Goal: Task Accomplishment & Management: Use online tool/utility

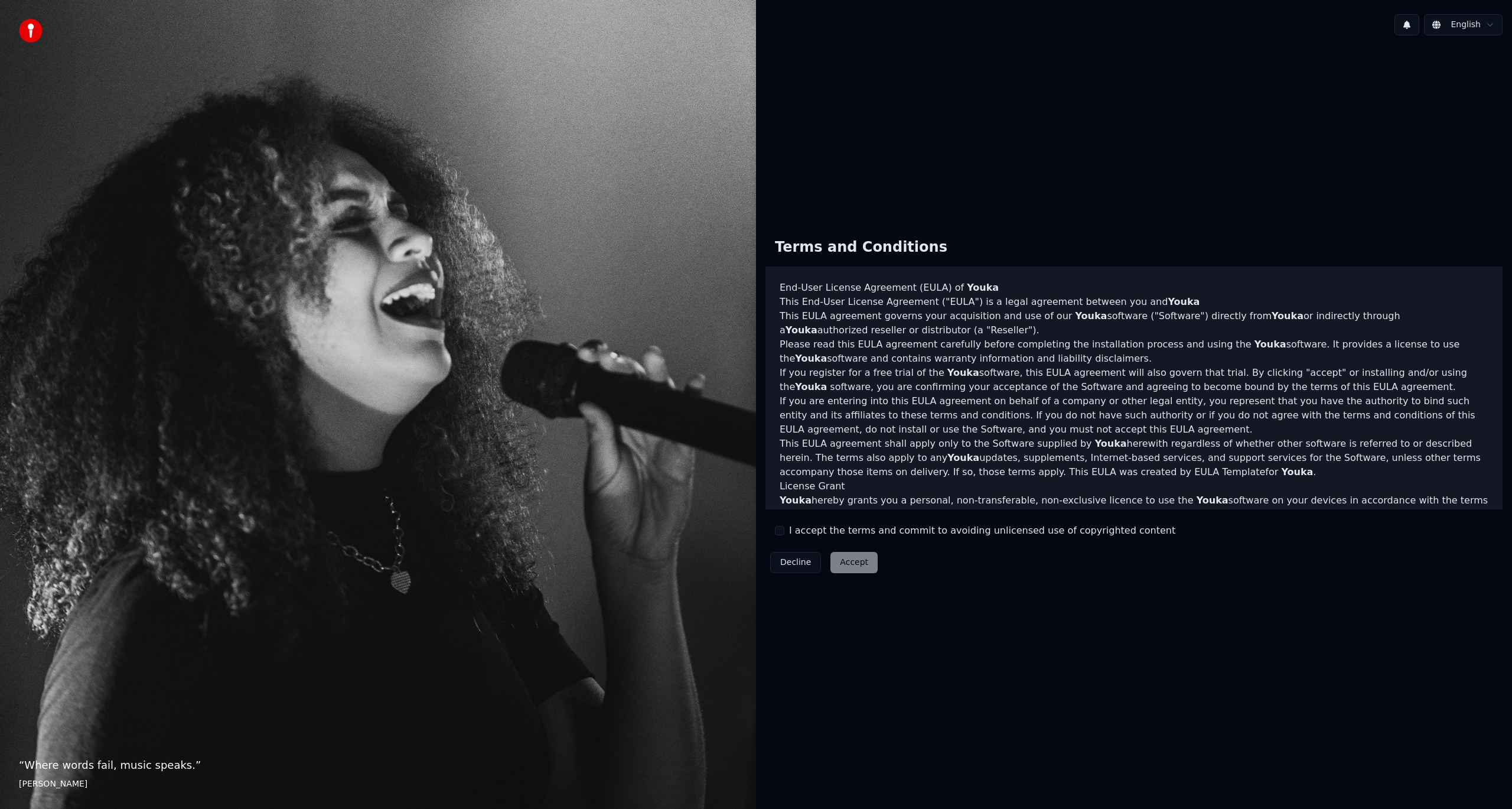
click at [797, 533] on label "I accept the terms and commit to avoiding unlicensed use of copyrighted content" at bounding box center [981, 530] width 386 height 14
click at [784, 533] on button "I accept the terms and commit to avoiding unlicensed use of copyrighted content" at bounding box center [780, 530] width 10 height 10
click at [844, 568] on button "Accept" at bounding box center [853, 562] width 47 height 21
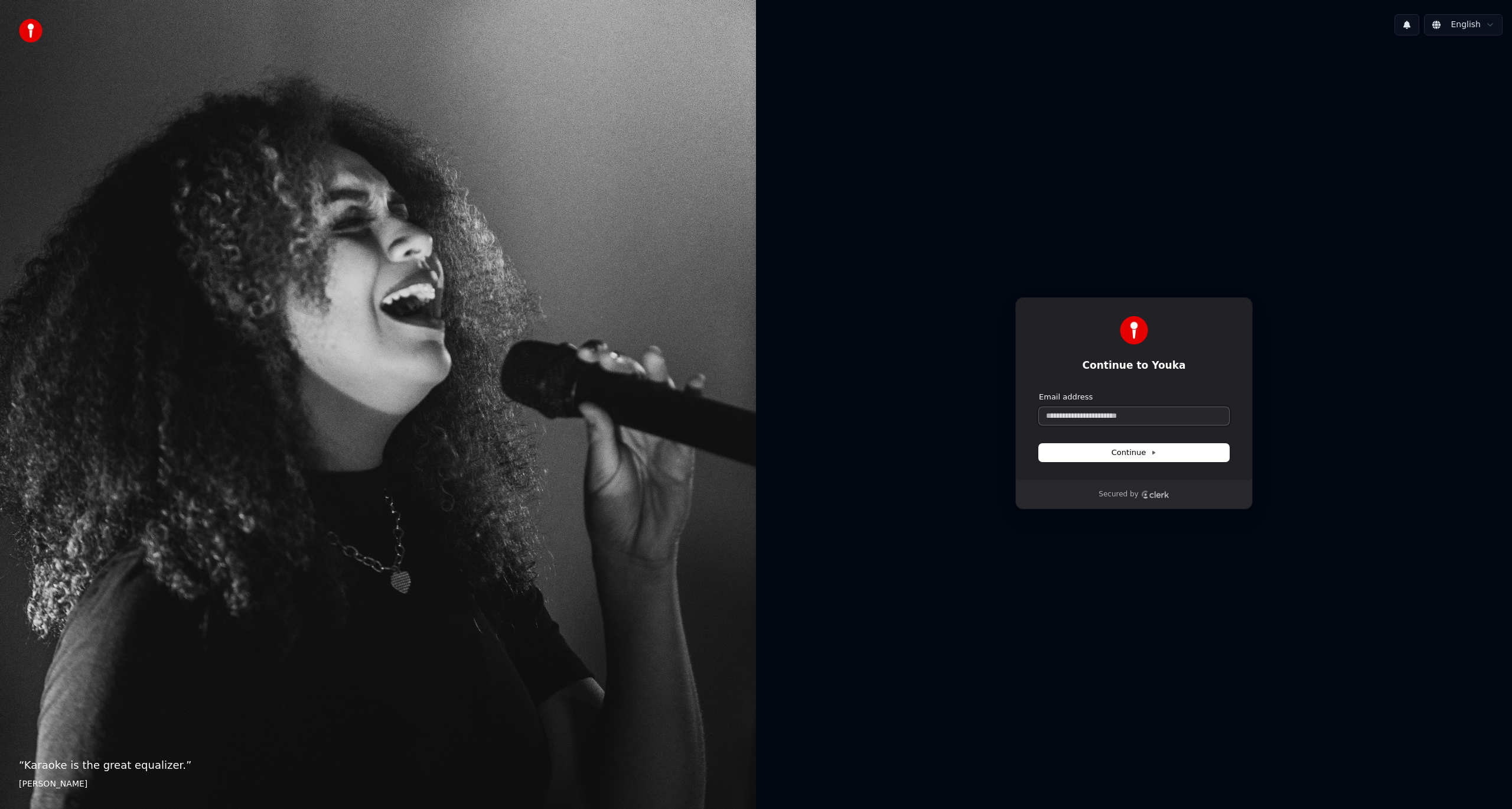
click at [1075, 421] on input "Email address" at bounding box center [1133, 416] width 190 height 18
paste input "**********"
click at [1099, 449] on button "Continue" at bounding box center [1133, 452] width 190 height 18
click at [1130, 405] on div "**********" at bounding box center [1133, 408] width 190 height 33
click at [1136, 413] on input "**********" at bounding box center [1133, 416] width 190 height 18
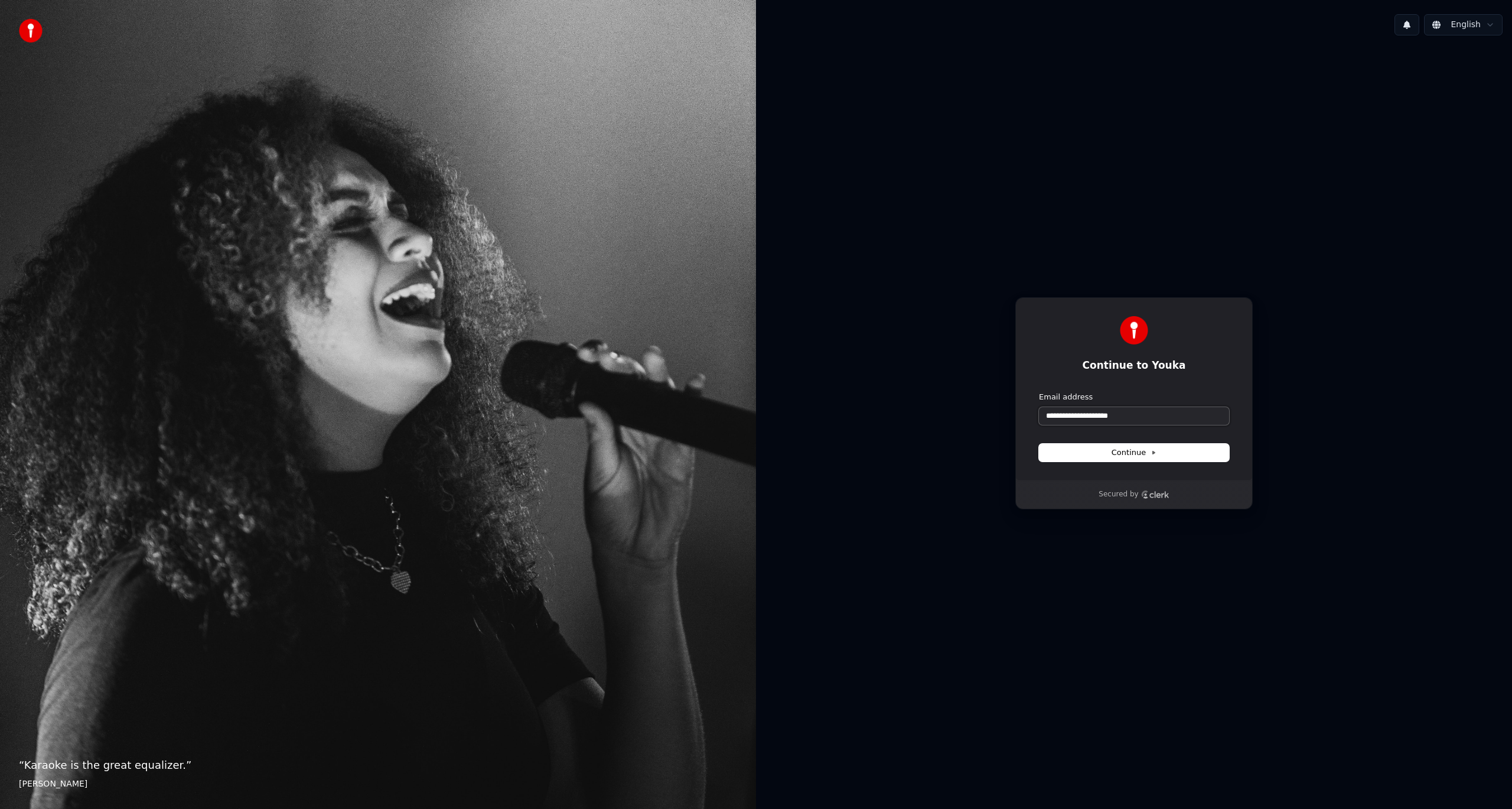
paste input "text"
click at [1144, 452] on span "Continue" at bounding box center [1134, 452] width 45 height 10
type input "**********"
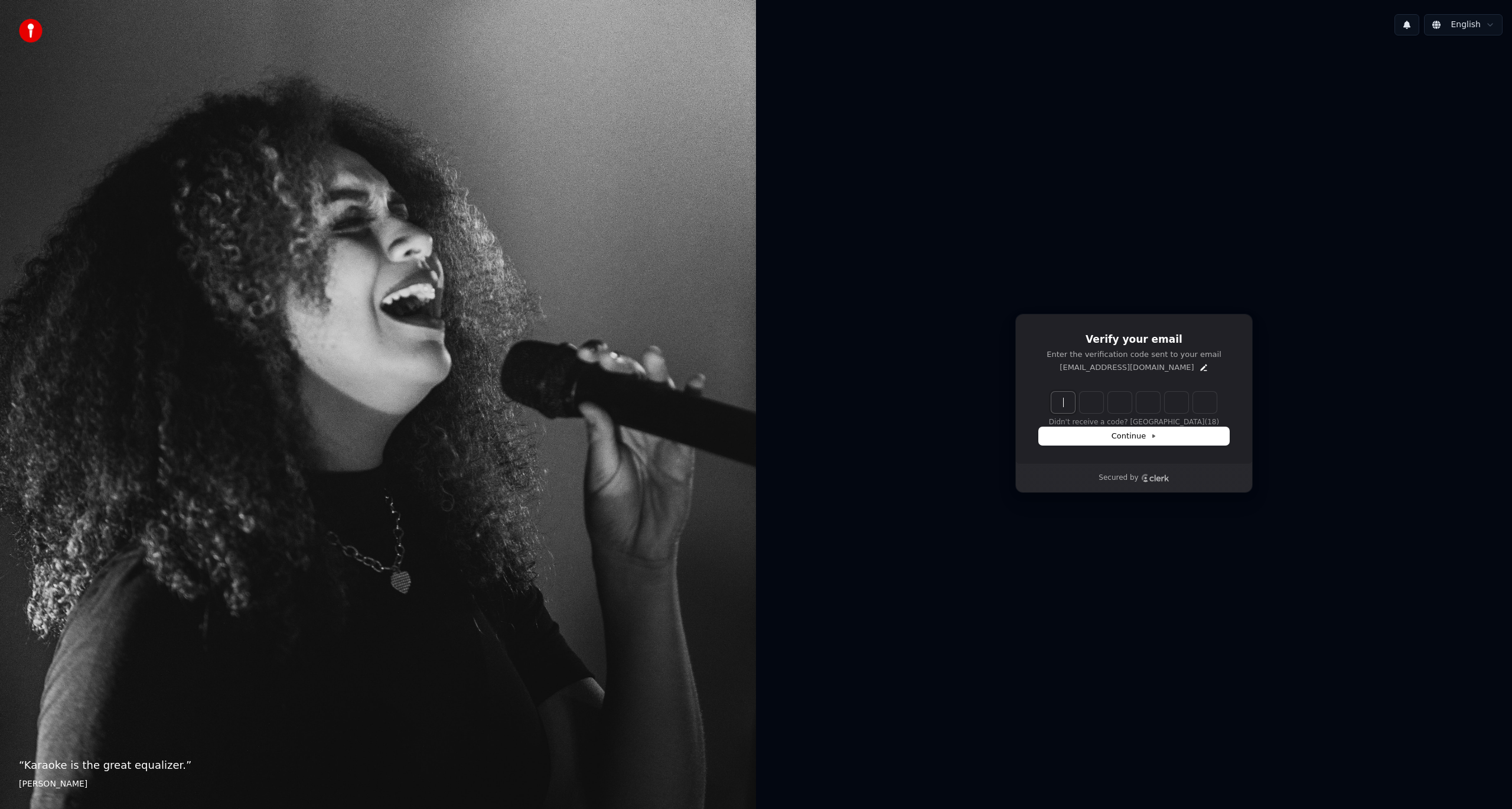
click at [1072, 412] on input "Enter verification code" at bounding box center [1145, 402] width 189 height 21
paste input "******"
type input "******"
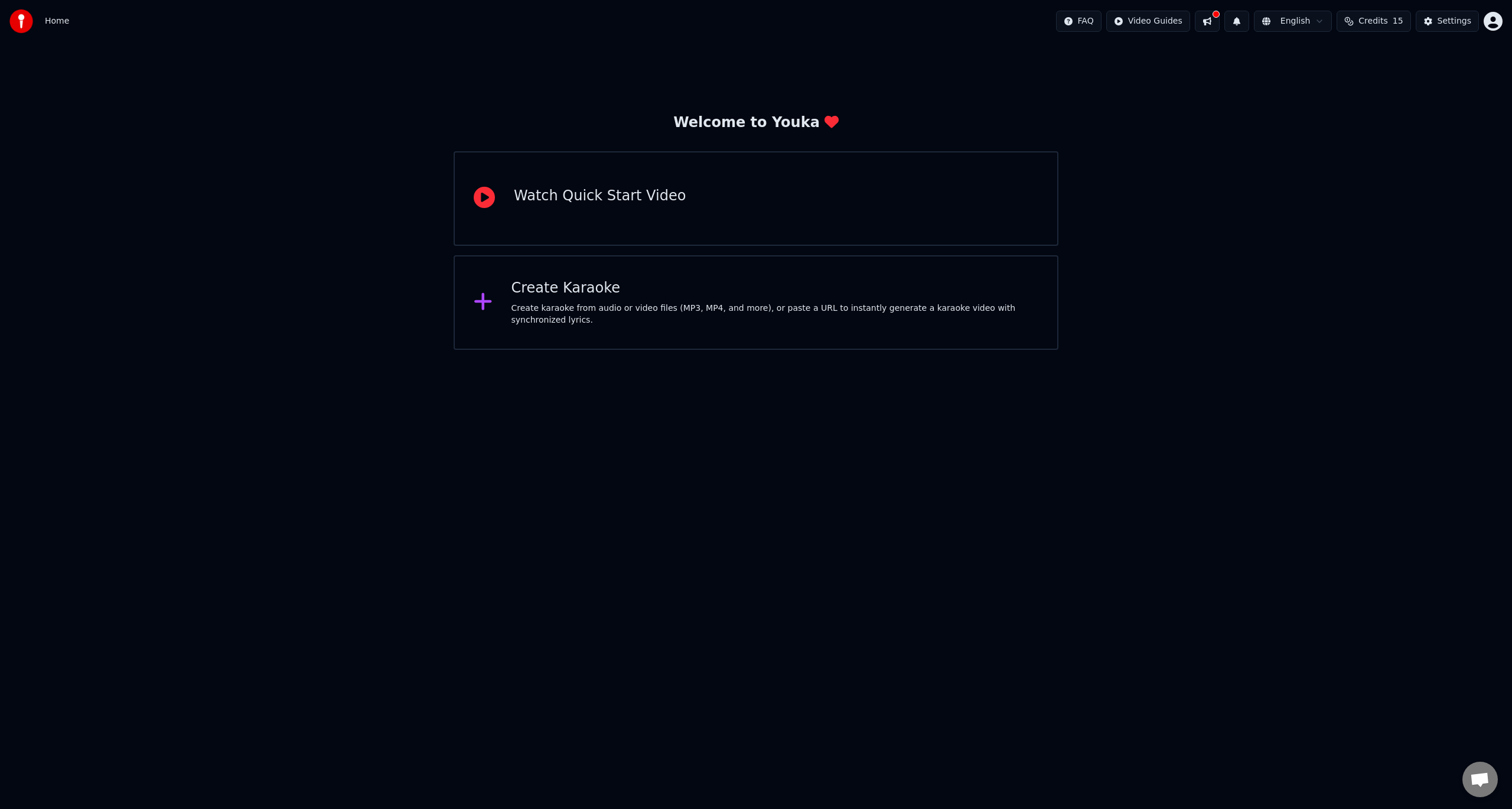
click at [585, 297] on div "Create Karaoke" at bounding box center [775, 288] width 528 height 19
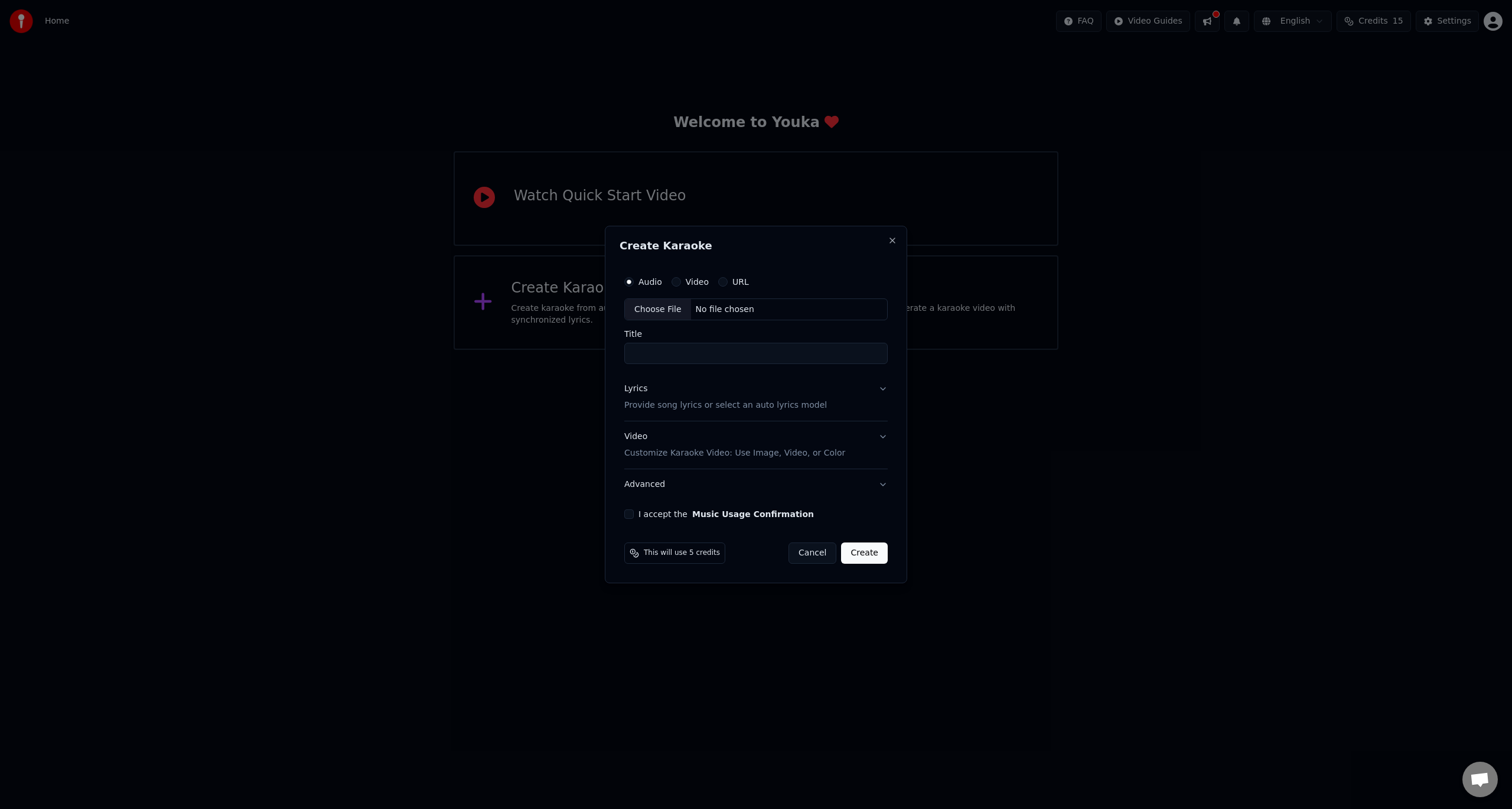
click at [664, 308] on div "Choose File" at bounding box center [657, 309] width 66 height 21
drag, startPoint x: 832, startPoint y: 354, endPoint x: 595, endPoint y: 347, distance: 237.1
click at [595, 347] on body "**********" at bounding box center [756, 174] width 1512 height 350
drag, startPoint x: 671, startPoint y: 350, endPoint x: 661, endPoint y: 350, distance: 10.0
click at [670, 350] on input "**********" at bounding box center [755, 354] width 268 height 21
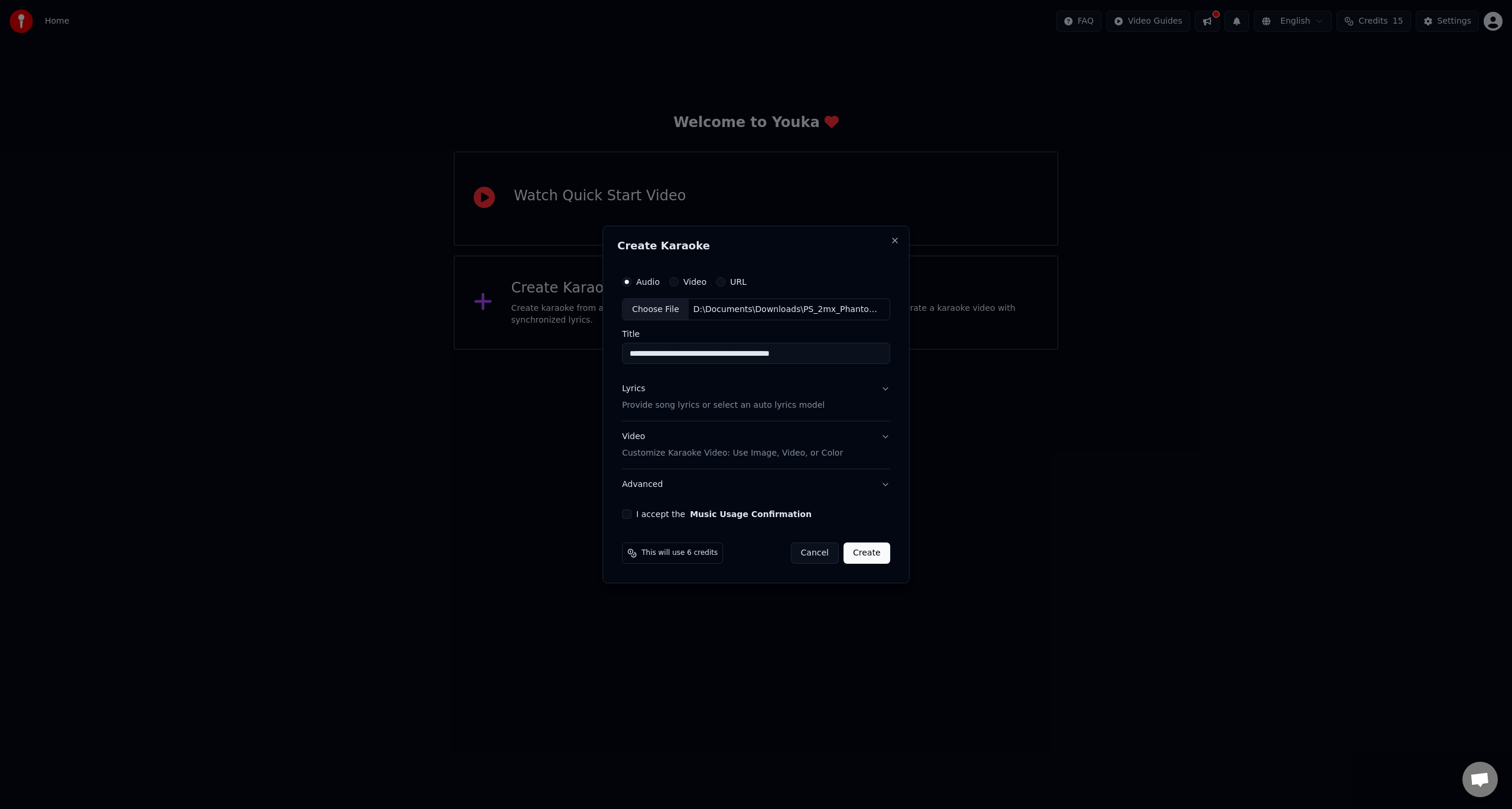
click at [665, 354] on input "**********" at bounding box center [755, 354] width 268 height 21
click at [690, 355] on input "**********" at bounding box center [755, 354] width 268 height 21
type input "**********"
click at [878, 391] on button "Lyrics Provide song lyrics or select an auto lyrics model" at bounding box center [755, 397] width 268 height 47
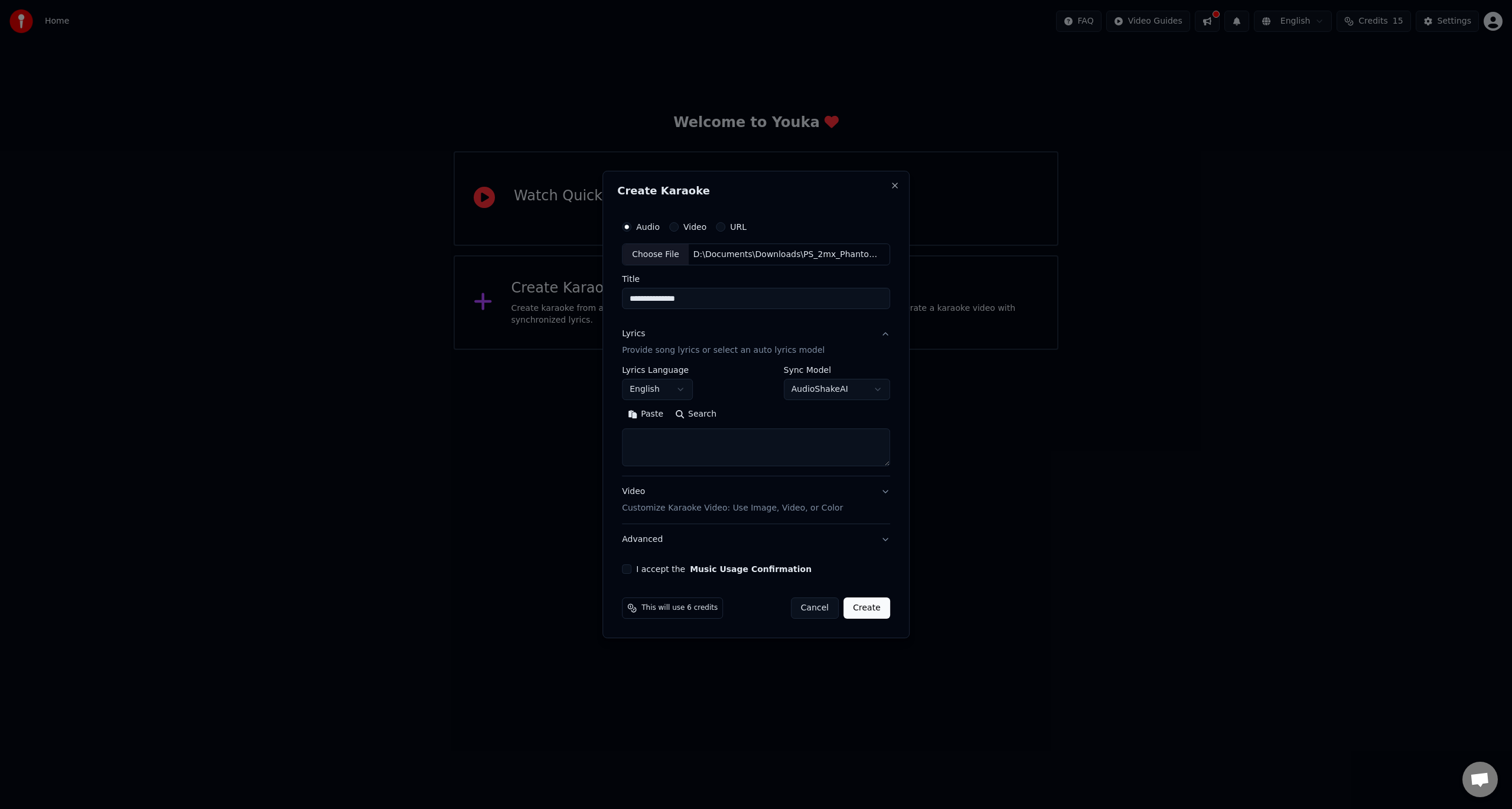
click at [687, 444] on textarea at bounding box center [755, 447] width 268 height 37
paste textarea "**********"
type textarea "**********"
click at [666, 350] on body "**********" at bounding box center [756, 174] width 1512 height 350
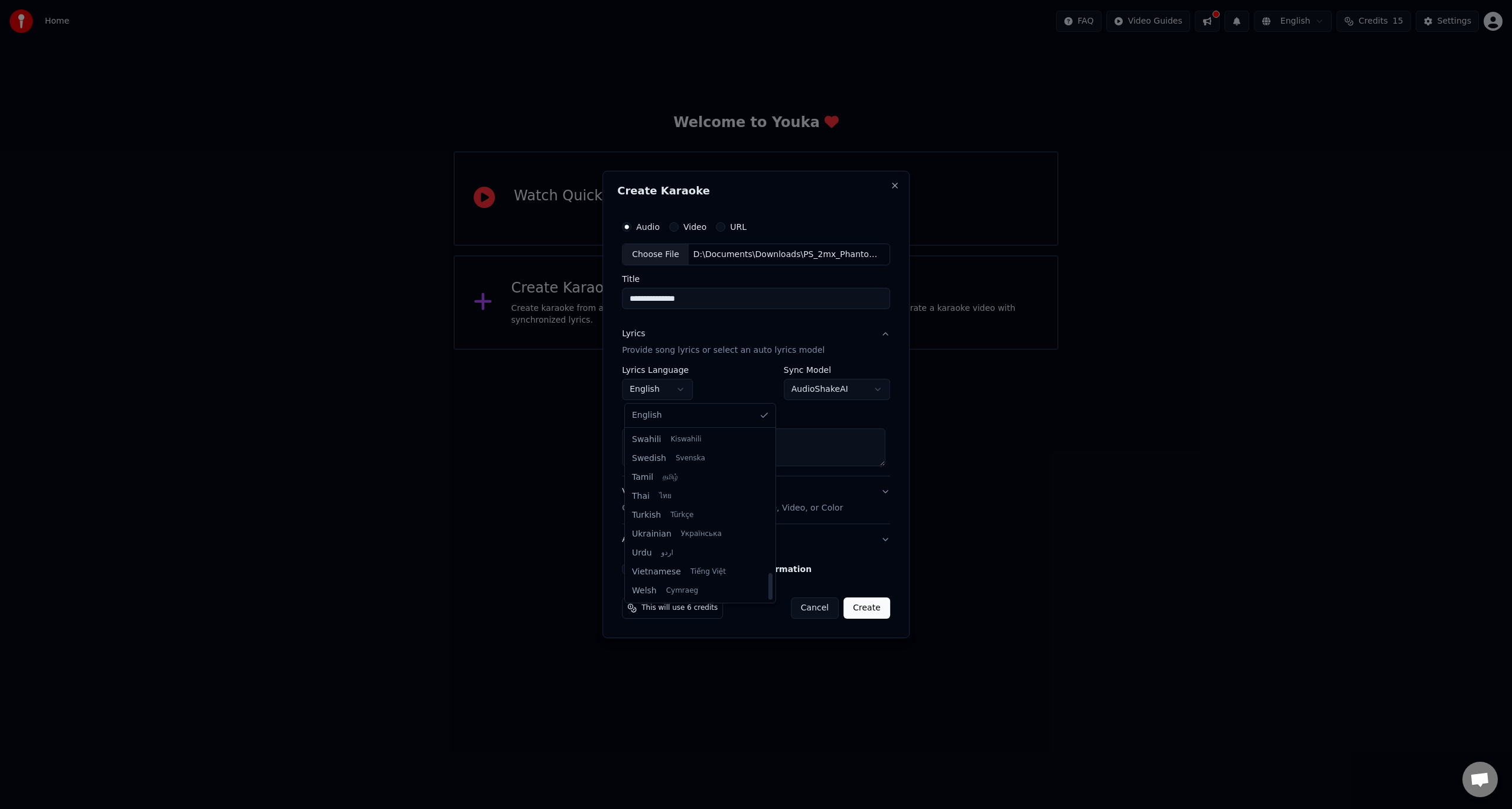
click at [658, 350] on body "**********" at bounding box center [756, 174] width 1512 height 350
click at [835, 350] on body "**********" at bounding box center [756, 174] width 1512 height 350
click at [844, 350] on body "**********" at bounding box center [756, 174] width 1512 height 350
click at [762, 510] on p "Customize Karaoke Video: Use Image, Video, or Color" at bounding box center [732, 508] width 221 height 12
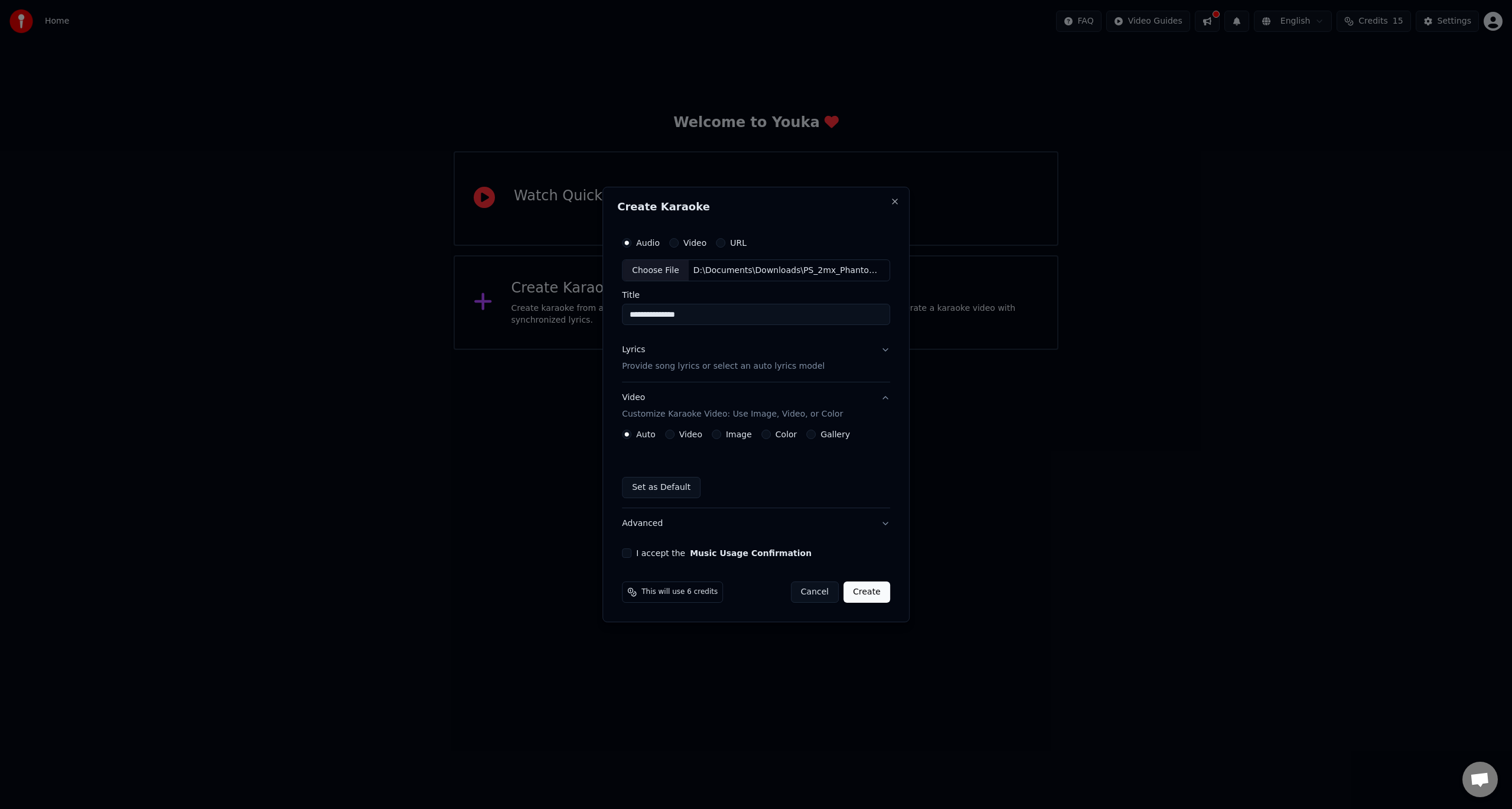
click at [807, 407] on div "Video Customize Karaoke Video: Use Image, Video, or Color" at bounding box center [732, 407] width 221 height 29
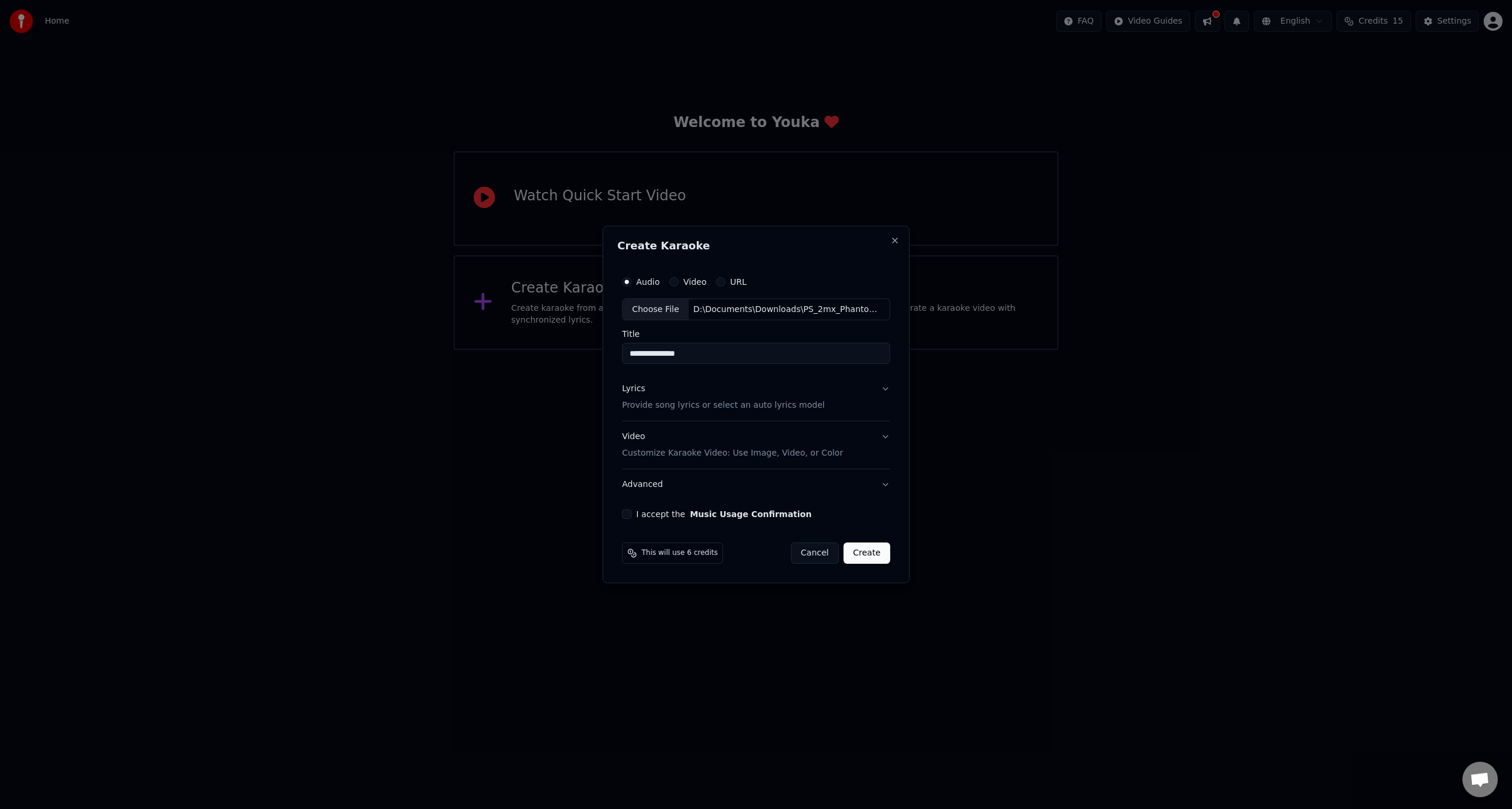
click at [860, 553] on button "Create" at bounding box center [867, 553] width 47 height 21
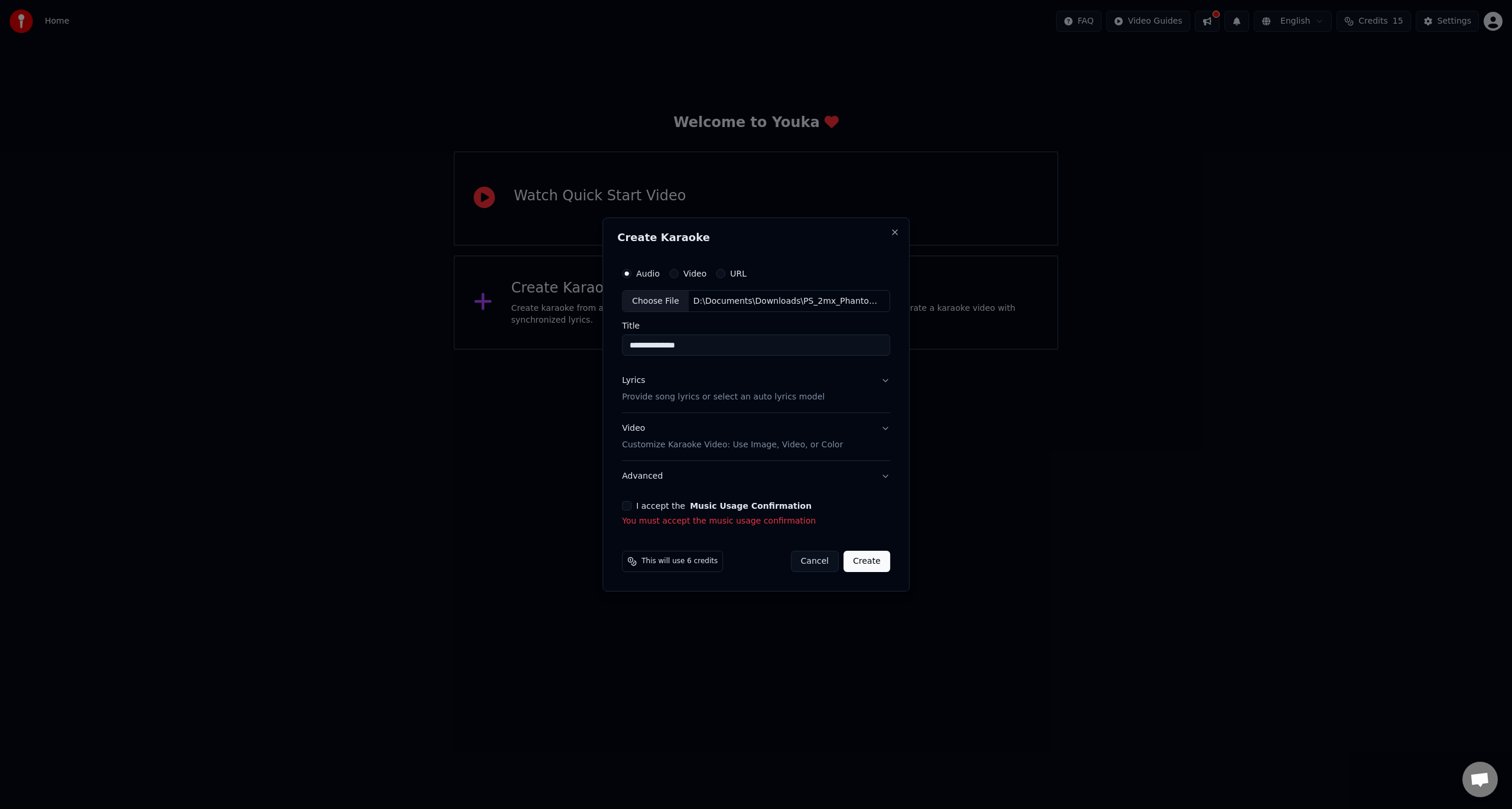
click at [624, 502] on div "**********" at bounding box center [755, 395] width 278 height 276
click at [633, 507] on div "I accept the Music Usage Confirmation" at bounding box center [755, 506] width 268 height 10
click at [631, 507] on button "I accept the Music Usage Confirmation" at bounding box center [626, 506] width 10 height 10
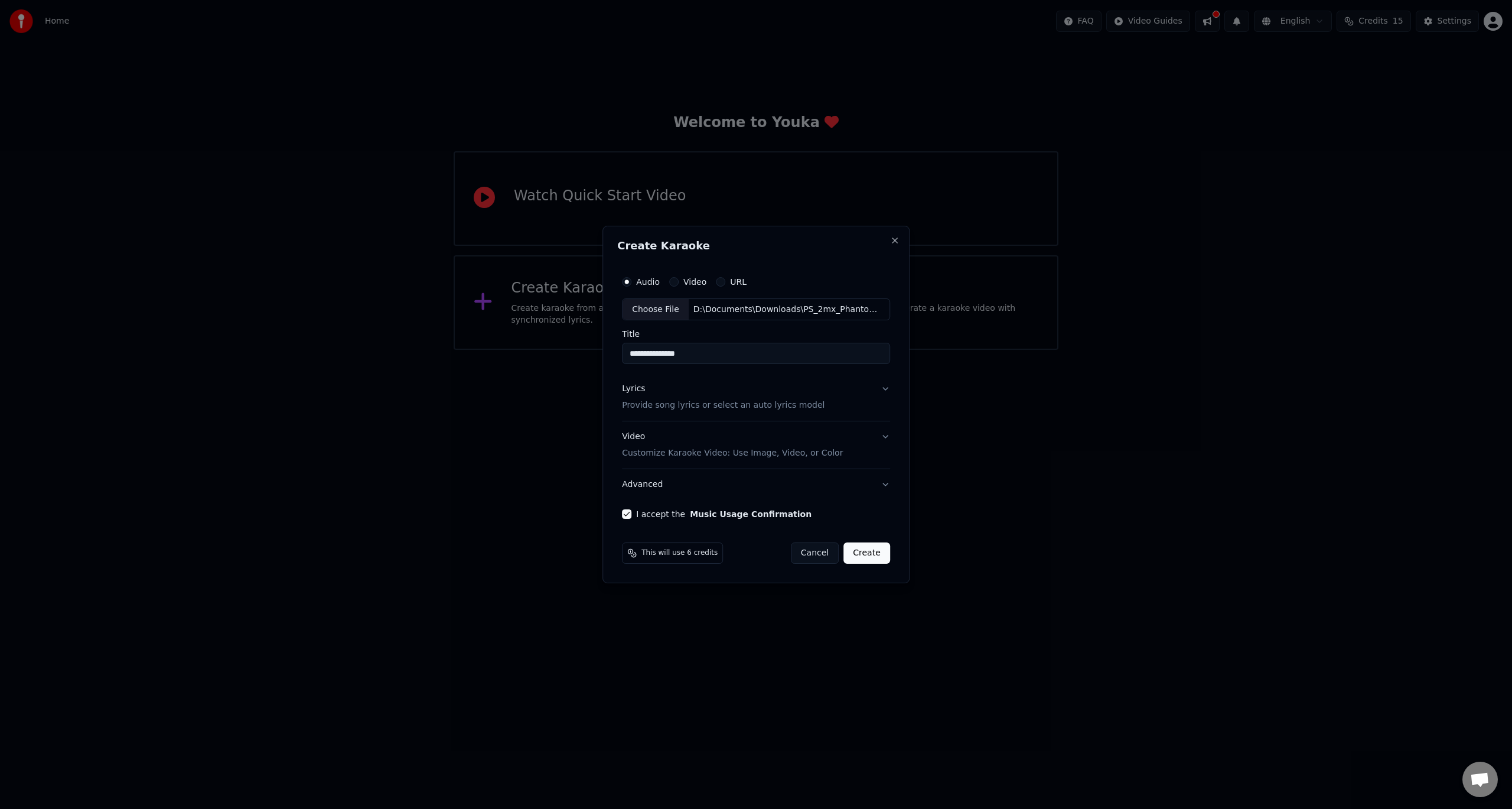
click at [859, 554] on button "Create" at bounding box center [867, 553] width 47 height 21
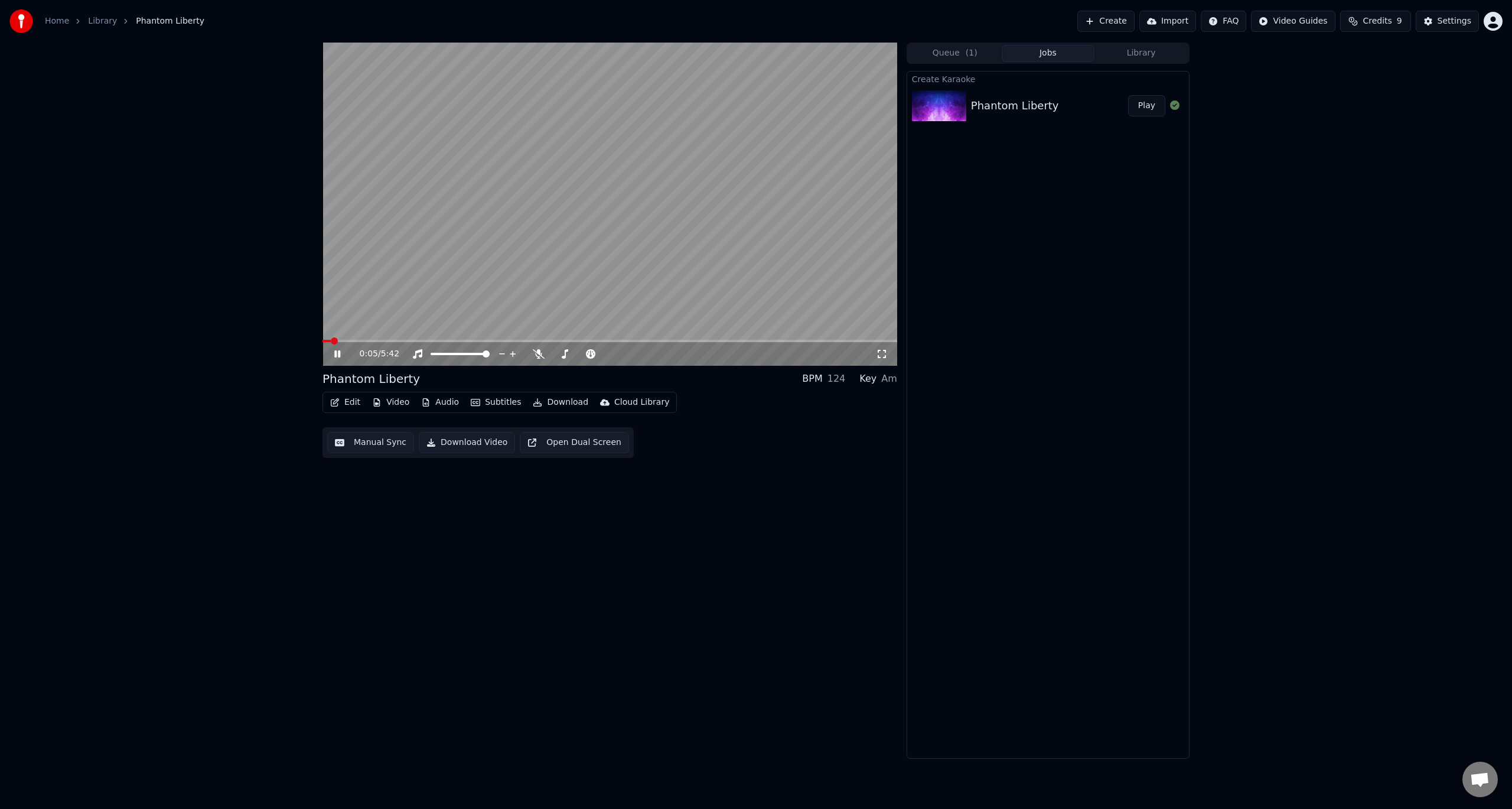
click at [331, 338] on span at bounding box center [334, 341] width 7 height 7
click at [443, 271] on video at bounding box center [610, 204] width 575 height 323
click at [342, 402] on button "Edit" at bounding box center [345, 402] width 40 height 17
click at [364, 443] on button "Manual Sync" at bounding box center [370, 442] width 87 height 21
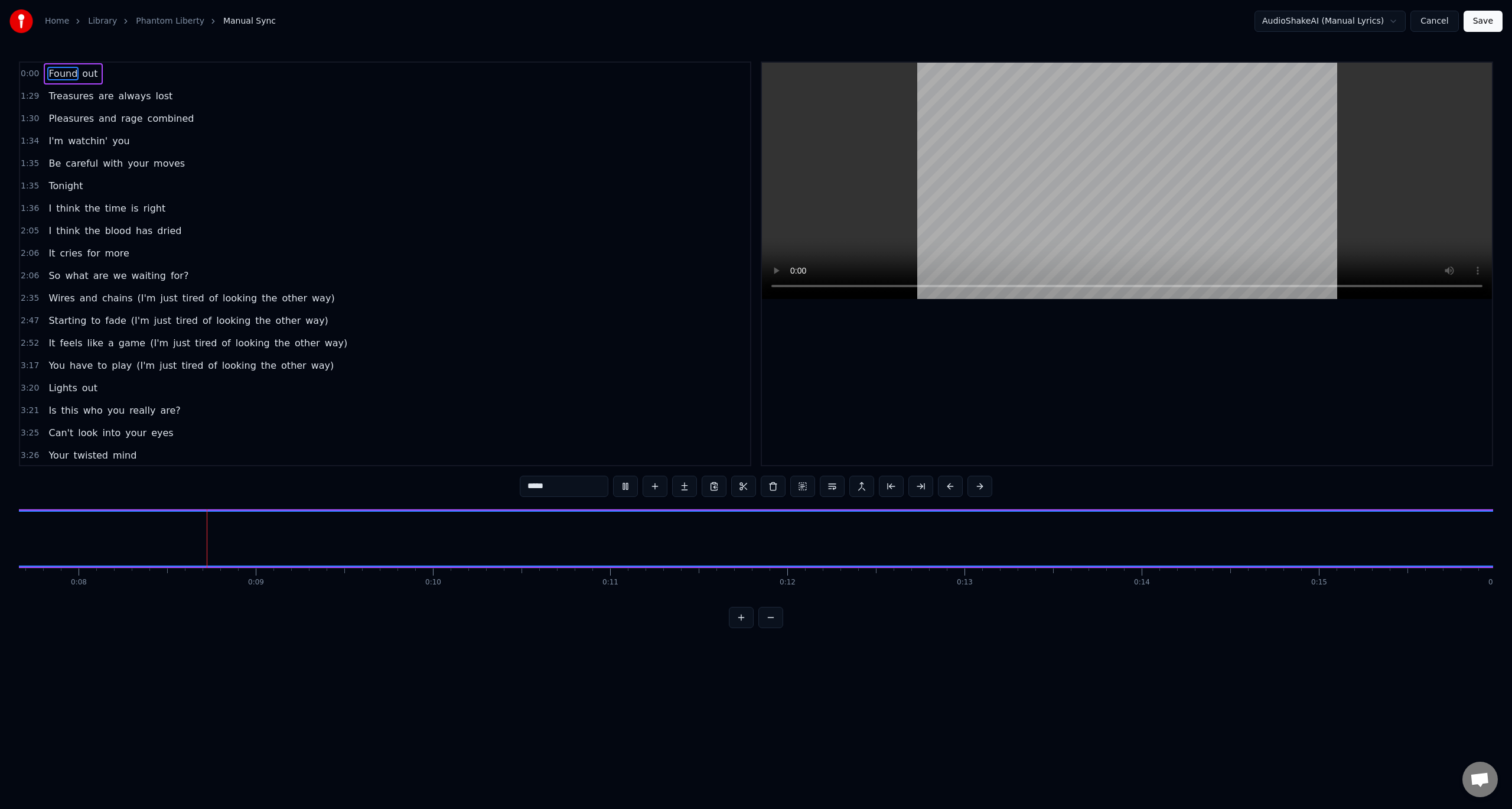
scroll to position [0, 1389]
drag, startPoint x: 773, startPoint y: 542, endPoint x: 801, endPoint y: 541, distance: 28.0
click at [766, 628] on button at bounding box center [770, 617] width 25 height 21
drag, startPoint x: 484, startPoint y: 534, endPoint x: 583, endPoint y: 536, distance: 99.0
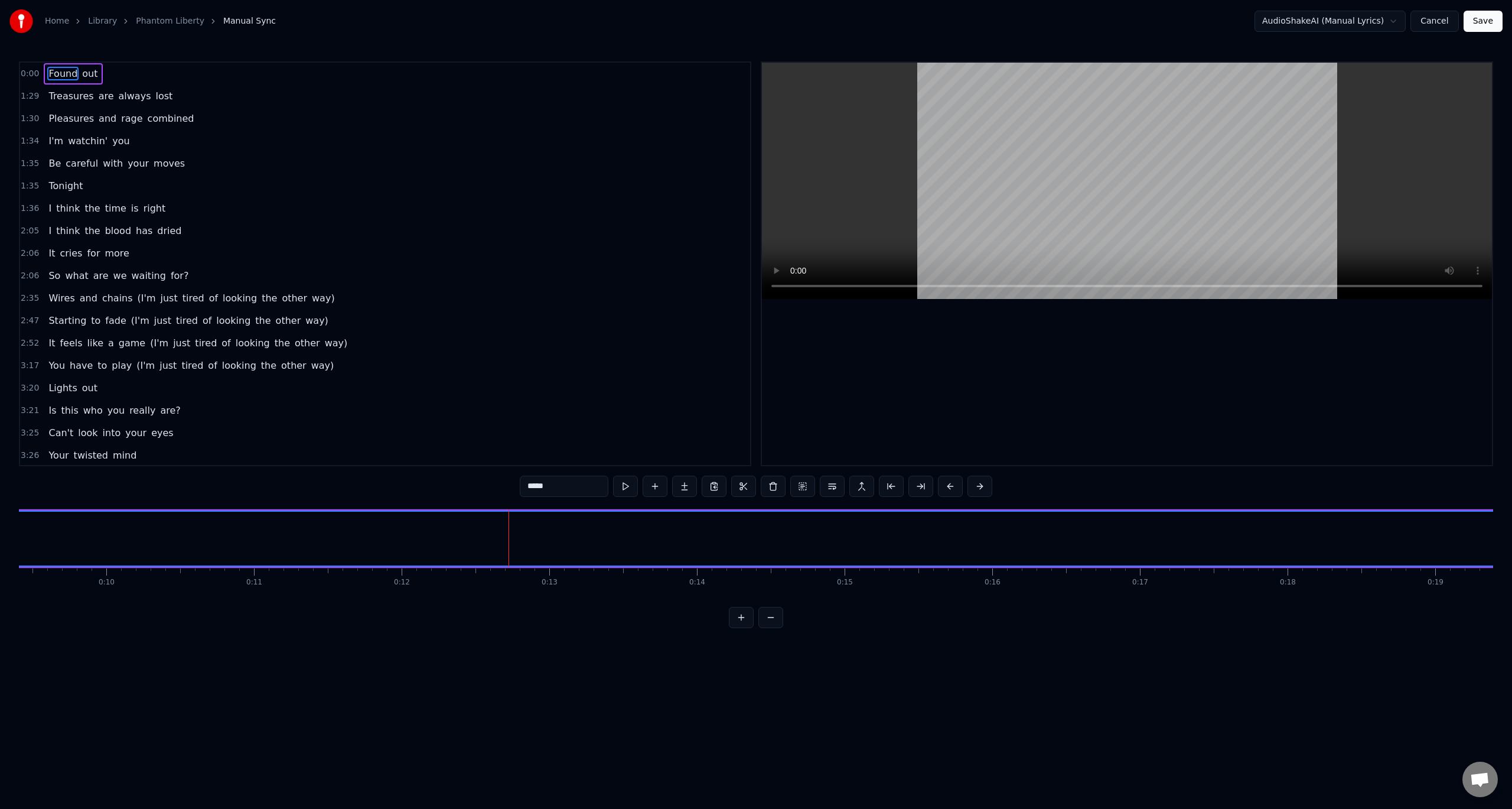
drag, startPoint x: 569, startPoint y: 557, endPoint x: 631, endPoint y: 568, distance: 63.0
click at [631, 568] on div "Found out Treasures are always lost Pleasures and rage combined I'm watchin' yo…" at bounding box center [756, 553] width 1474 height 88
drag, startPoint x: 562, startPoint y: 569, endPoint x: 552, endPoint y: 568, distance: 10.0
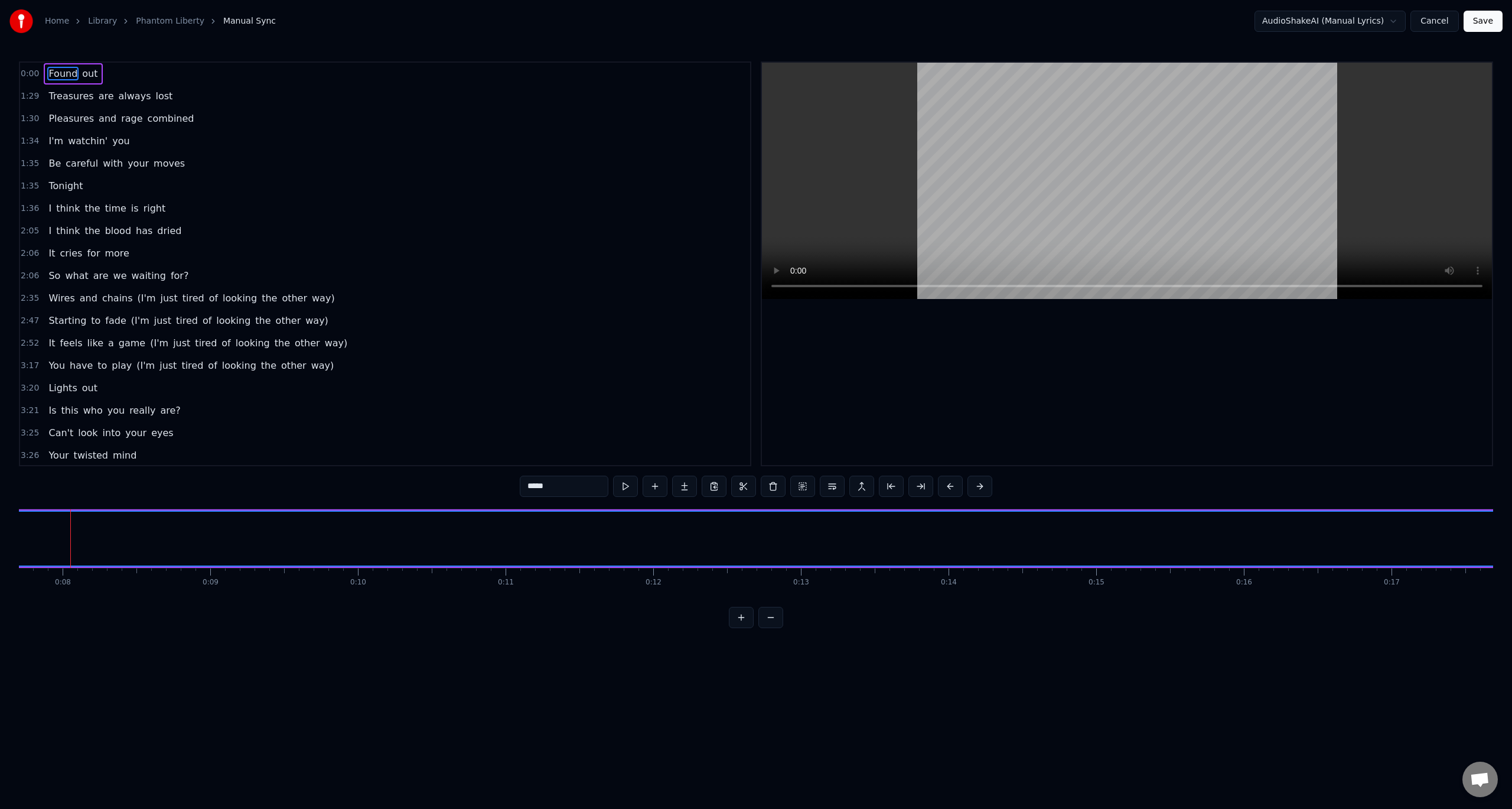
scroll to position [0, 1130]
click at [626, 489] on button at bounding box center [625, 486] width 25 height 21
click at [625, 488] on button at bounding box center [625, 486] width 25 height 21
click at [625, 488] on button at bounding box center [625, 486] width 25 height 21
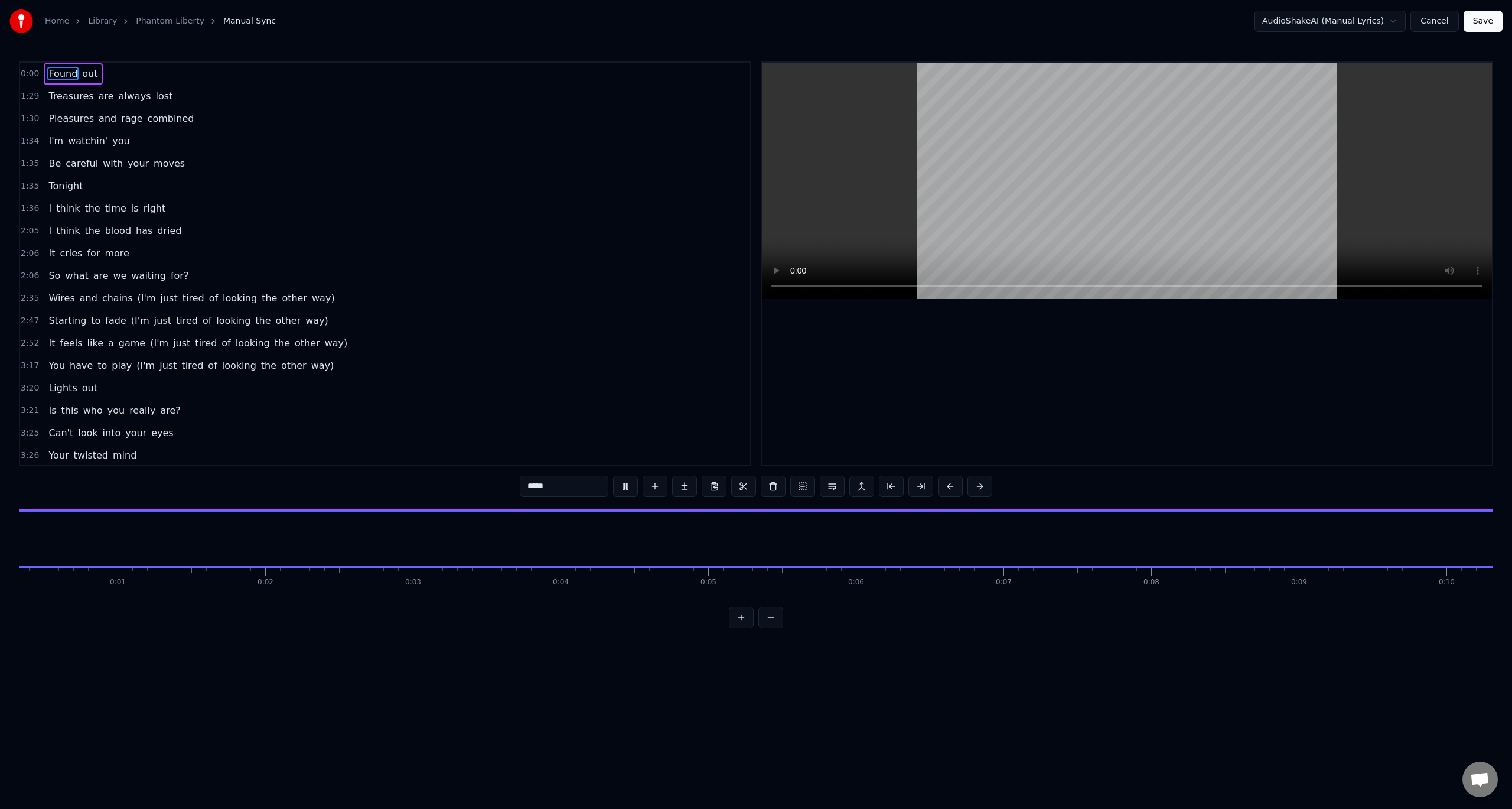
scroll to position [0, 0]
click at [629, 487] on button at bounding box center [625, 486] width 25 height 21
click at [628, 487] on button at bounding box center [625, 486] width 25 height 21
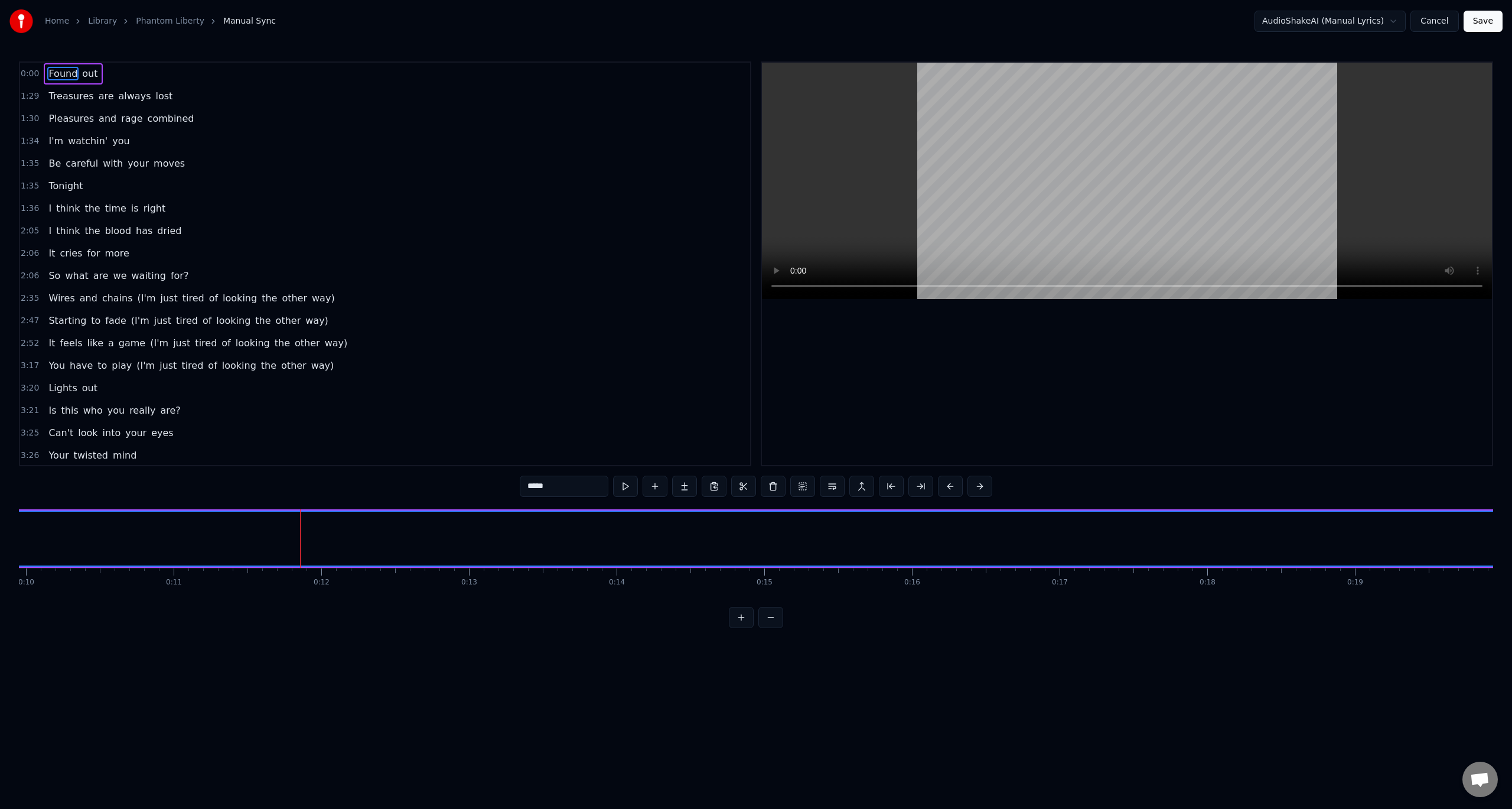
click at [29, 73] on span "0:00" at bounding box center [29, 73] width 18 height 12
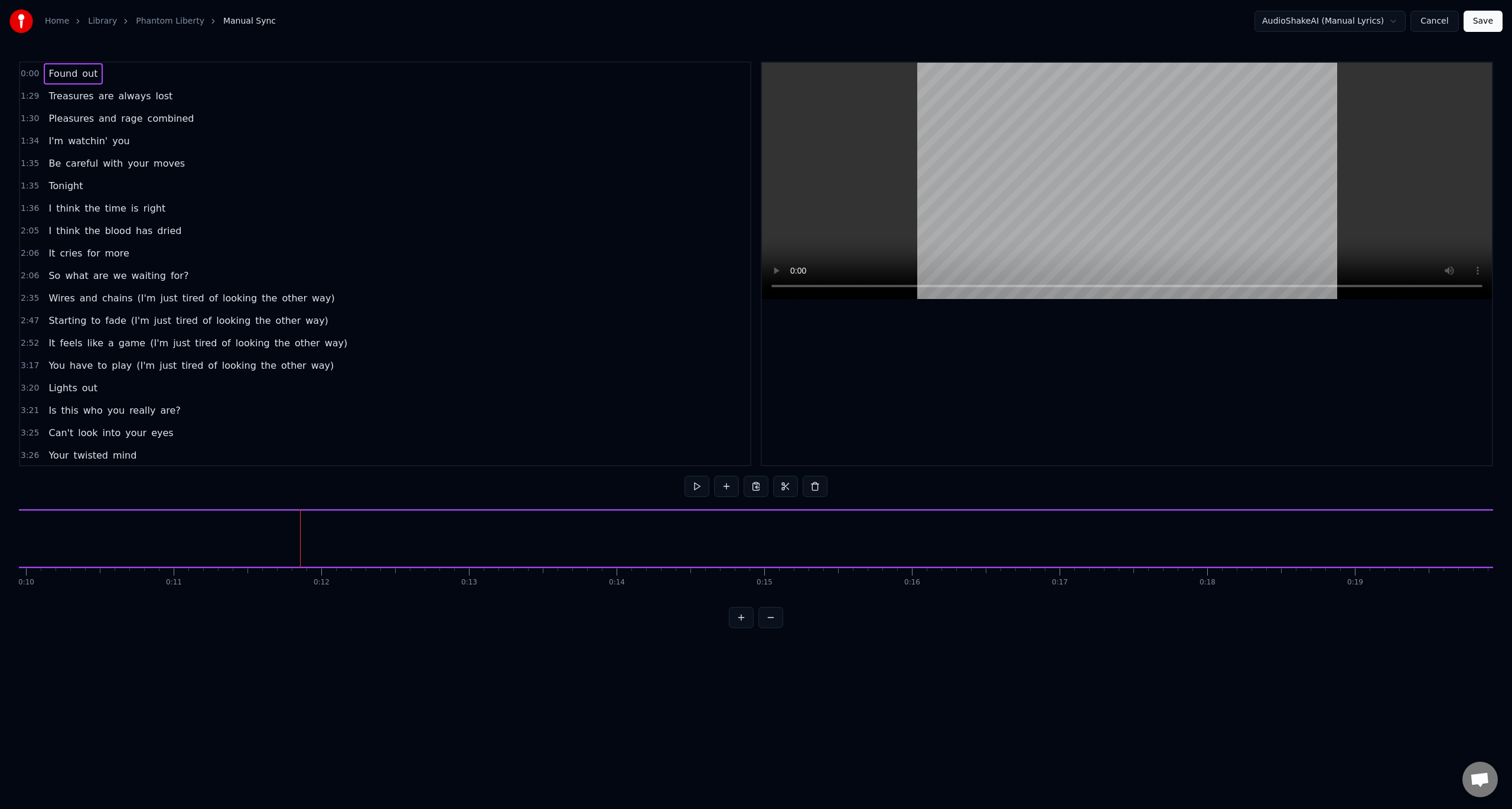
click at [29, 73] on span "0:00" at bounding box center [29, 73] width 18 height 12
click at [738, 628] on button at bounding box center [741, 617] width 25 height 21
click at [747, 628] on button at bounding box center [741, 617] width 25 height 21
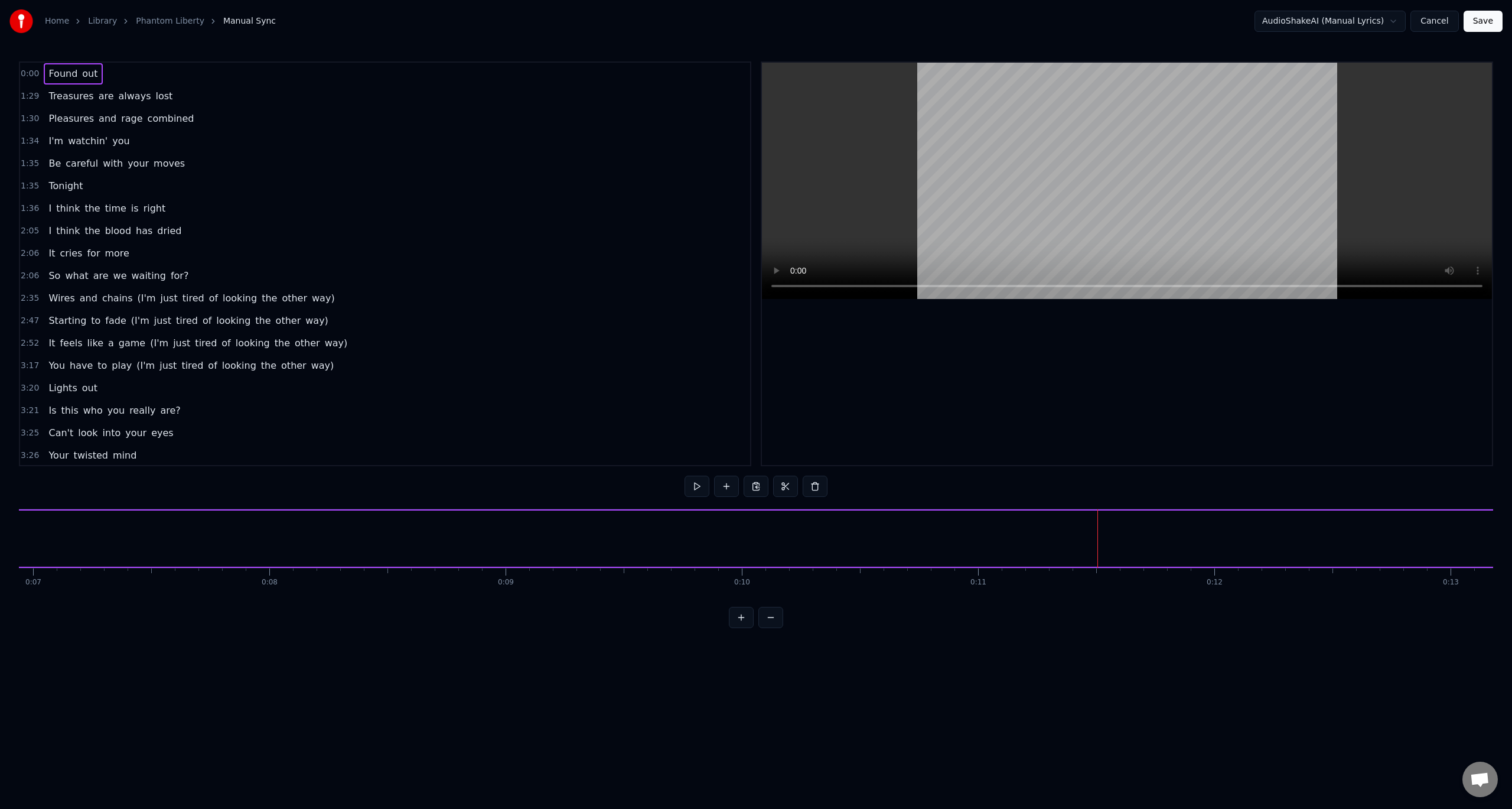
click at [747, 628] on button at bounding box center [741, 617] width 25 height 21
click at [749, 628] on button at bounding box center [741, 617] width 25 height 21
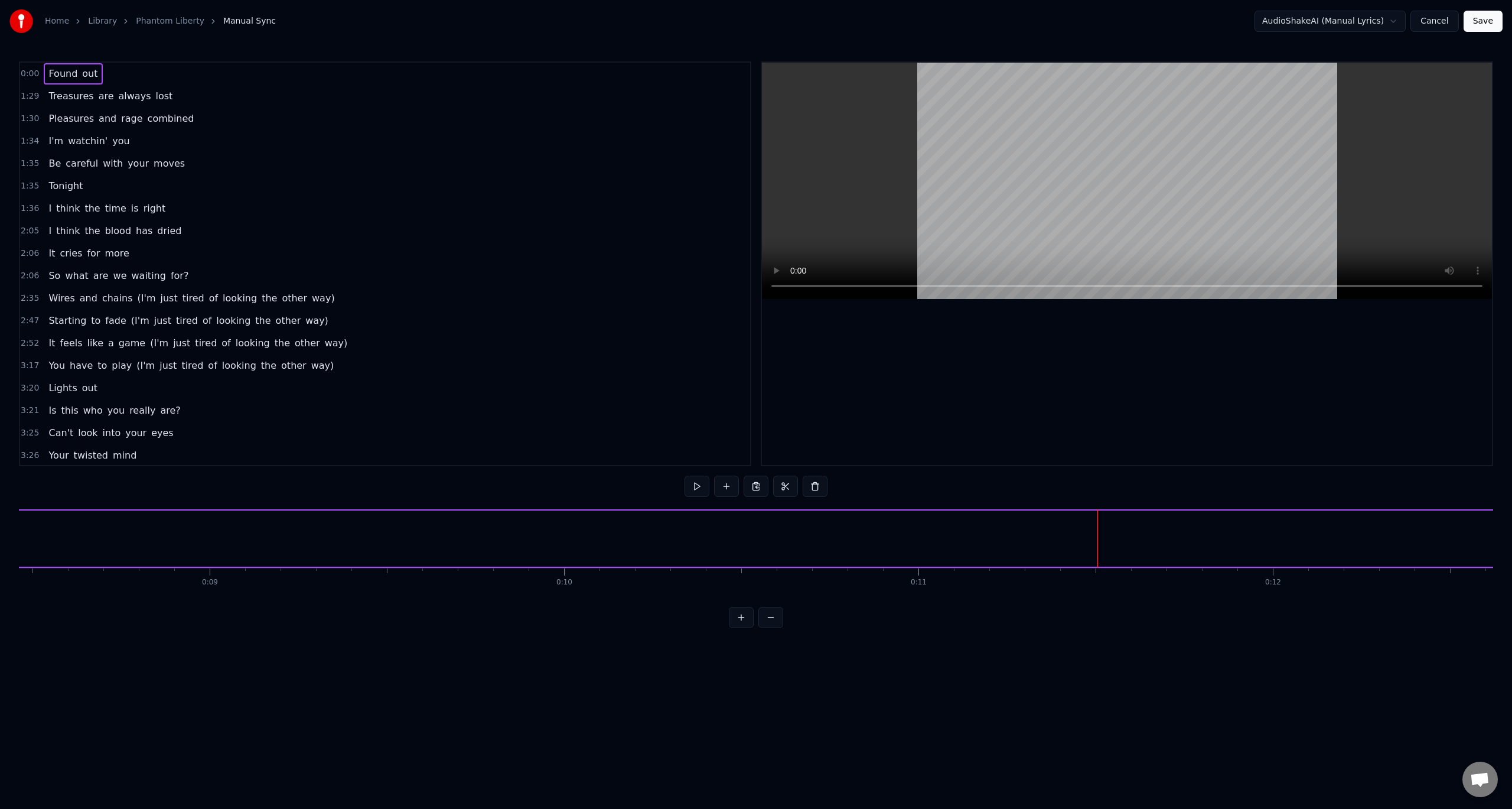
click at [774, 627] on button at bounding box center [770, 617] width 25 height 21
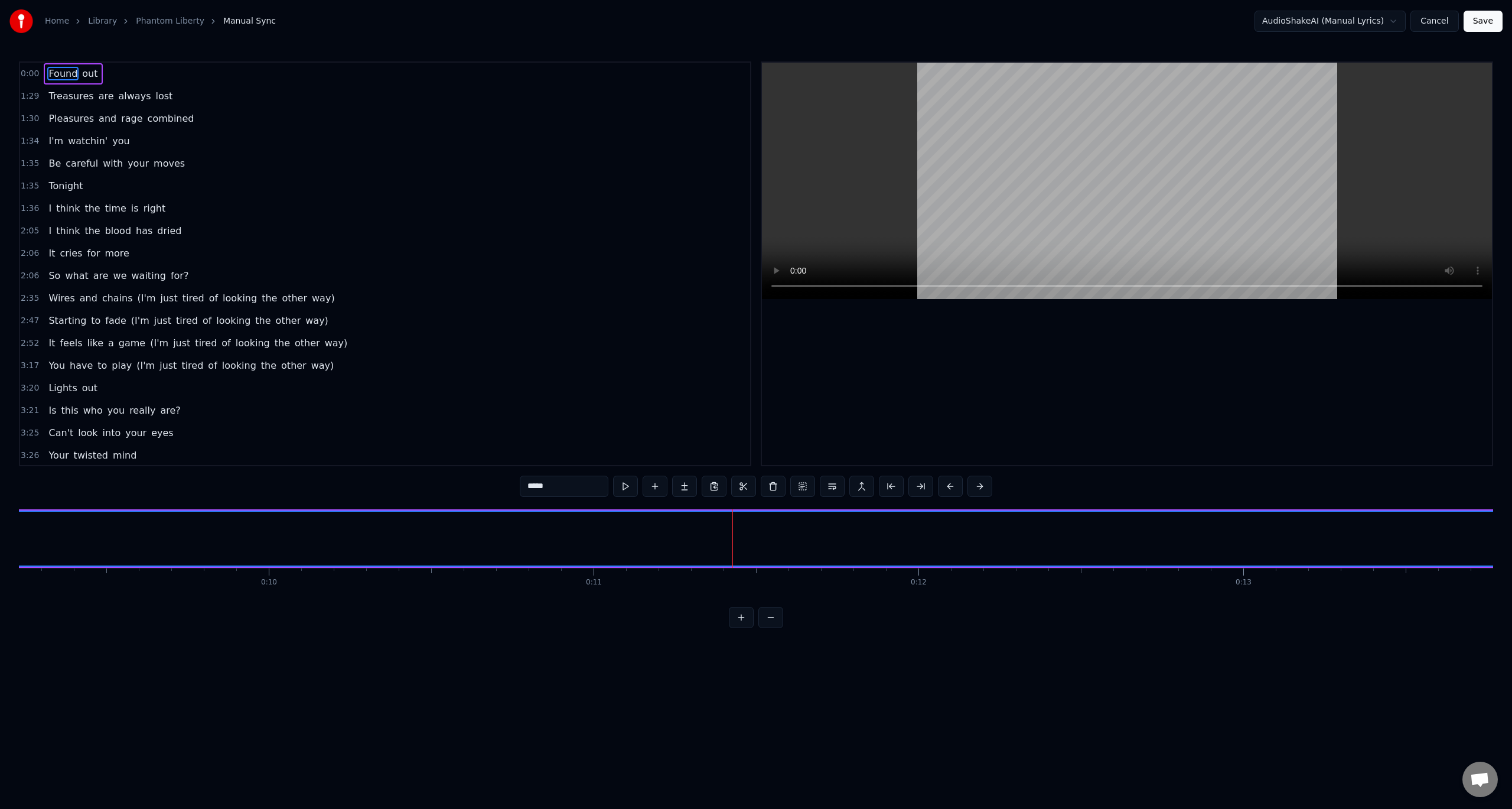
drag, startPoint x: 734, startPoint y: 553, endPoint x: 757, endPoint y: 553, distance: 23.0
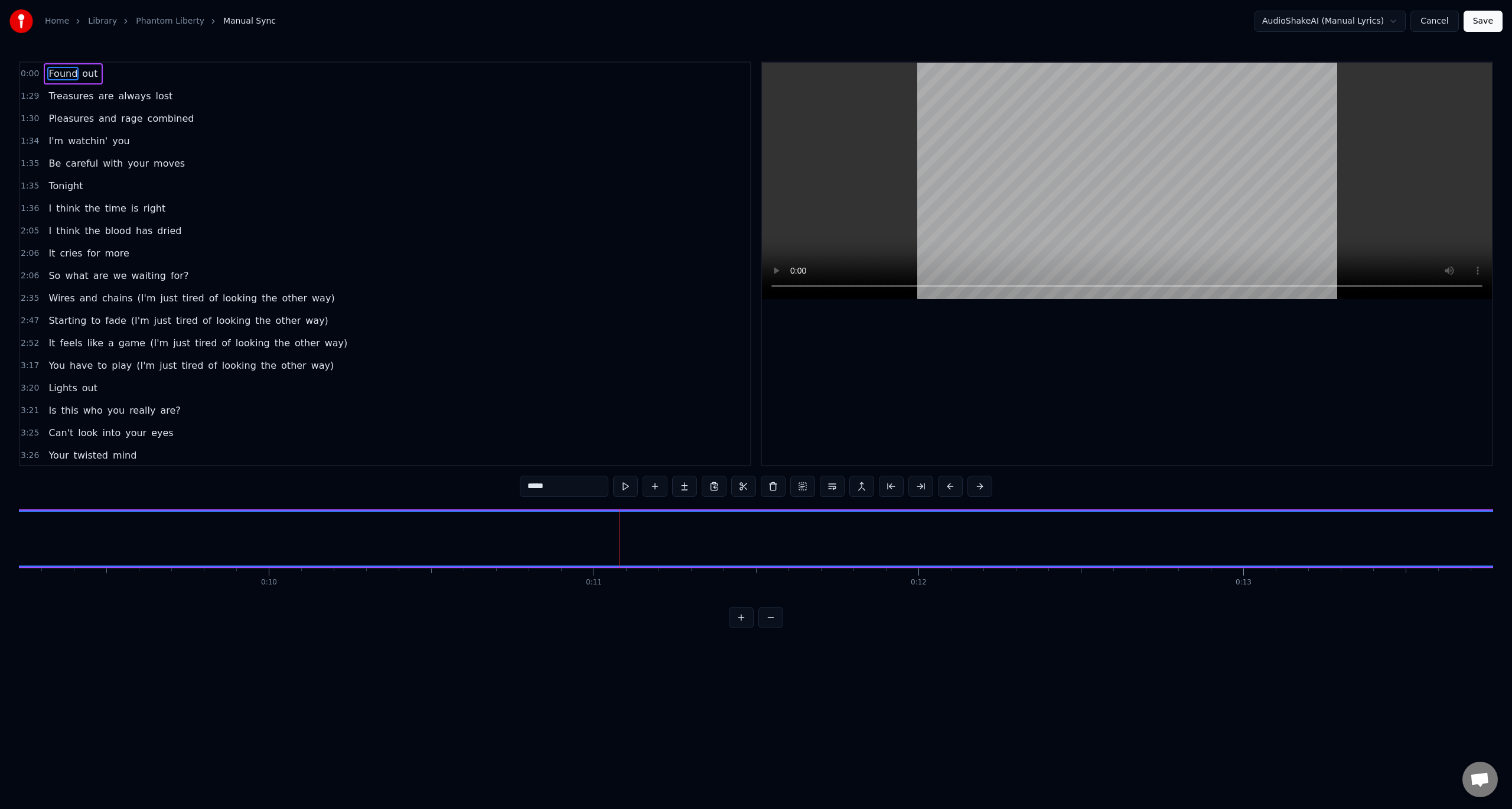
click at [663, 534] on html "Home Library Phantom Liberty Manual Sync AudioShakeAI (Manual Lyrics) Cancel Sa…" at bounding box center [756, 323] width 1512 height 647
click at [887, 483] on button at bounding box center [890, 486] width 25 height 21
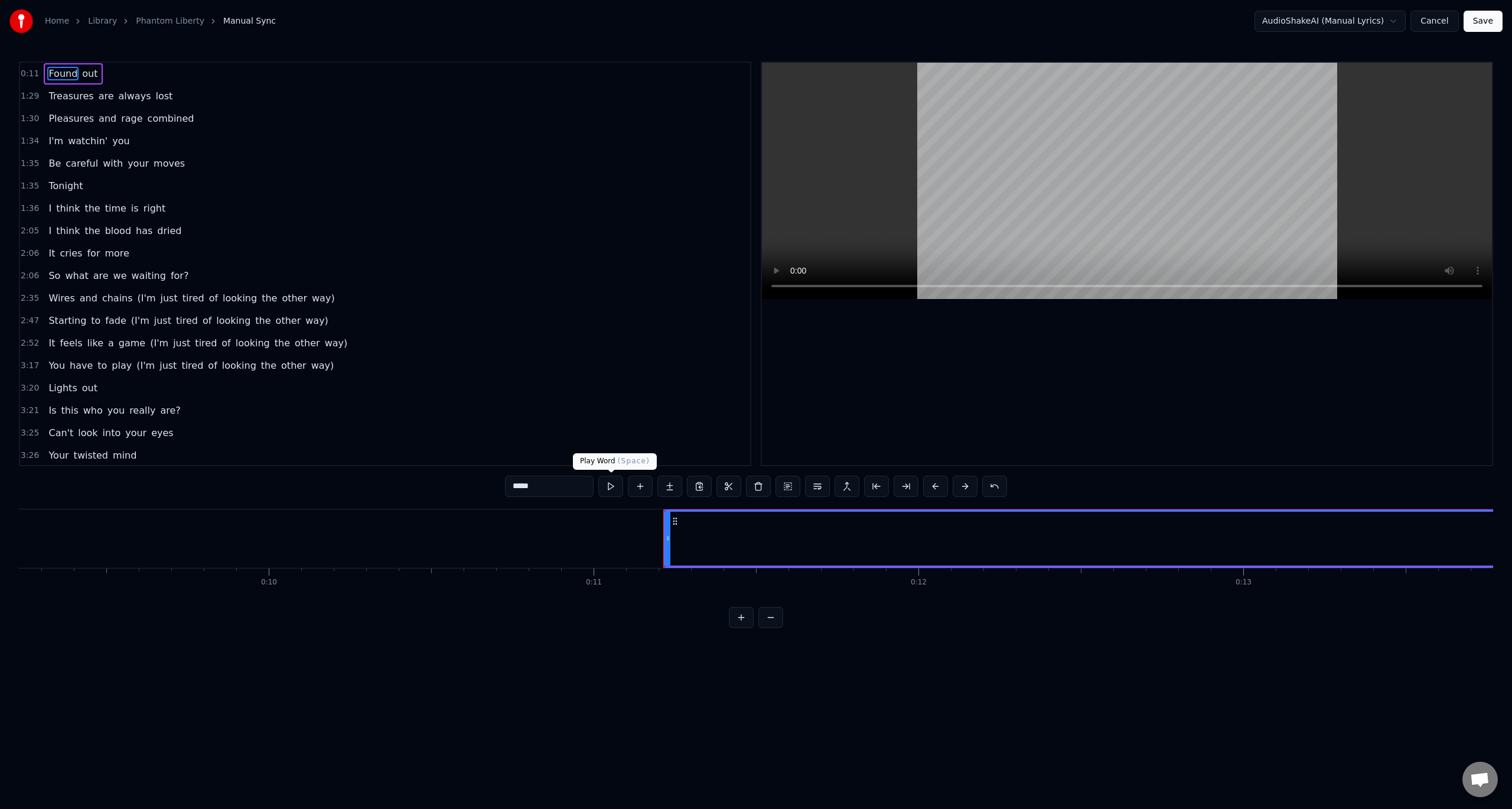
click at [613, 487] on button at bounding box center [610, 486] width 25 height 21
click at [610, 486] on button at bounding box center [610, 486] width 25 height 21
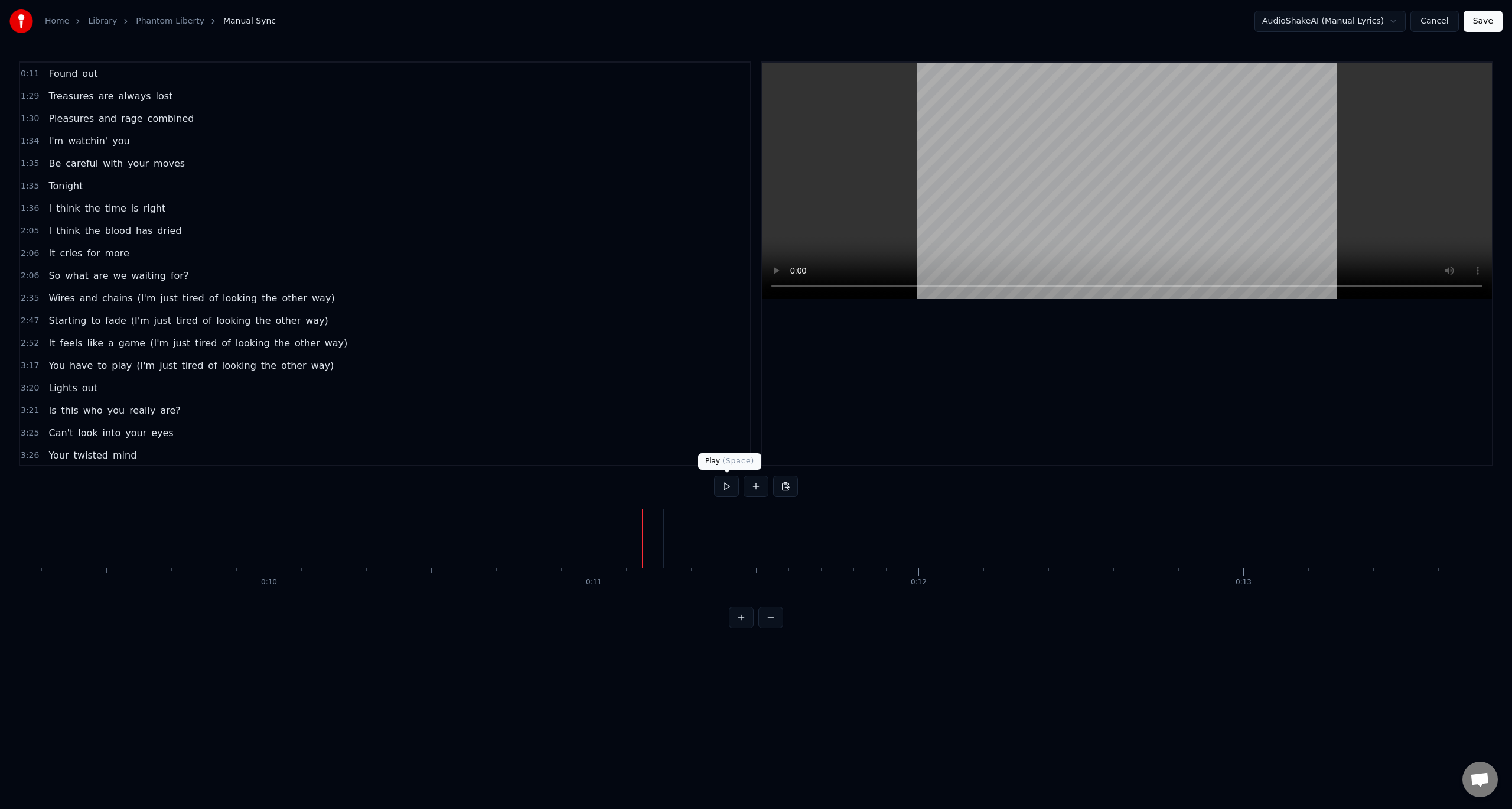
click at [728, 487] on button at bounding box center [726, 486] width 25 height 21
click at [725, 487] on button at bounding box center [726, 486] width 25 height 21
drag, startPoint x: 500, startPoint y: 539, endPoint x: 484, endPoint y: 541, distance: 16.1
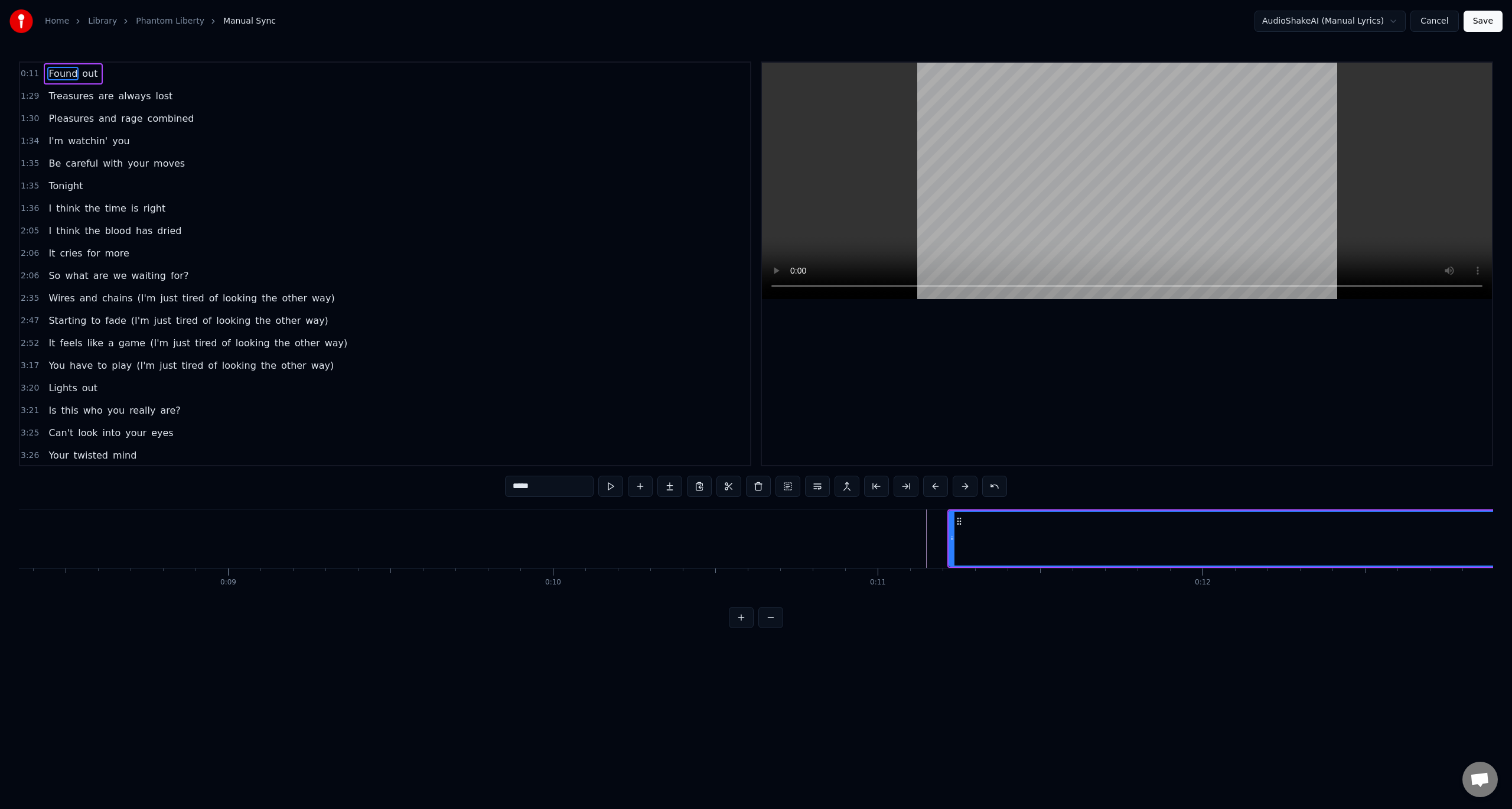
scroll to position [0, 3483]
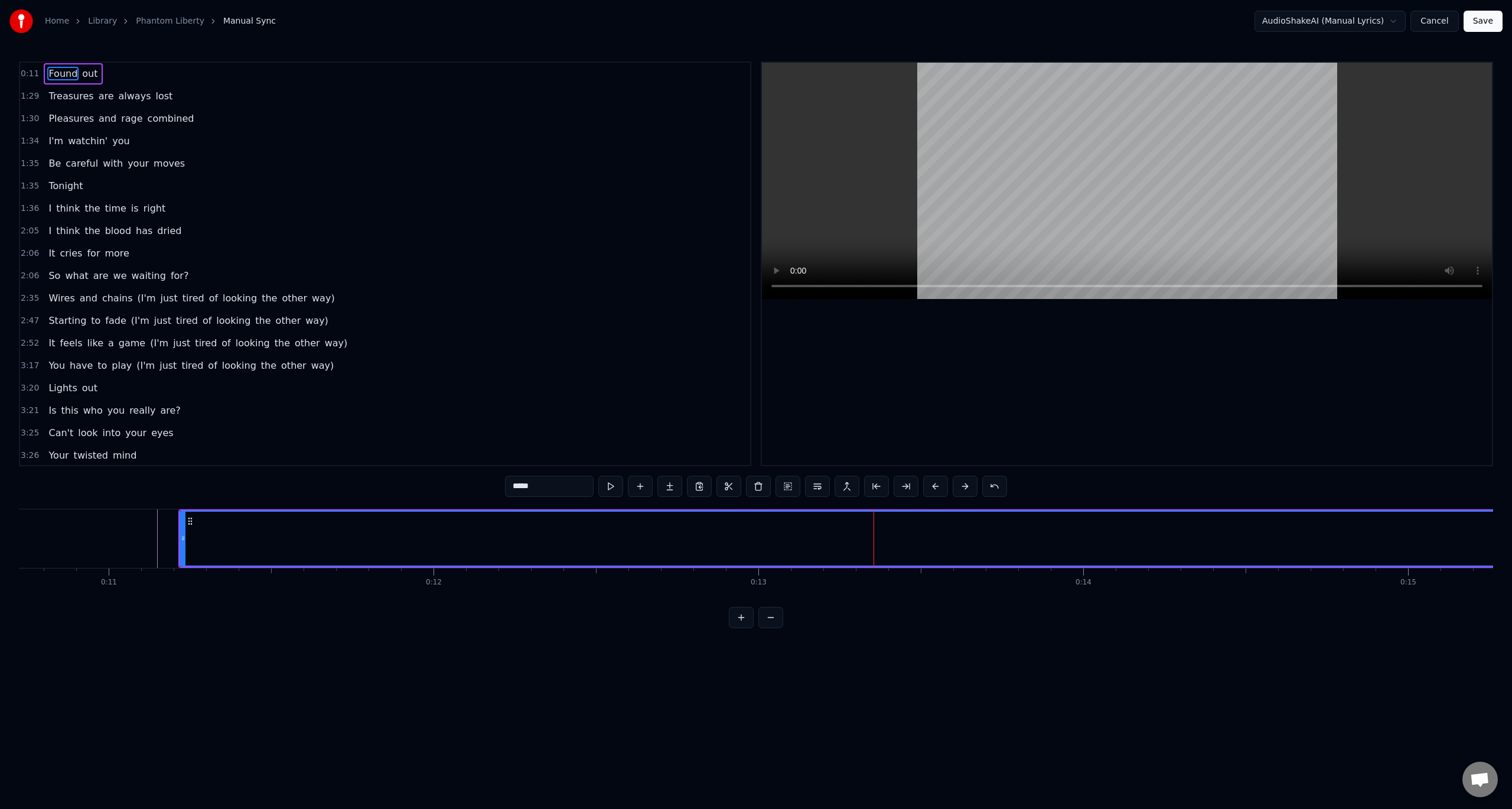
drag, startPoint x: 199, startPoint y: 530, endPoint x: 262, endPoint y: 532, distance: 63.0
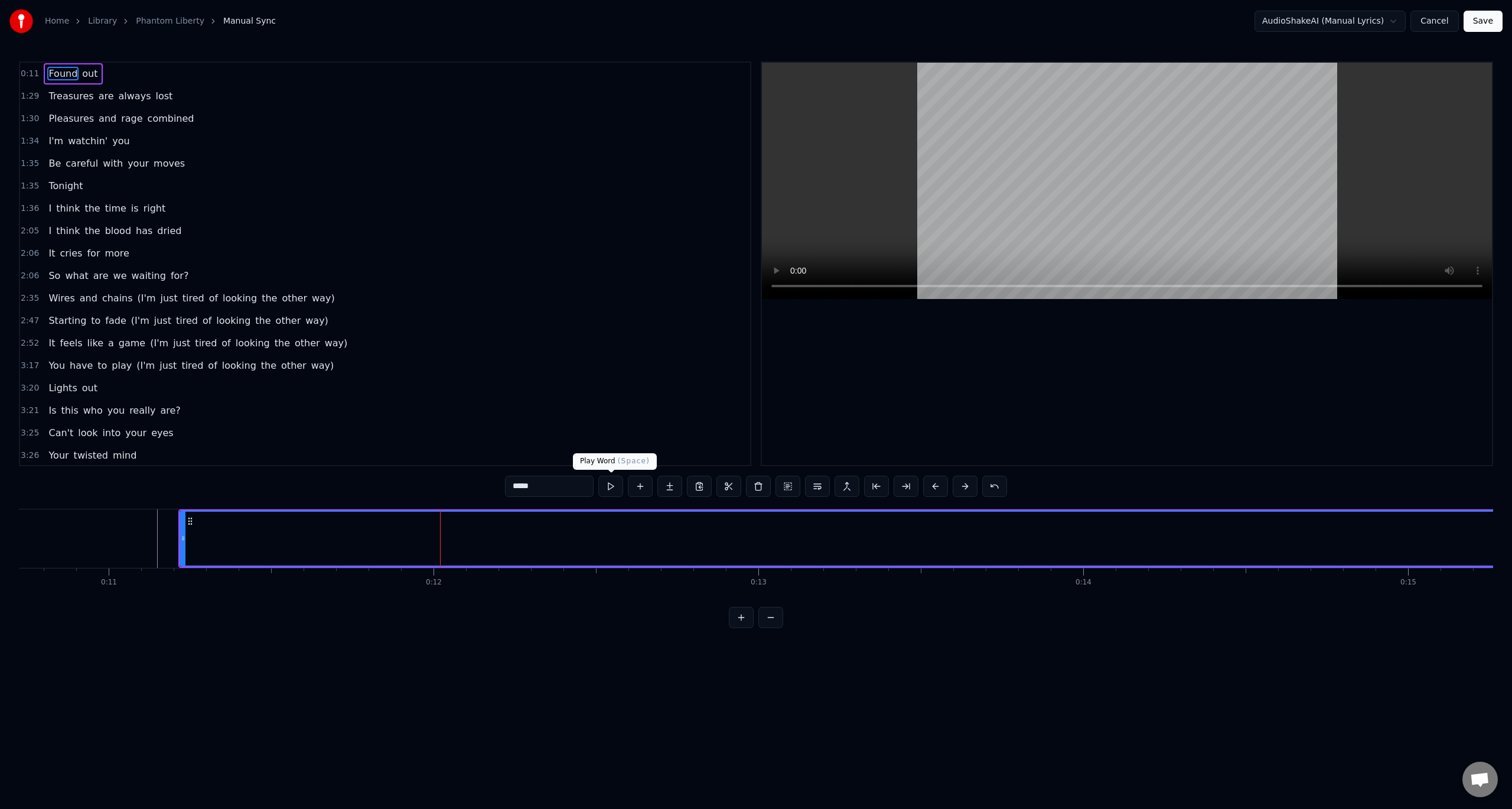
click at [614, 484] on button at bounding box center [610, 486] width 25 height 21
click at [906, 487] on button at bounding box center [906, 486] width 25 height 21
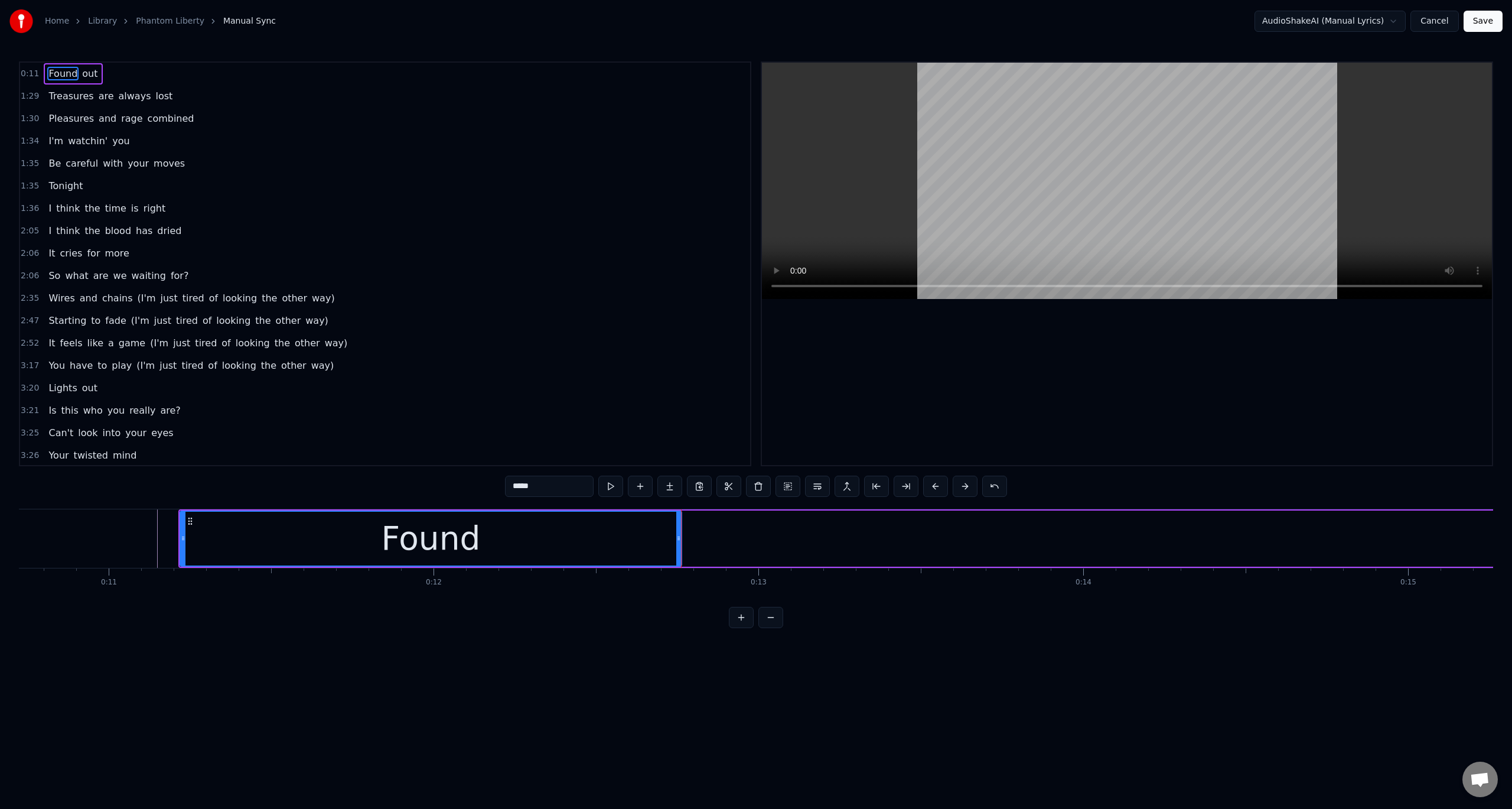
click at [85, 74] on span "out" at bounding box center [90, 73] width 18 height 14
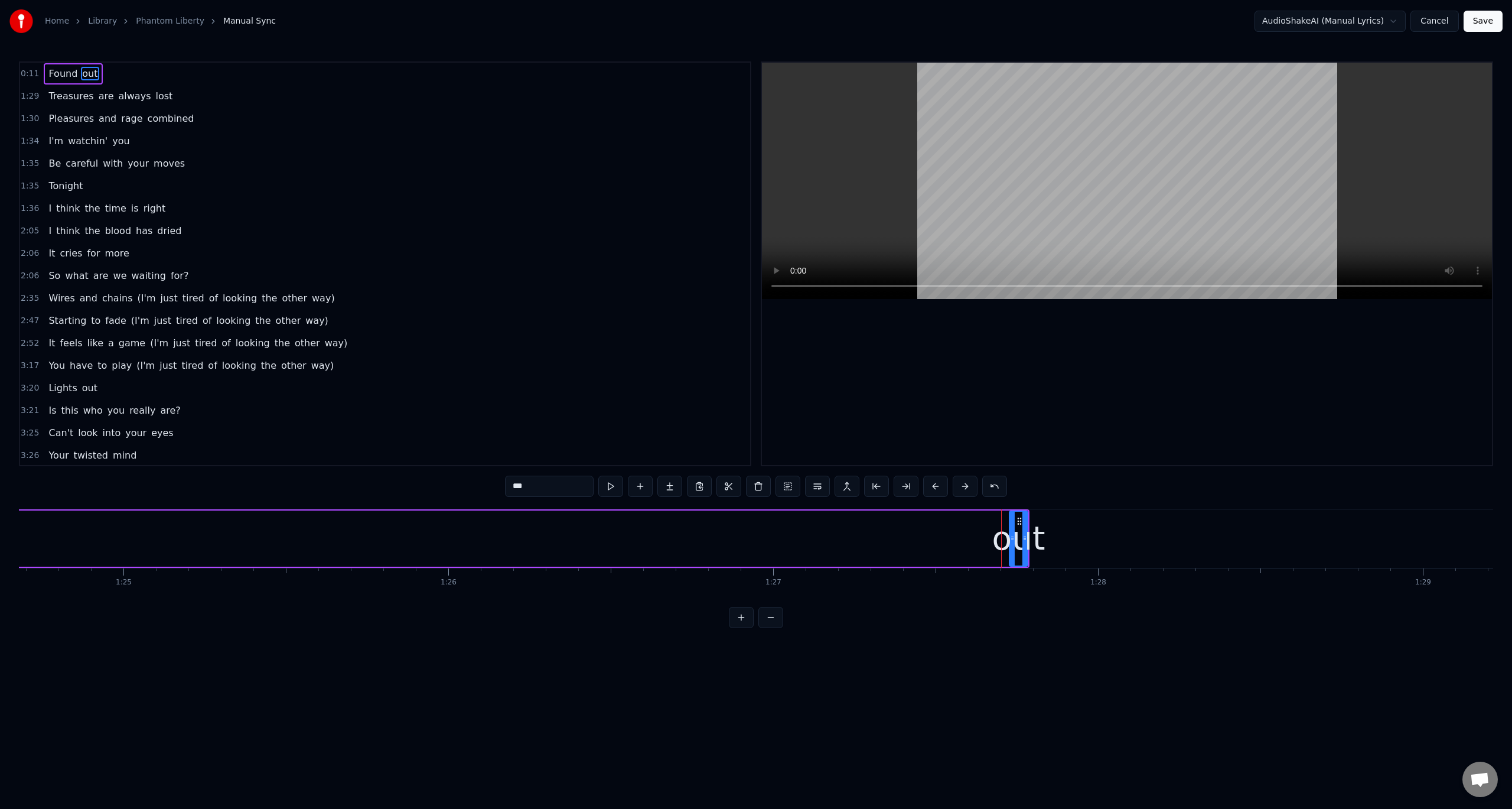
scroll to position [0, 28426]
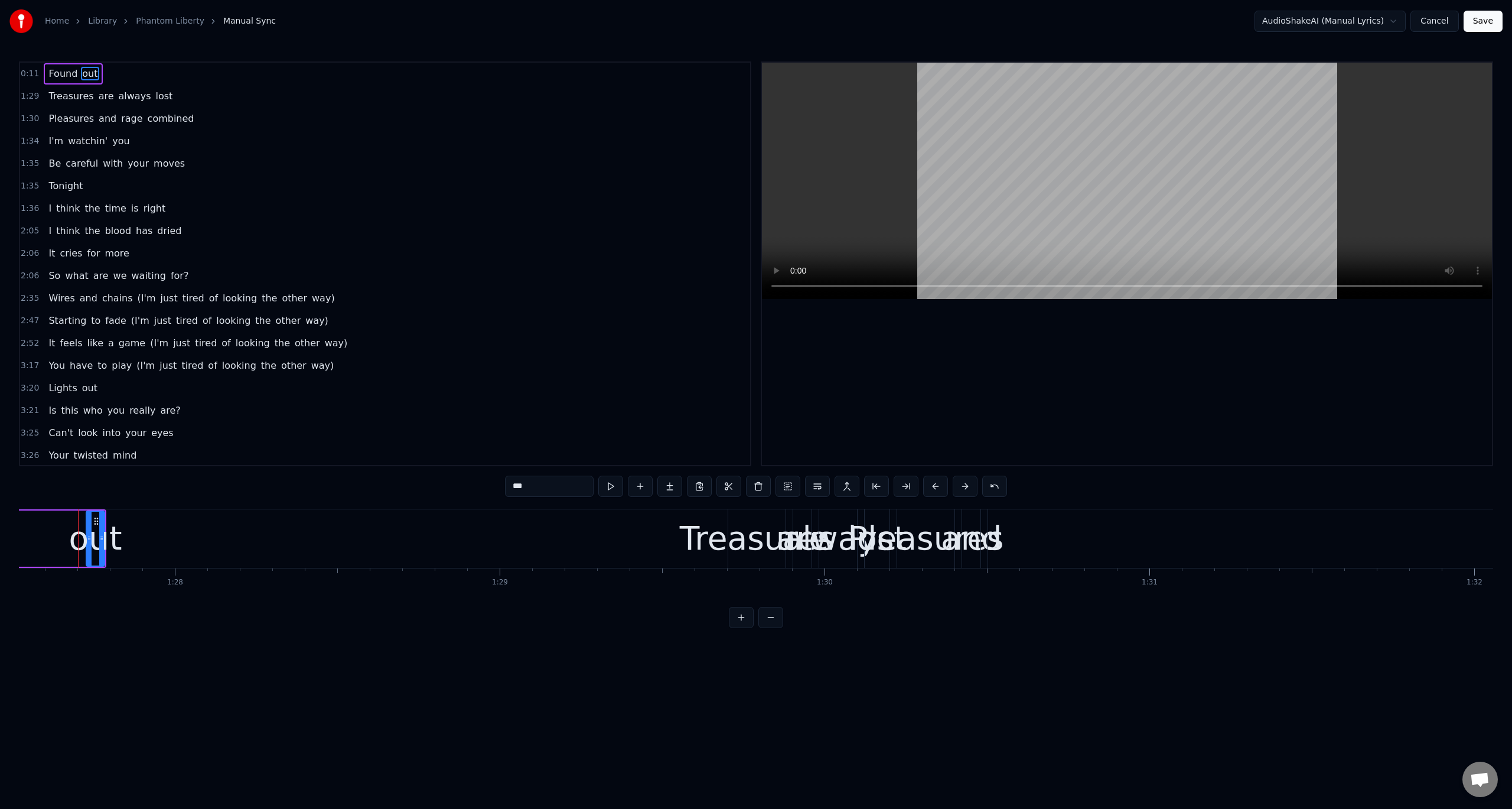
click at [67, 74] on span "Found" at bounding box center [62, 73] width 31 height 14
type input "*****"
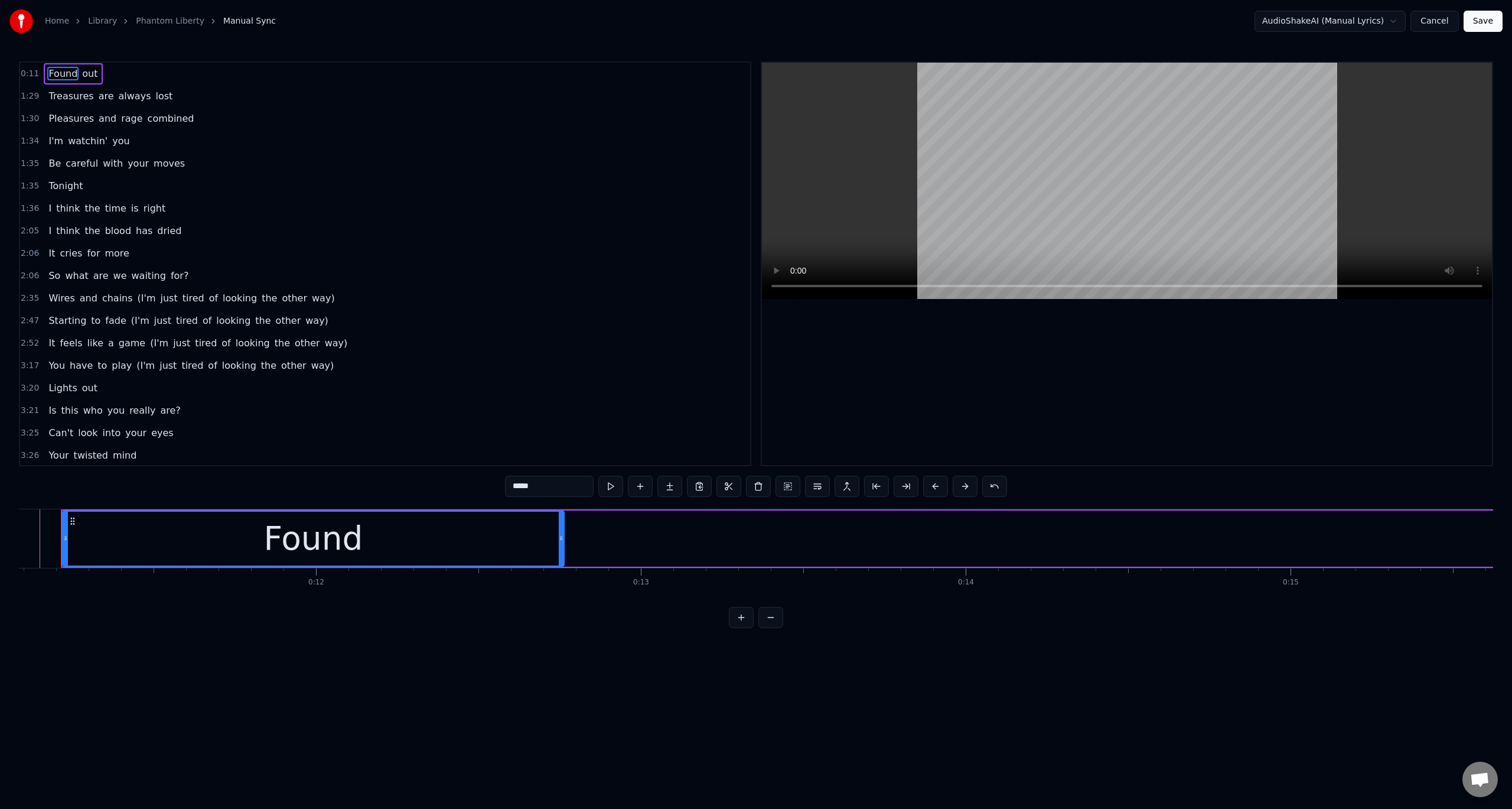
scroll to position [0, 3583]
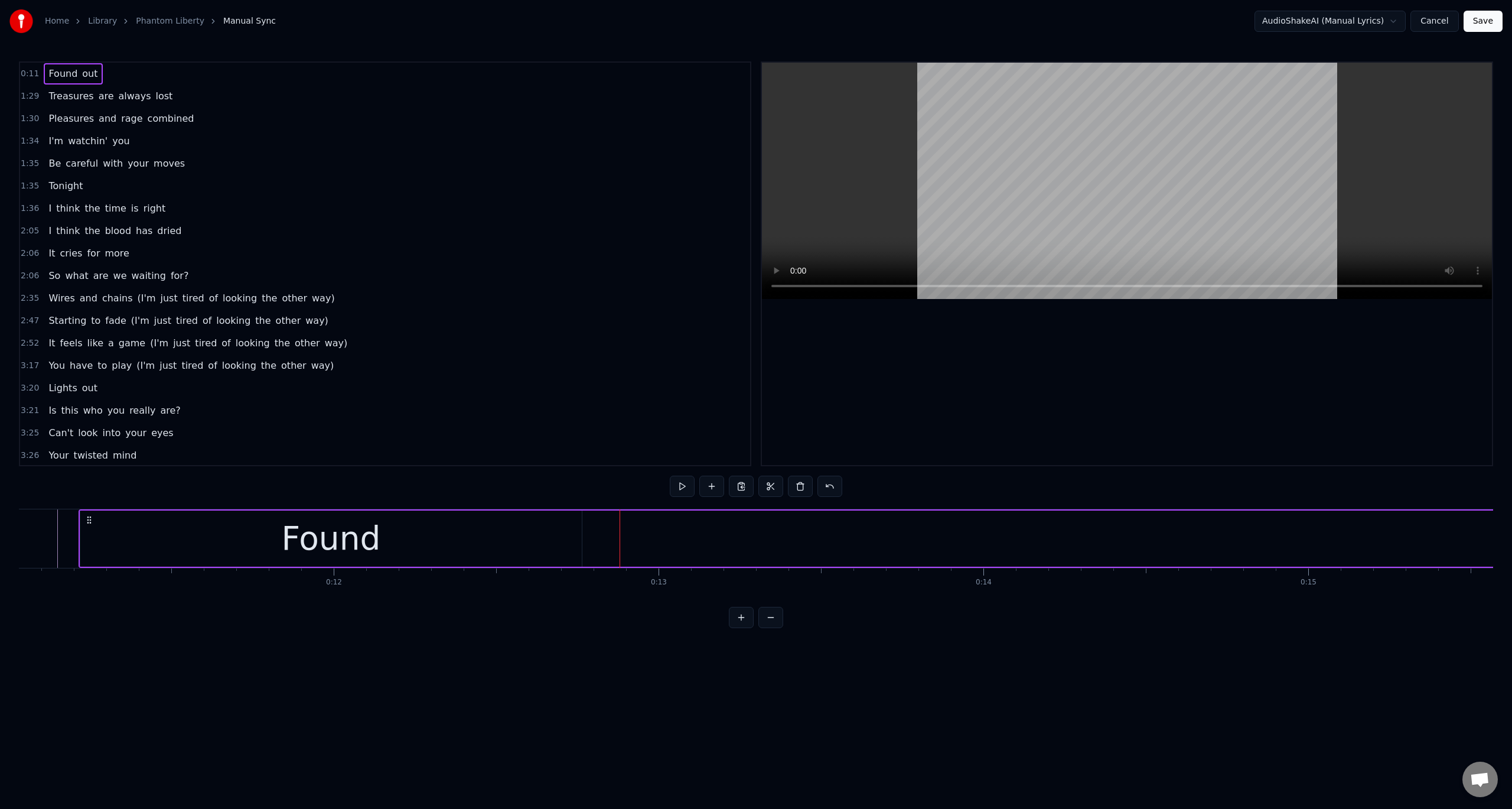
drag, startPoint x: 608, startPoint y: 544, endPoint x: 598, endPoint y: 544, distance: 10.0
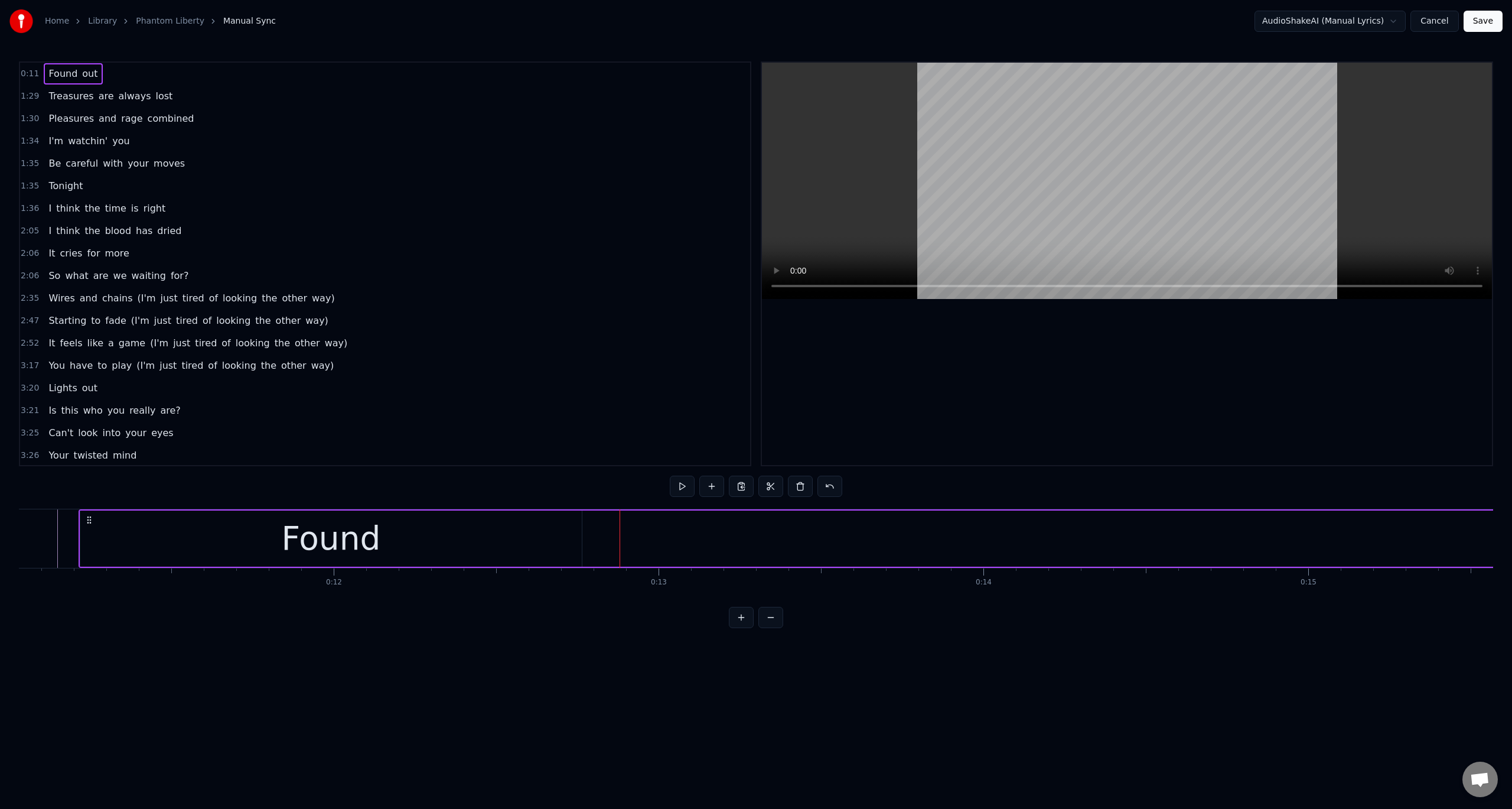
click at [81, 76] on span "out" at bounding box center [90, 73] width 18 height 14
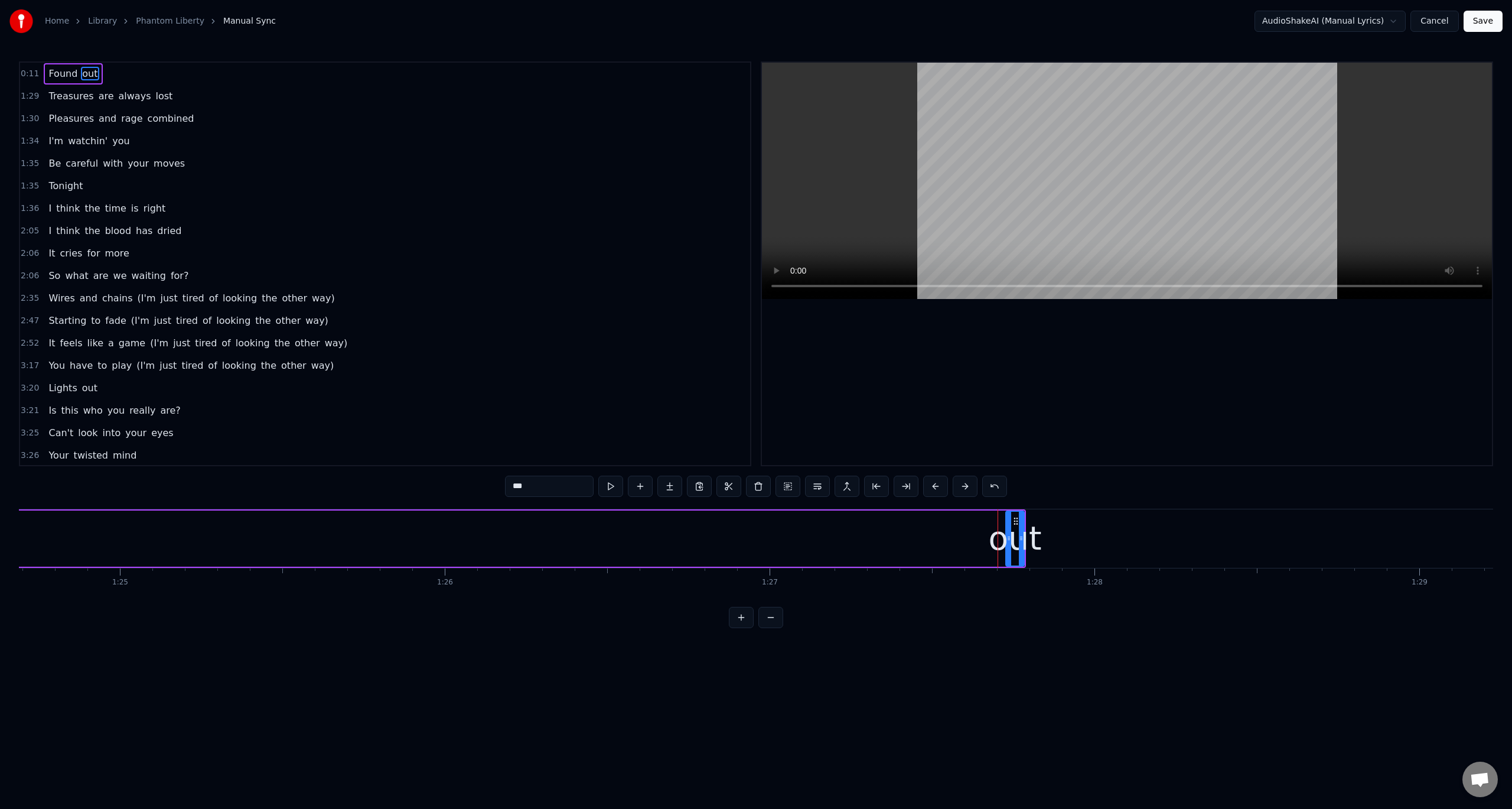
scroll to position [0, 28426]
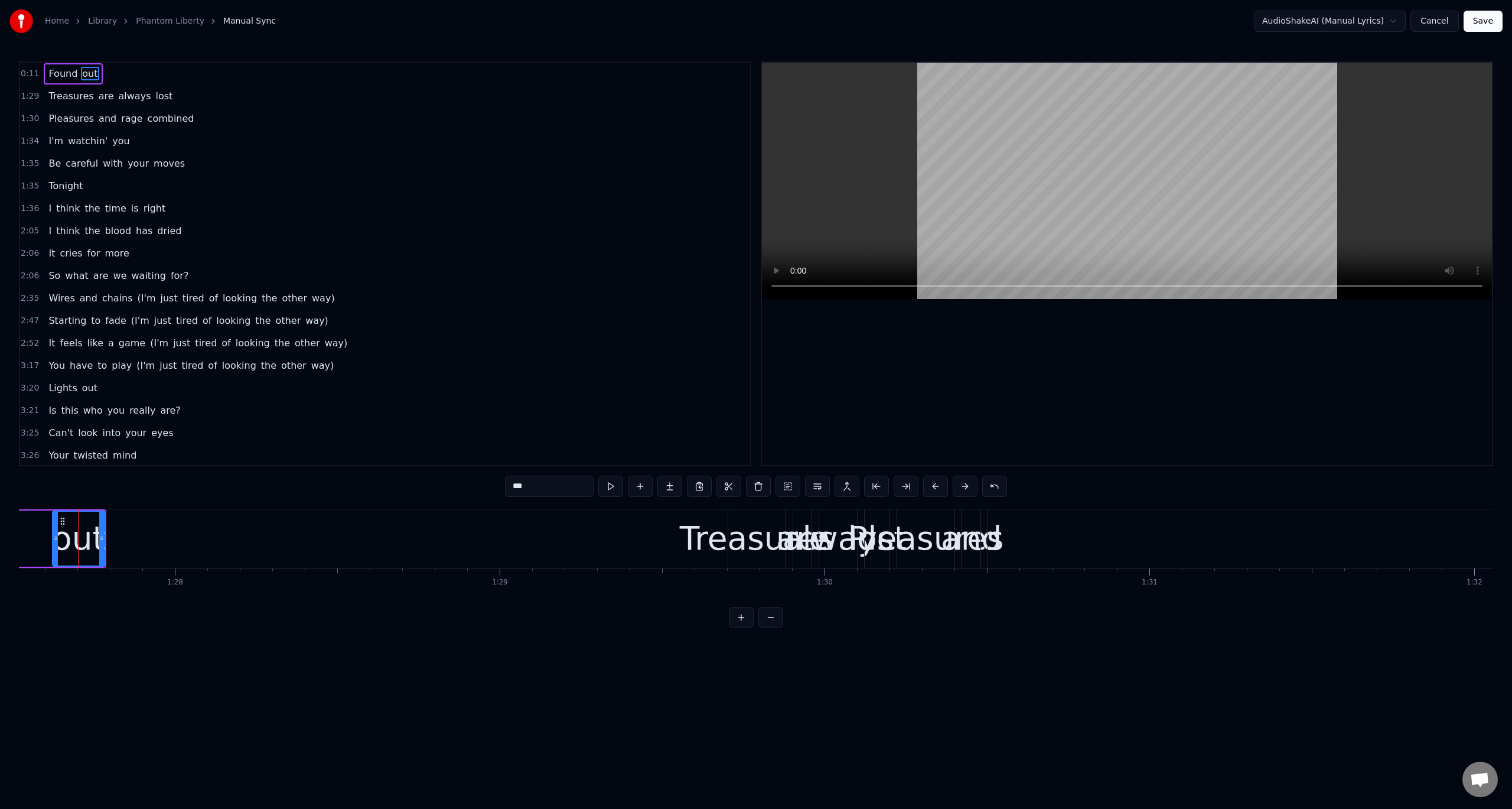
drag, startPoint x: 90, startPoint y: 533, endPoint x: 56, endPoint y: 545, distance: 36.1
click at [56, 545] on div at bounding box center [56, 539] width 5 height 54
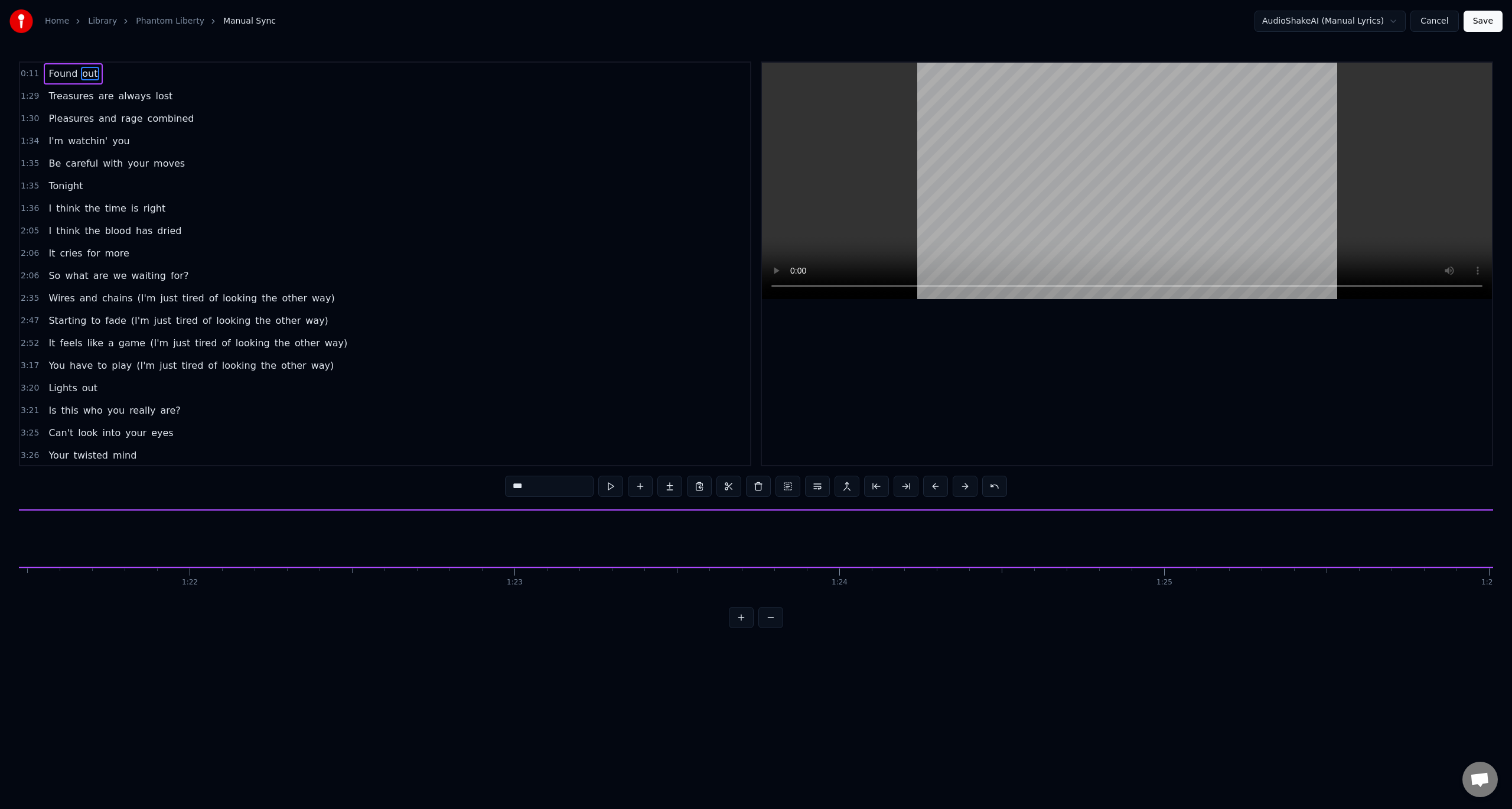
scroll to position [0, 27502]
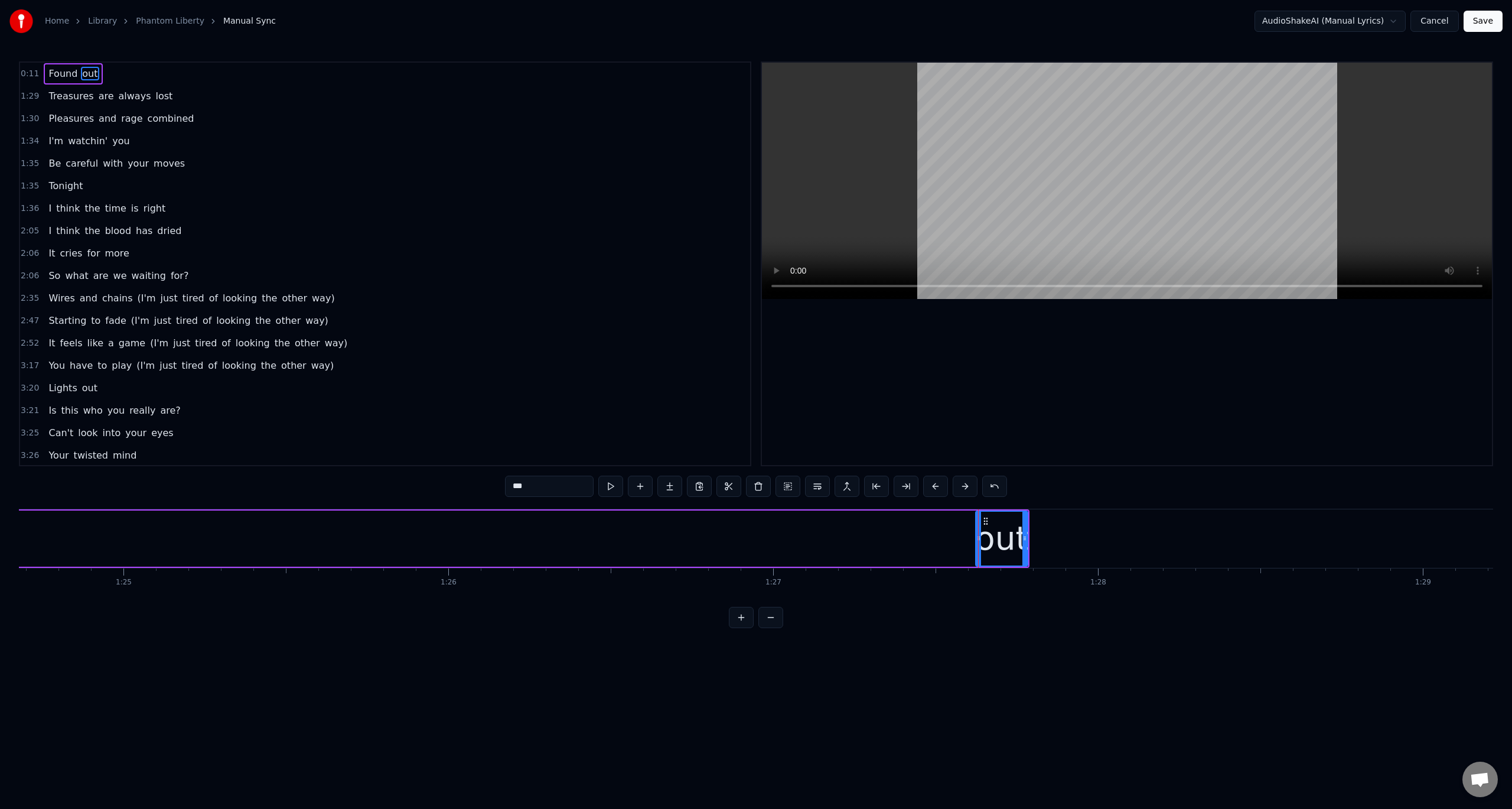
click at [57, 83] on div "Found out" at bounding box center [72, 73] width 58 height 21
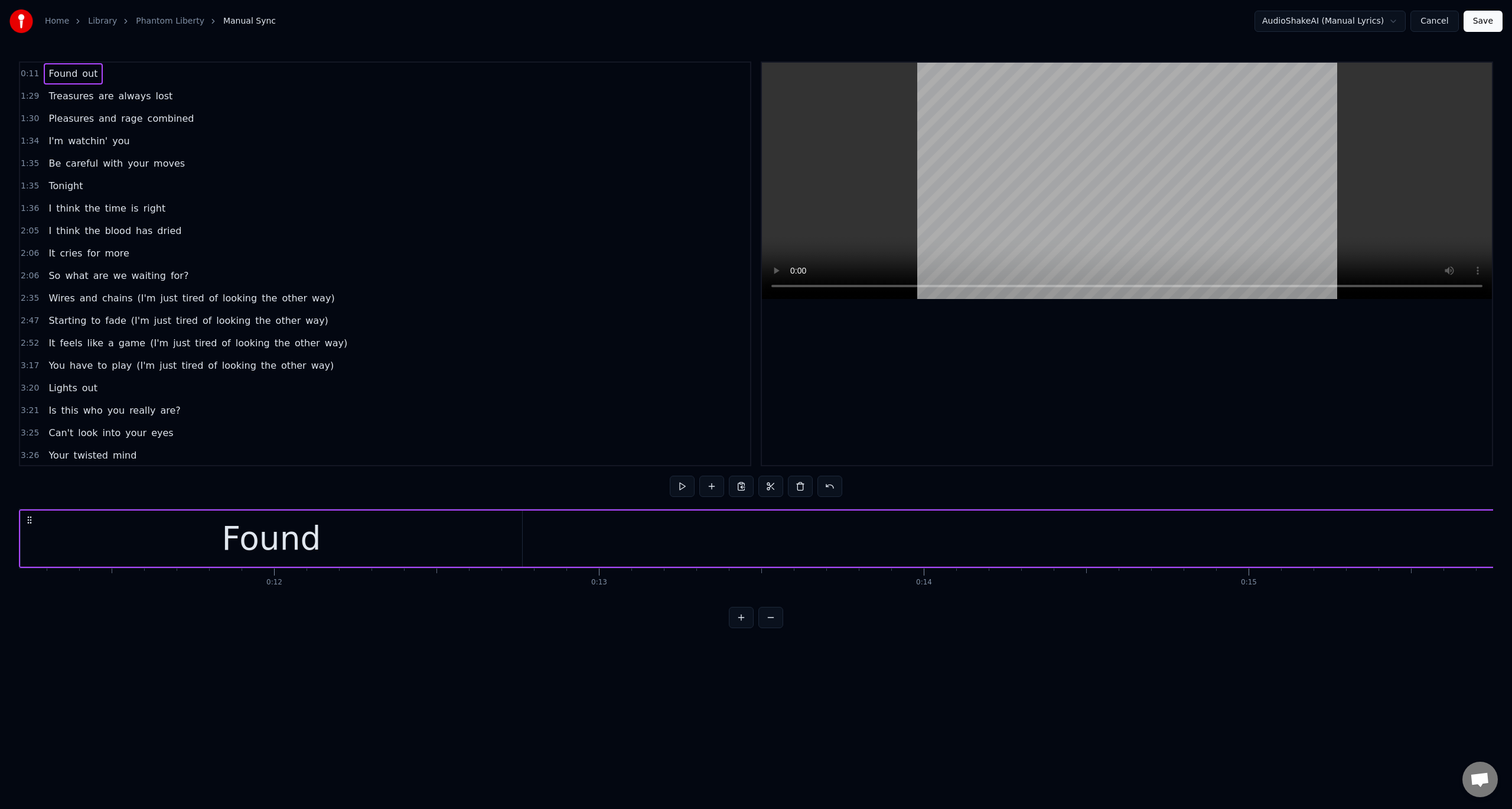
scroll to position [0, 3583]
click at [89, 74] on span "out" at bounding box center [90, 73] width 18 height 14
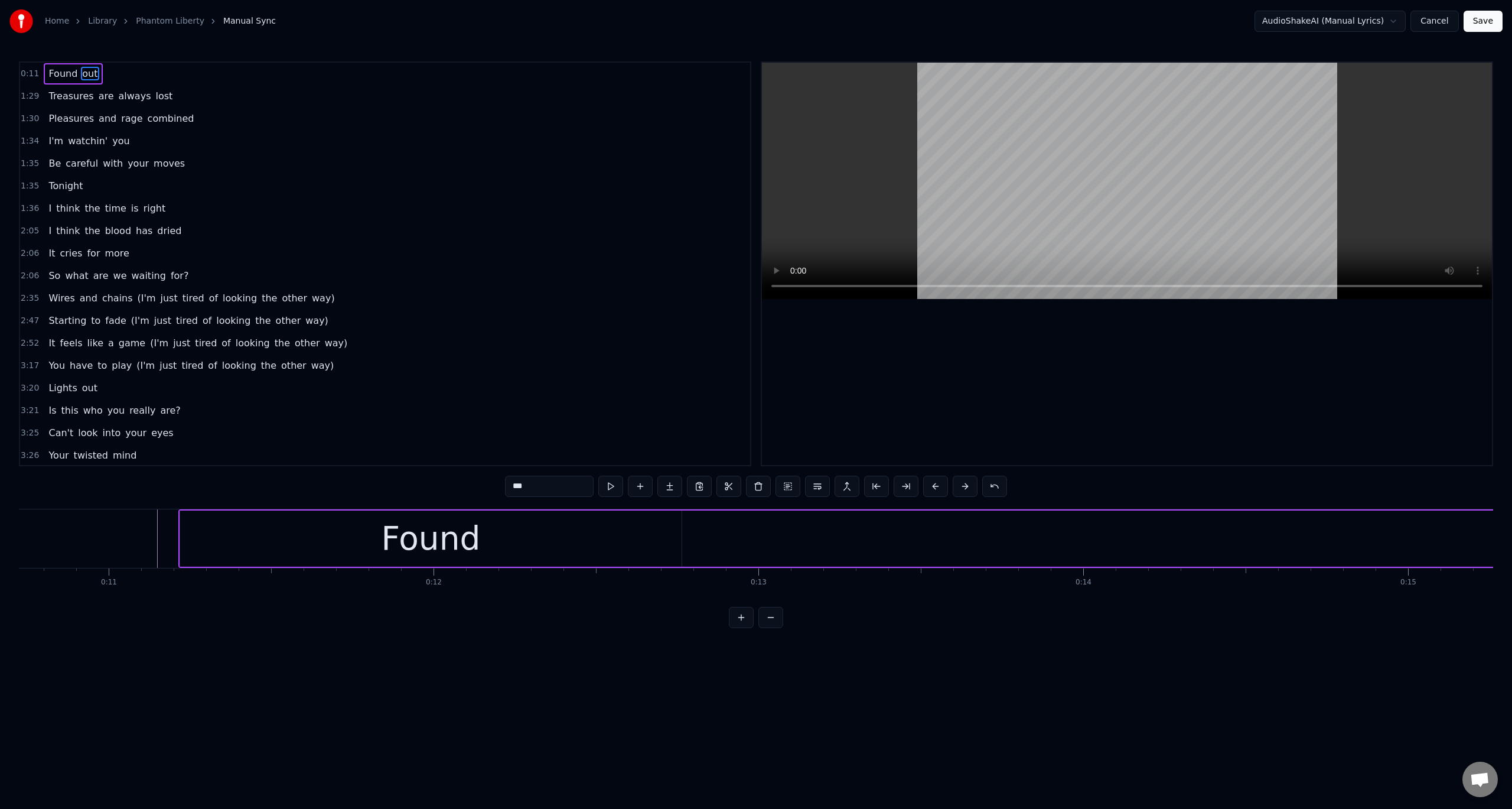
scroll to position [0, 3392]
click at [87, 79] on span "out" at bounding box center [90, 73] width 18 height 14
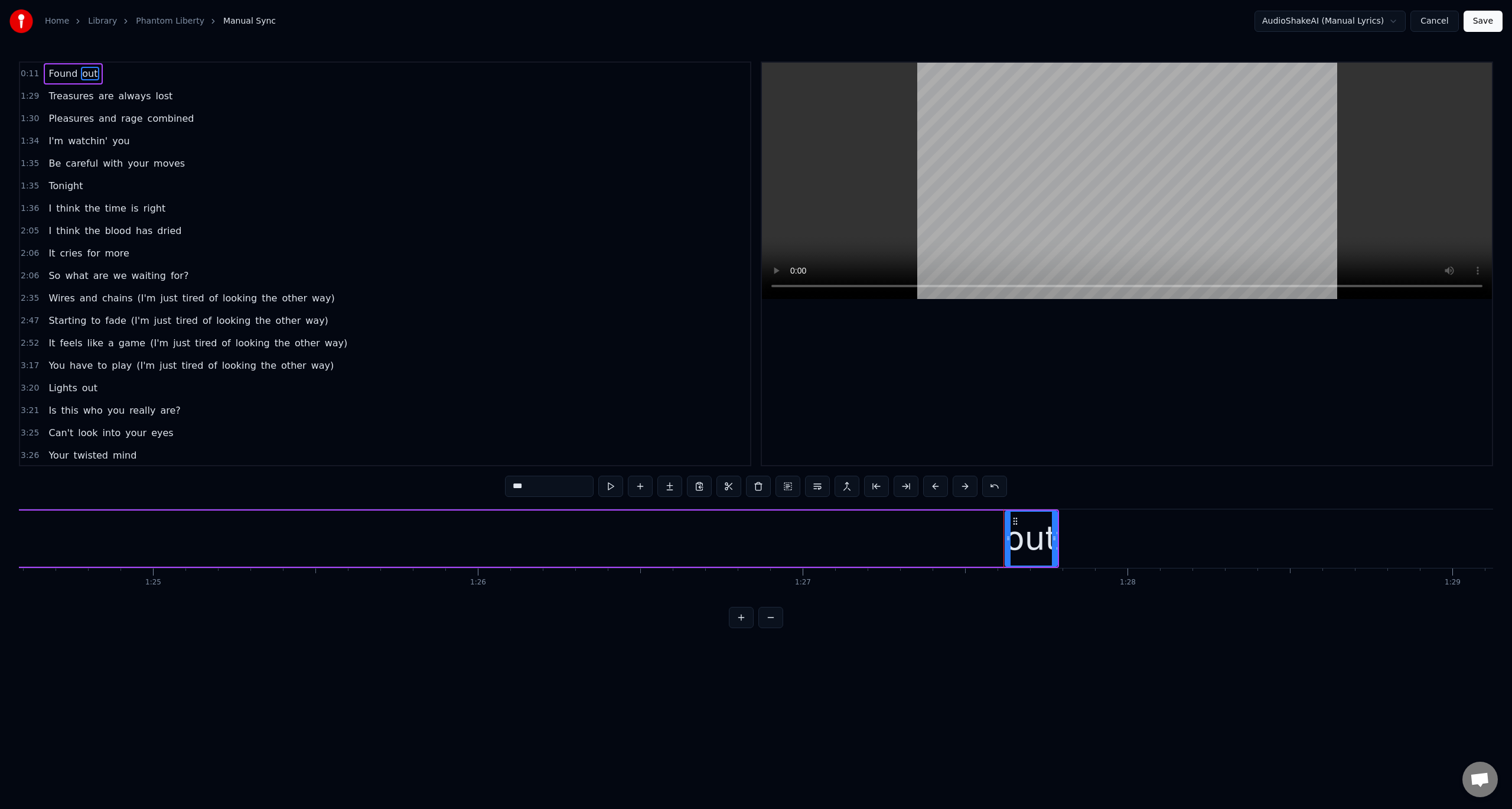
scroll to position [0, 28399]
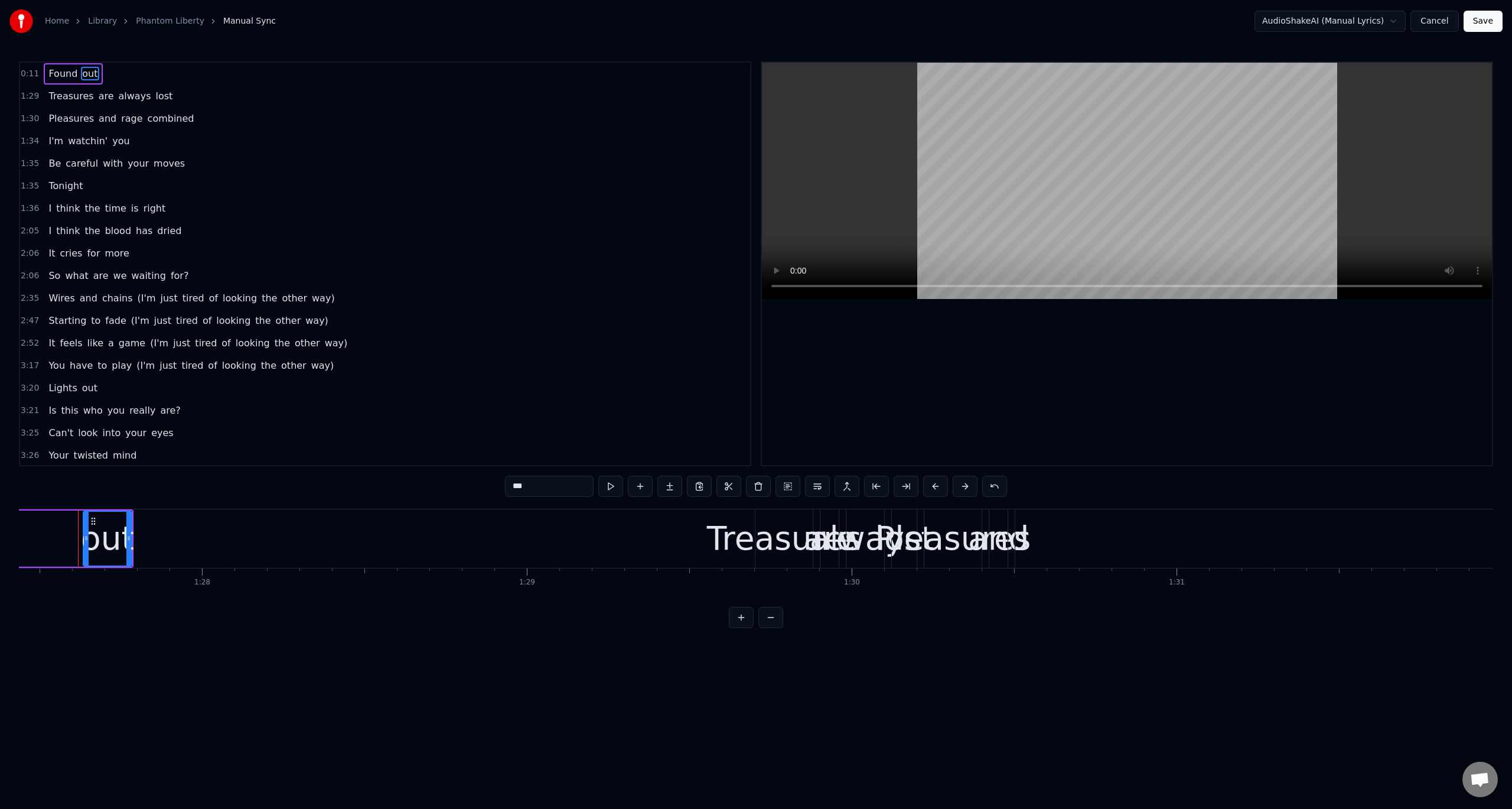
drag, startPoint x: 83, startPoint y: 537, endPoint x: 86, endPoint y: 548, distance: 11.4
click at [86, 548] on div at bounding box center [86, 539] width 5 height 54
drag, startPoint x: 129, startPoint y: 533, endPoint x: 128, endPoint y: 540, distance: 7.1
click at [130, 540] on div at bounding box center [132, 539] width 5 height 54
click at [92, 521] on circle at bounding box center [92, 521] width 1 height 1
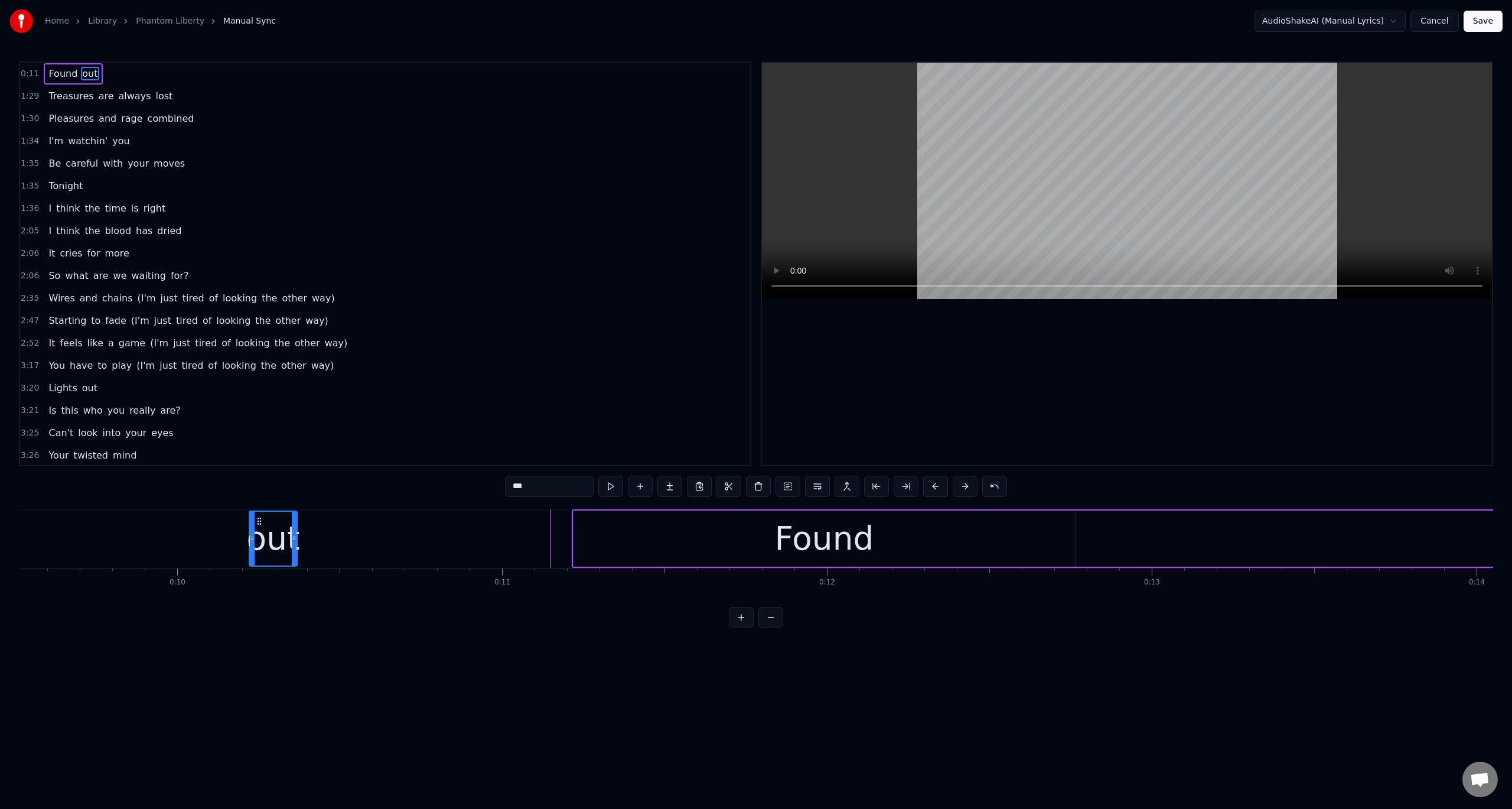
scroll to position [0, 3088]
drag, startPoint x: 91, startPoint y: 517, endPoint x: 910, endPoint y: 574, distance: 821.0
click at [910, 574] on div "Found out Treasures are always lost Pleasures and rage combined I'm watchin' yo…" at bounding box center [756, 553] width 1474 height 88
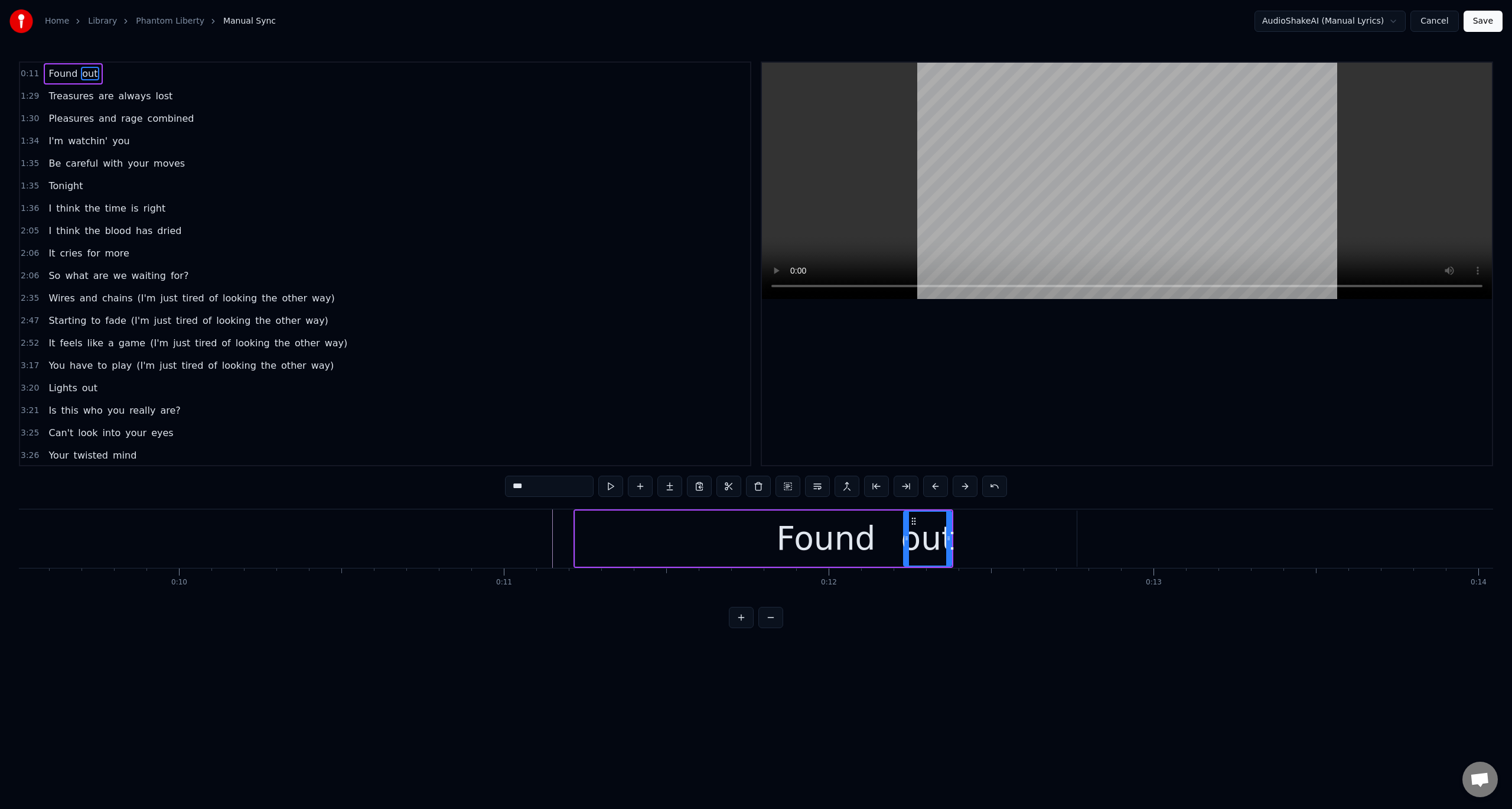
drag, startPoint x: 930, startPoint y: 535, endPoint x: 964, endPoint y: 534, distance: 34.0
click at [953, 534] on div "Found out" at bounding box center [763, 538] width 380 height 58
click at [930, 523] on div "out" at bounding box center [927, 539] width 53 height 49
drag, startPoint x: 914, startPoint y: 521, endPoint x: 1001, endPoint y: 524, distance: 87.1
click at [1001, 524] on icon at bounding box center [1000, 522] width 10 height 10
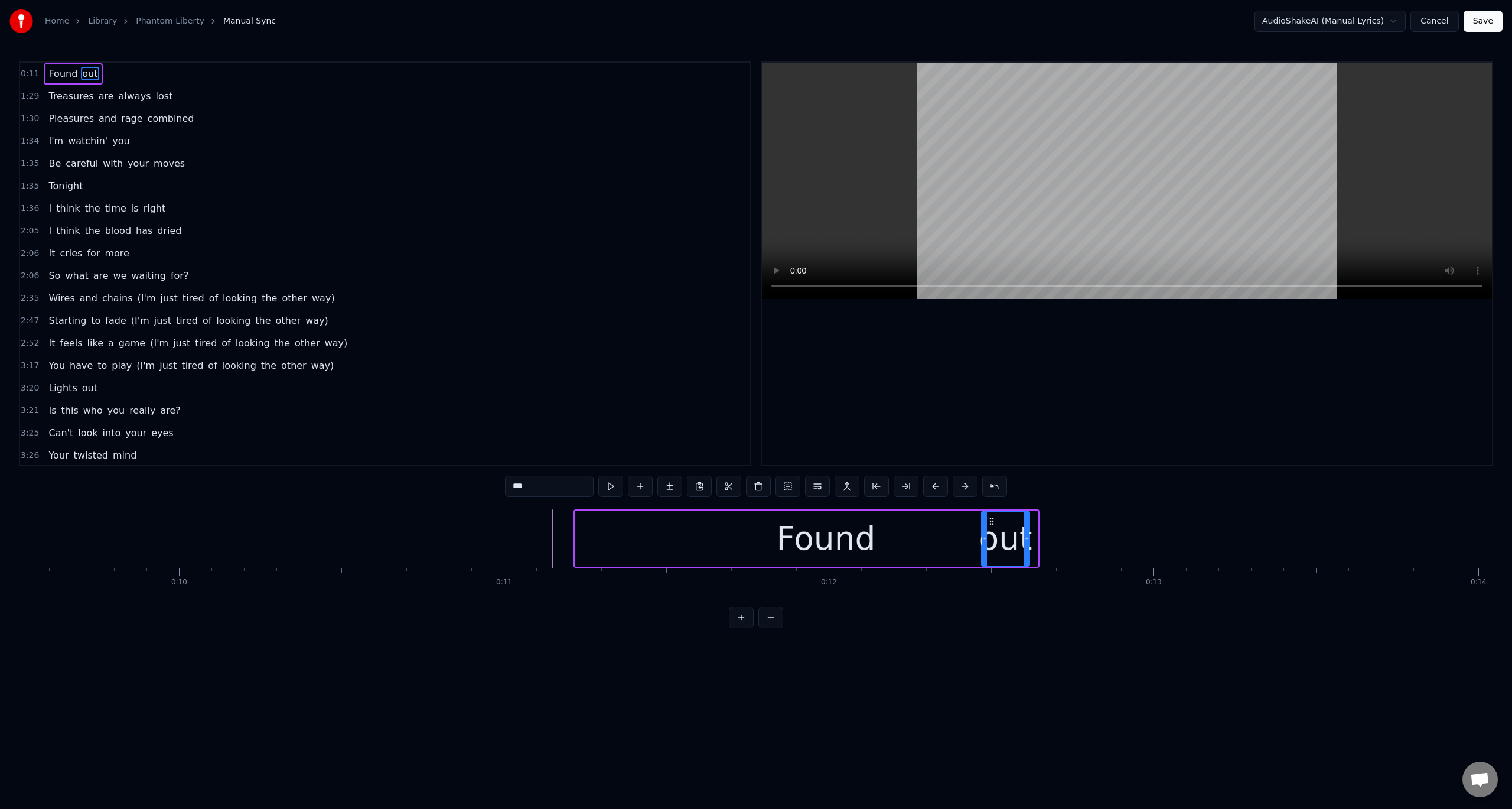
drag, startPoint x: 1000, startPoint y: 523, endPoint x: 991, endPoint y: 524, distance: 9.1
click at [991, 524] on icon at bounding box center [992, 522] width 10 height 10
drag, startPoint x: 1027, startPoint y: 528, endPoint x: 1153, endPoint y: 535, distance: 126.2
click at [1153, 535] on div at bounding box center [1152, 539] width 5 height 54
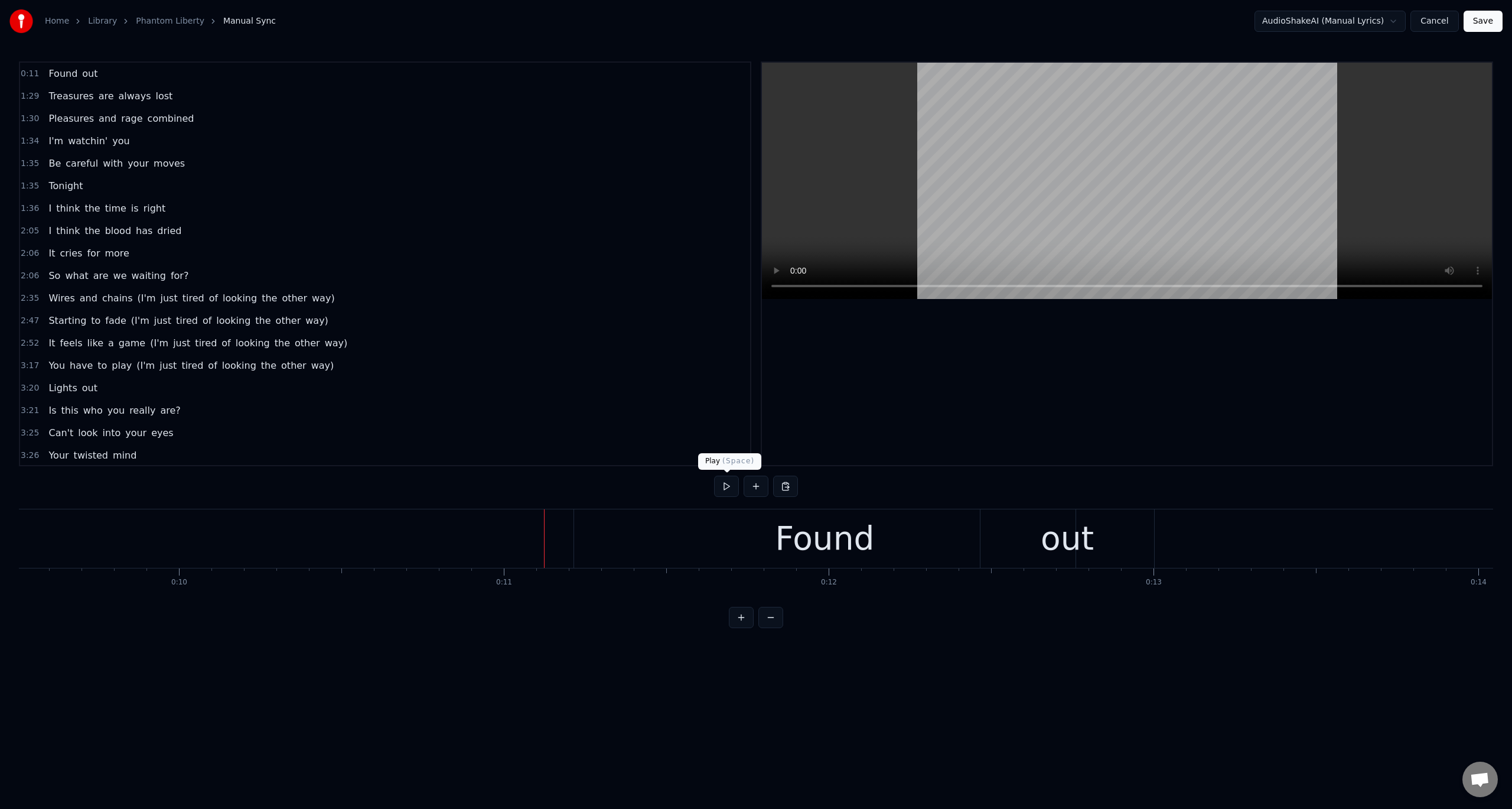
click at [731, 489] on button at bounding box center [726, 486] width 25 height 21
click at [731, 489] on button at bounding box center [726, 486] width 25 height 21
click at [730, 489] on button at bounding box center [726, 486] width 25 height 21
click at [729, 489] on button at bounding box center [726, 486] width 25 height 21
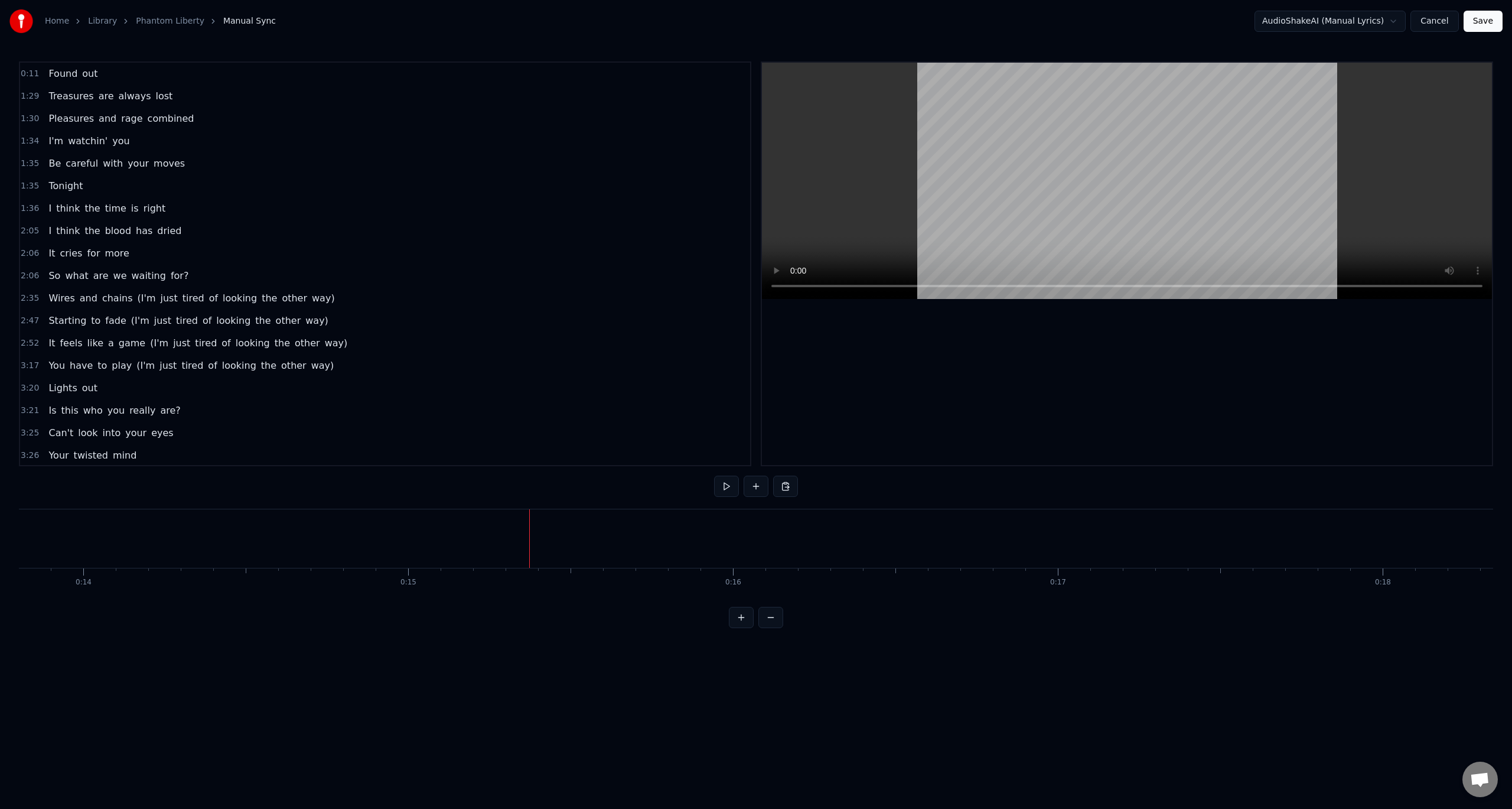
click at [118, 100] on span "always" at bounding box center [135, 96] width 35 height 14
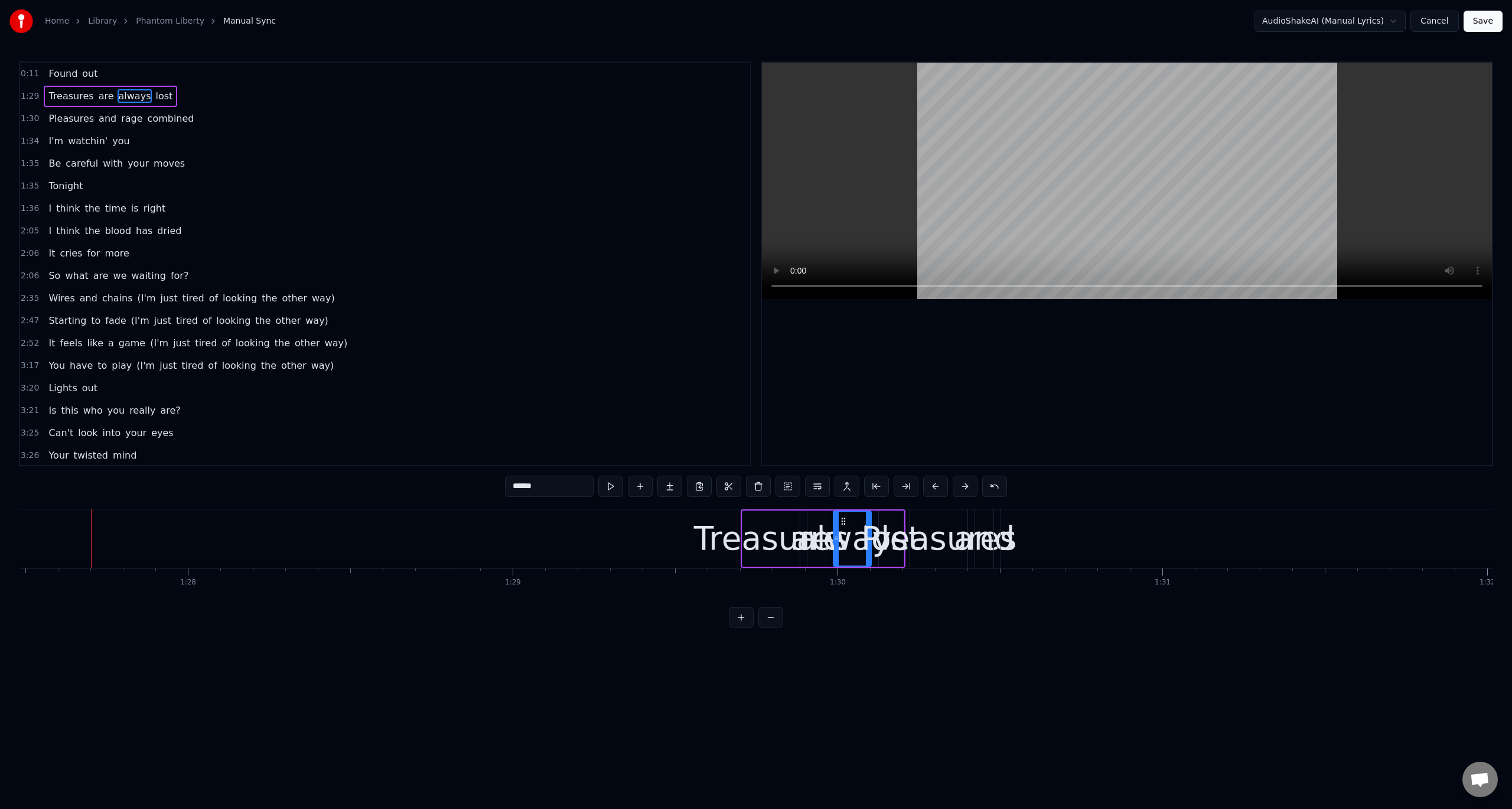
scroll to position [0, 28426]
click at [53, 100] on span "Treasures" at bounding box center [70, 96] width 47 height 14
type input "*********"
click at [149, 104] on div "Treasures are always lost" at bounding box center [111, 96] width 134 height 21
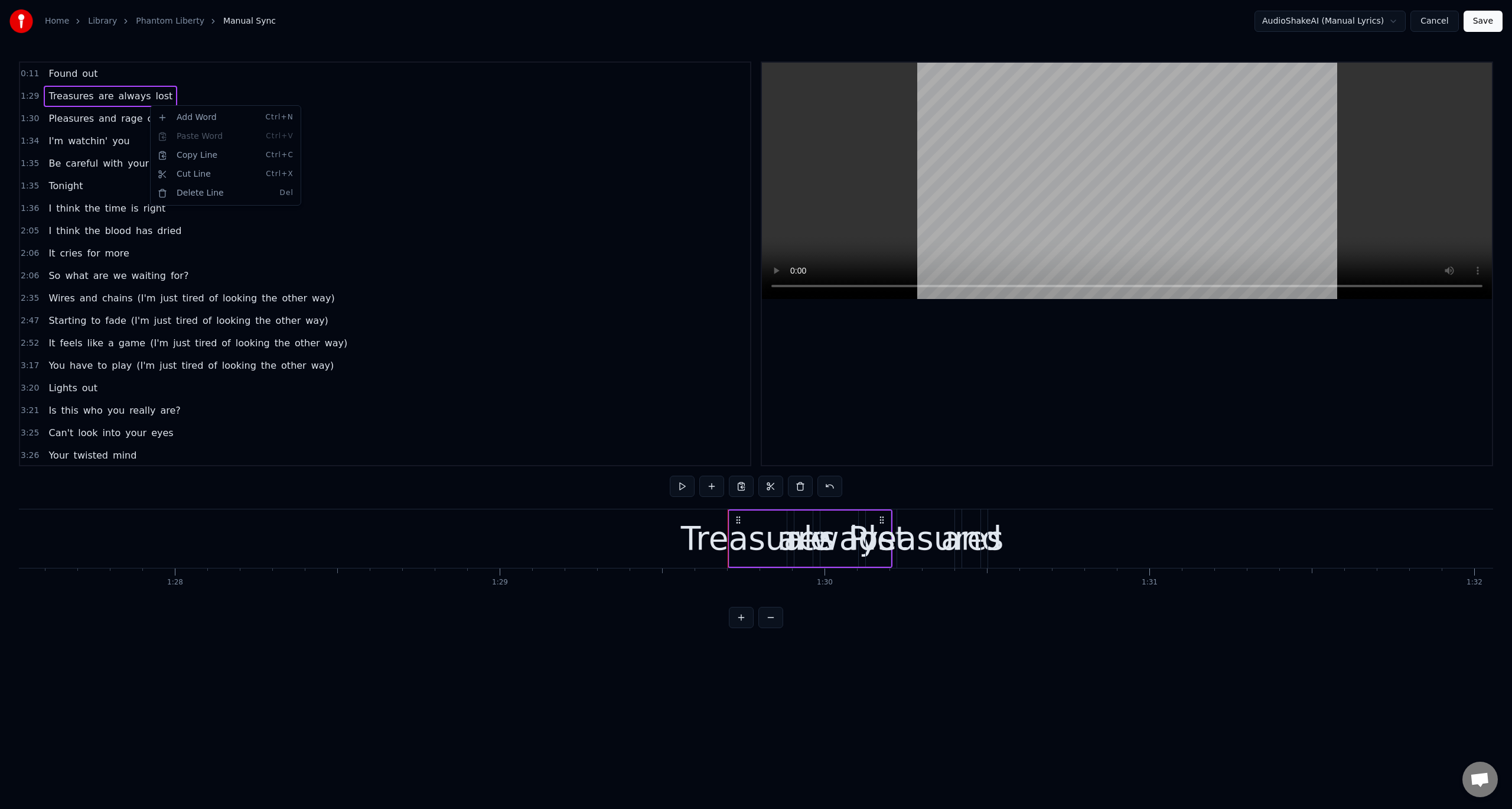
click at [25, 101] on html "Home Library Phantom Liberty Manual Sync AudioShakeAI (Manual Lyrics) Cancel Sa…" at bounding box center [756, 323] width 1512 height 647
click at [29, 96] on span "1:29" at bounding box center [29, 96] width 18 height 12
click at [29, 96] on html "Home Library Phantom Liberty Manual Sync AudioShakeAI (Manual Lyrics) Cancel Sa…" at bounding box center [756, 323] width 1512 height 647
click at [167, 24] on link "Phantom Liberty" at bounding box center [170, 21] width 68 height 12
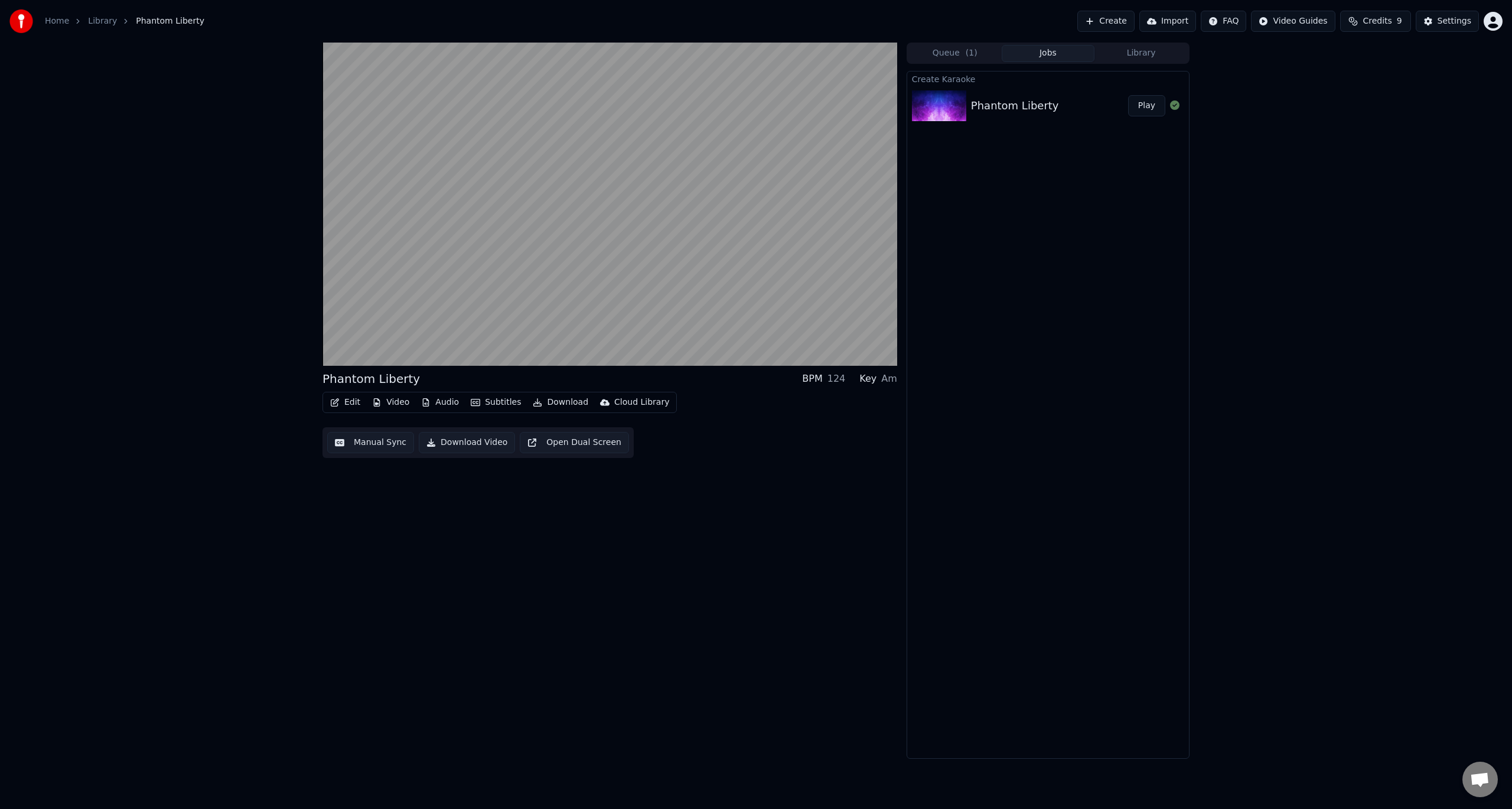
click at [107, 21] on link "Library" at bounding box center [103, 21] width 29 height 12
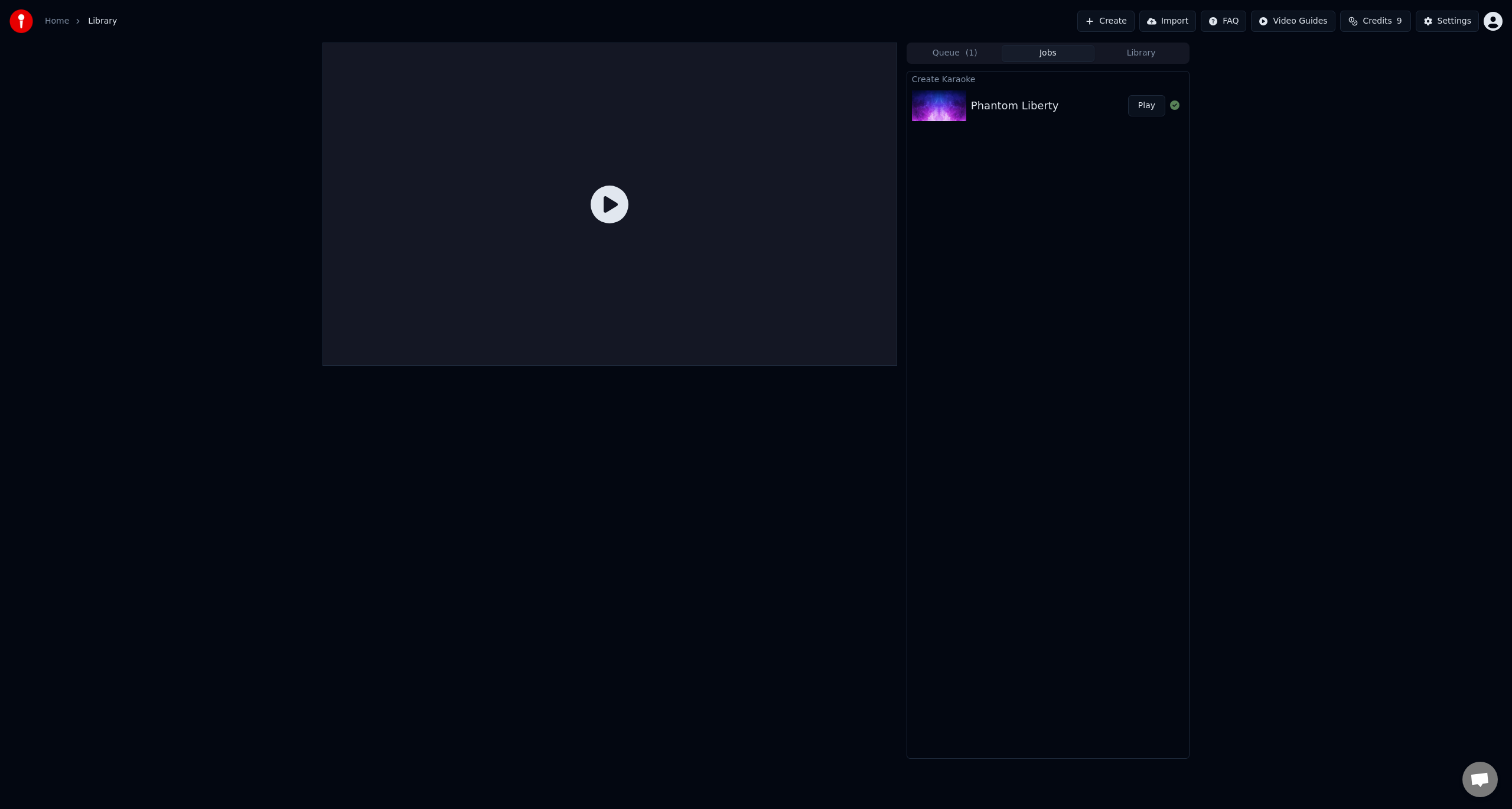
click at [1102, 19] on button "Create" at bounding box center [1106, 21] width 57 height 21
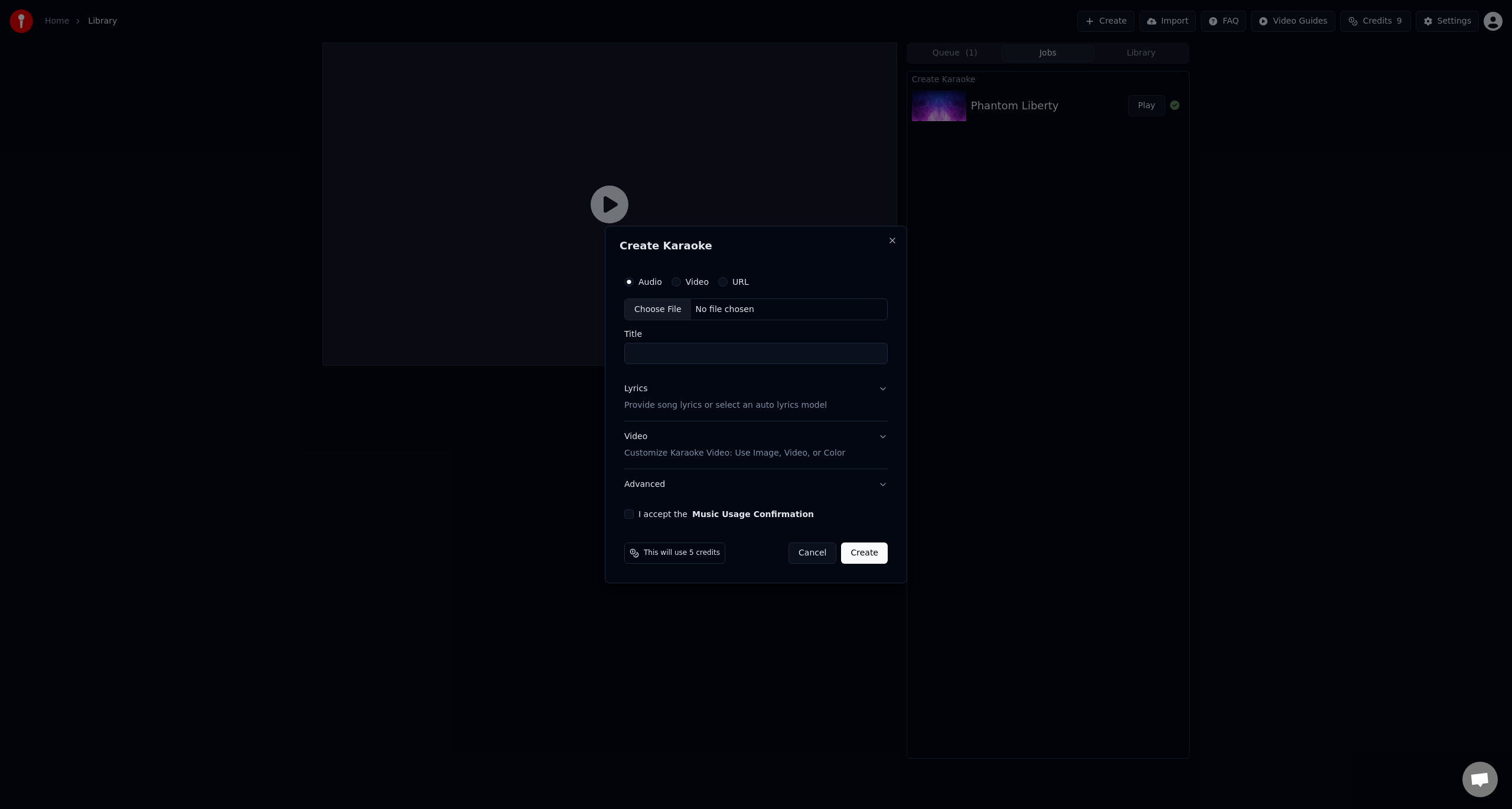
click at [666, 313] on div "Choose File" at bounding box center [657, 309] width 66 height 21
type input "**********"
click at [851, 403] on button "Lyrics Provide song lyrics or select an auto lyrics model" at bounding box center [755, 397] width 268 height 47
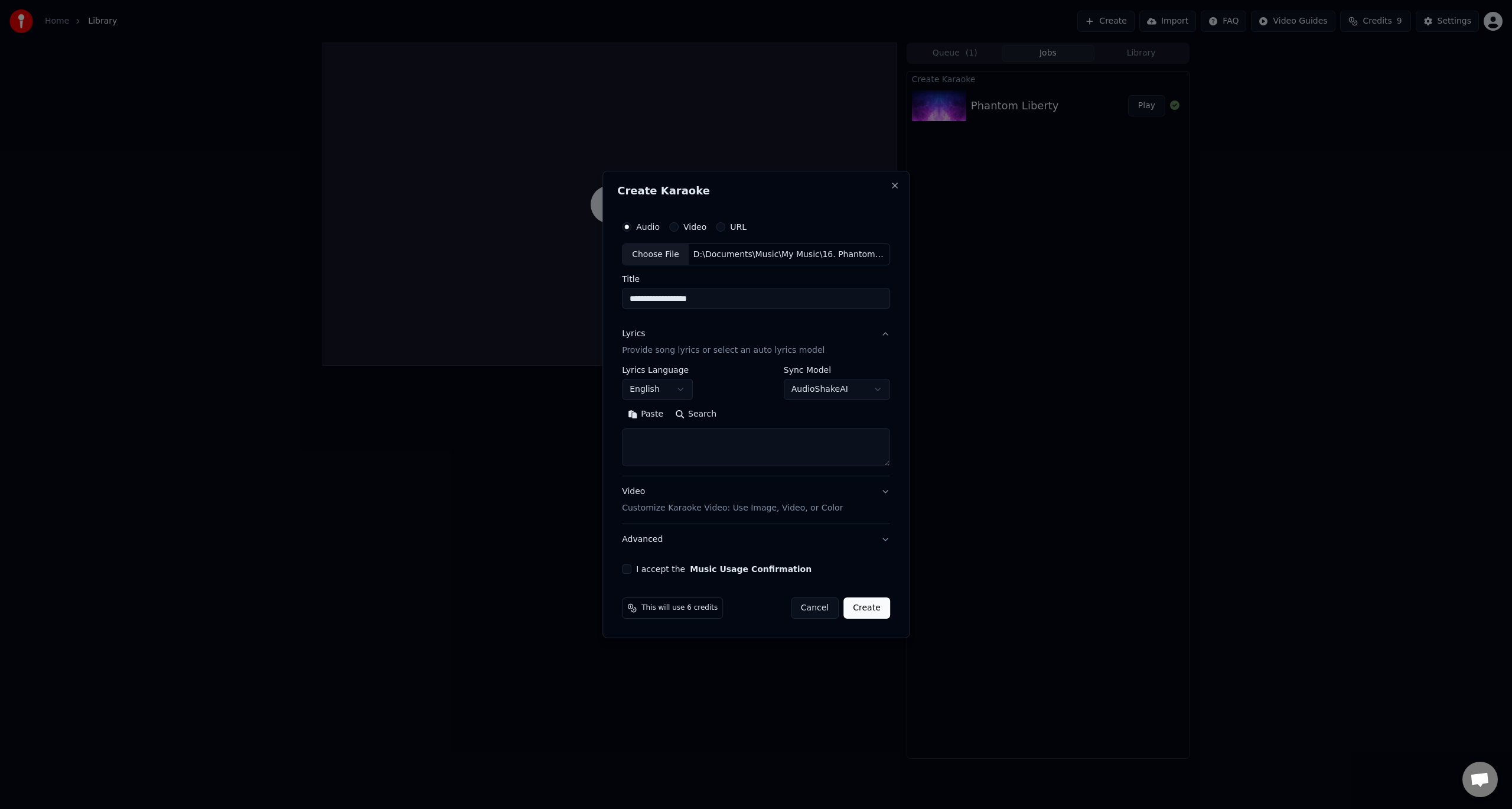
click at [658, 391] on body "**********" at bounding box center [756, 404] width 1512 height 809
click at [663, 389] on body "**********" at bounding box center [756, 404] width 1512 height 809
click at [725, 442] on textarea at bounding box center [755, 447] width 268 height 37
click at [667, 388] on body "**********" at bounding box center [756, 404] width 1512 height 809
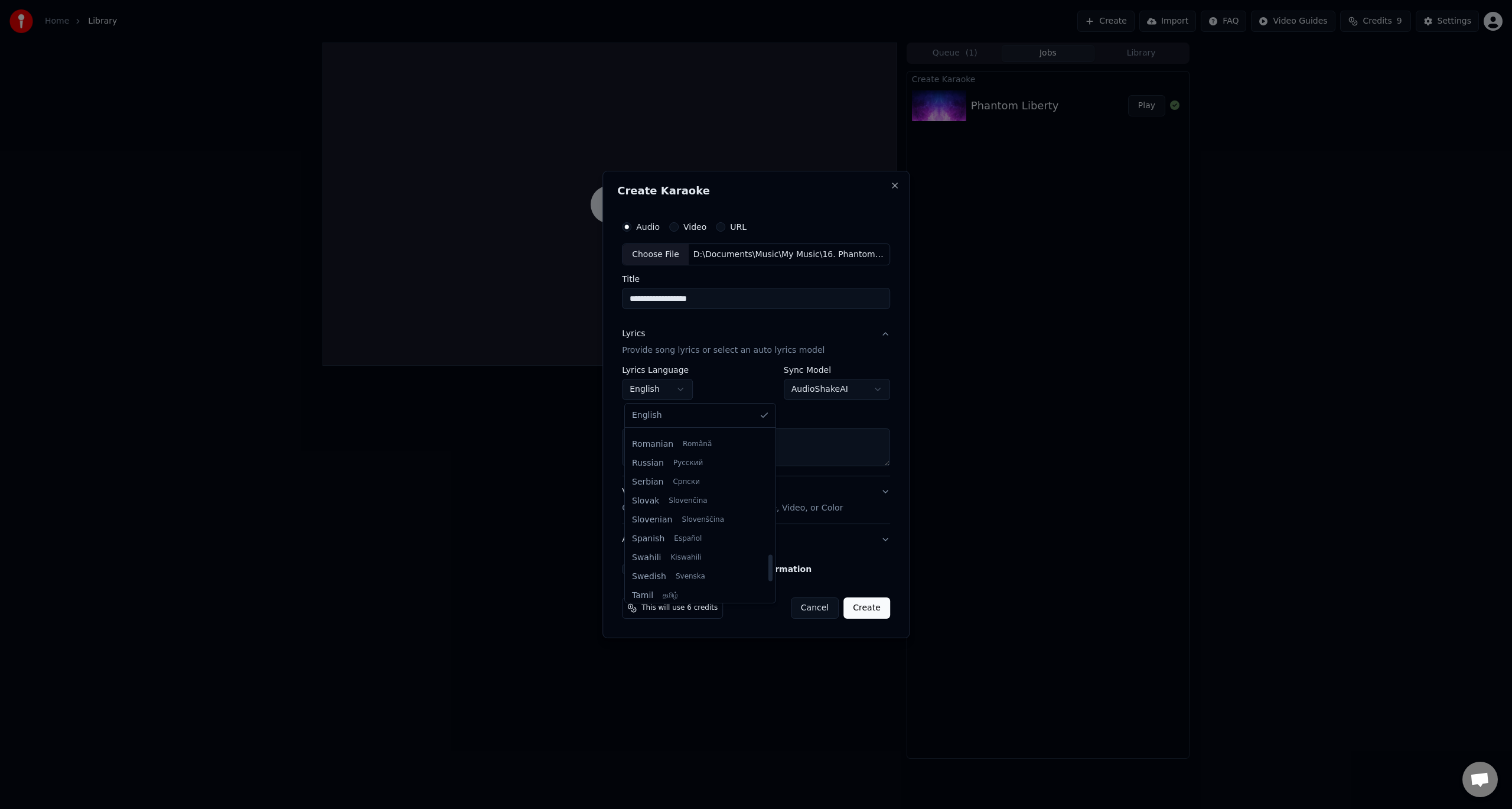
click at [658, 389] on body "**********" at bounding box center [756, 404] width 1512 height 809
click at [693, 444] on textarea at bounding box center [755, 447] width 268 height 37
paste textarea "**********"
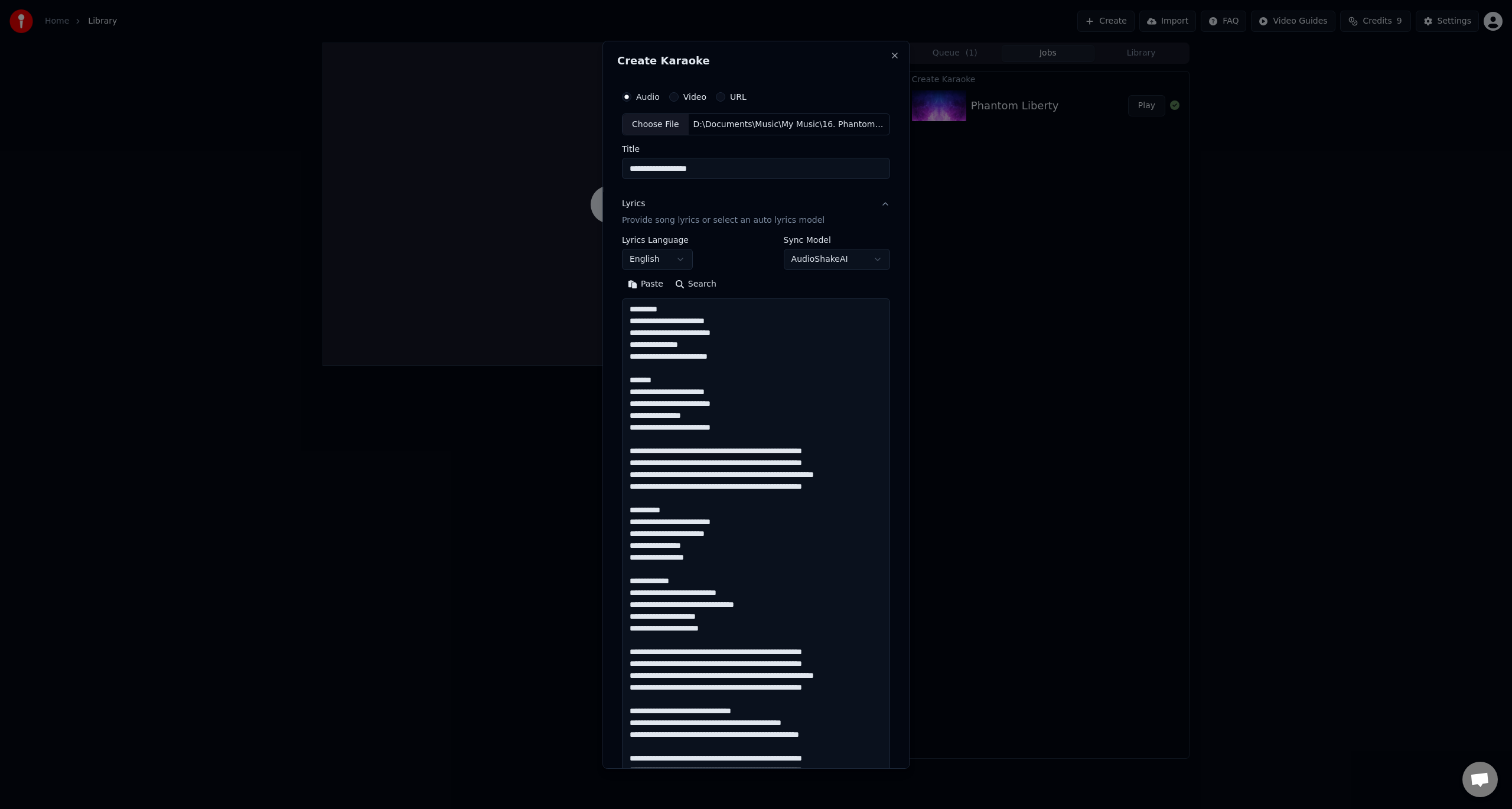
scroll to position [582, 0]
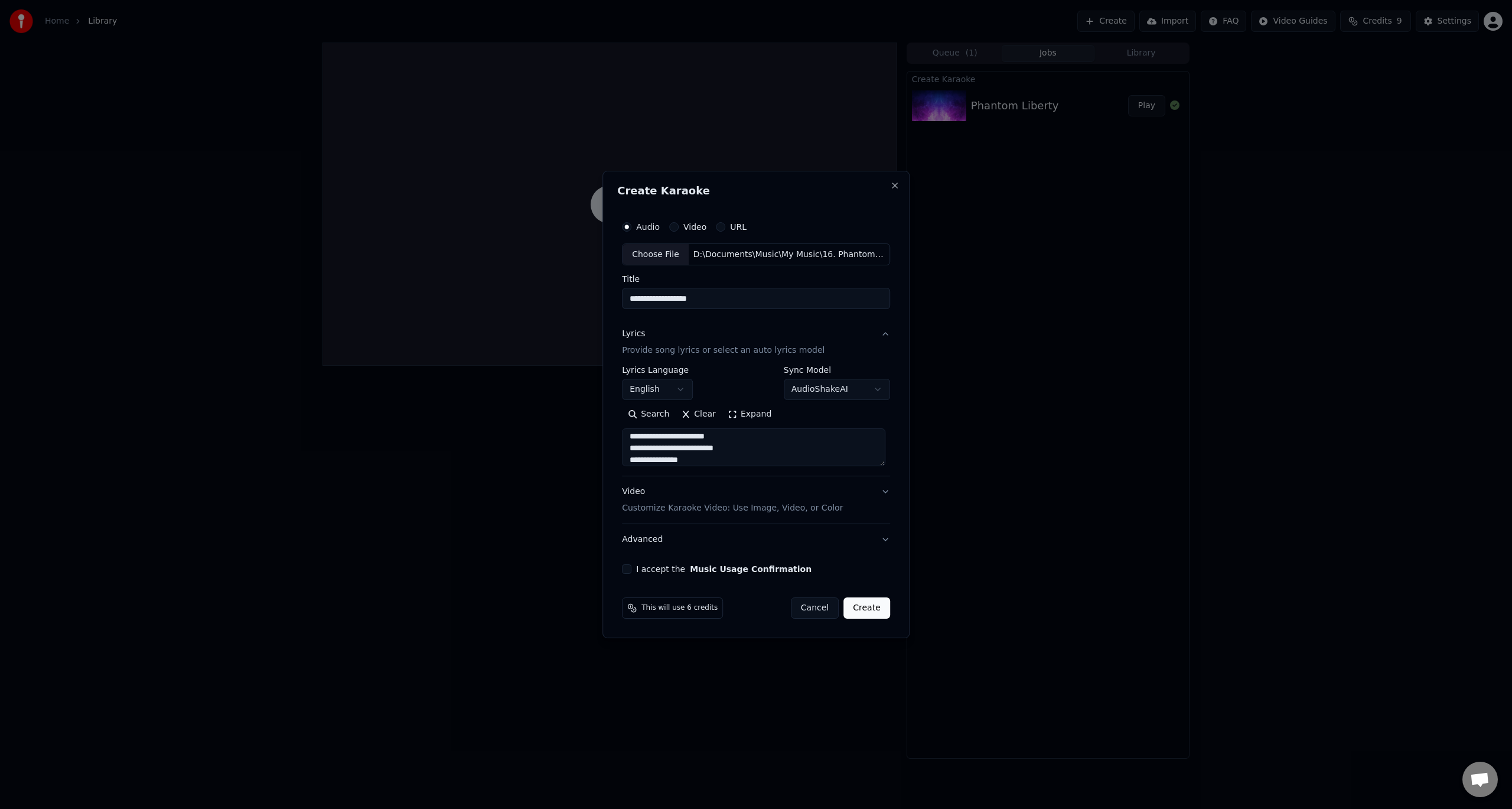
type textarea "**********"
click at [848, 395] on body "**********" at bounding box center [756, 404] width 1512 height 809
click at [841, 391] on body "**********" at bounding box center [756, 404] width 1512 height 809
click at [629, 572] on button "I accept the Music Usage Confirmation" at bounding box center [626, 569] width 10 height 10
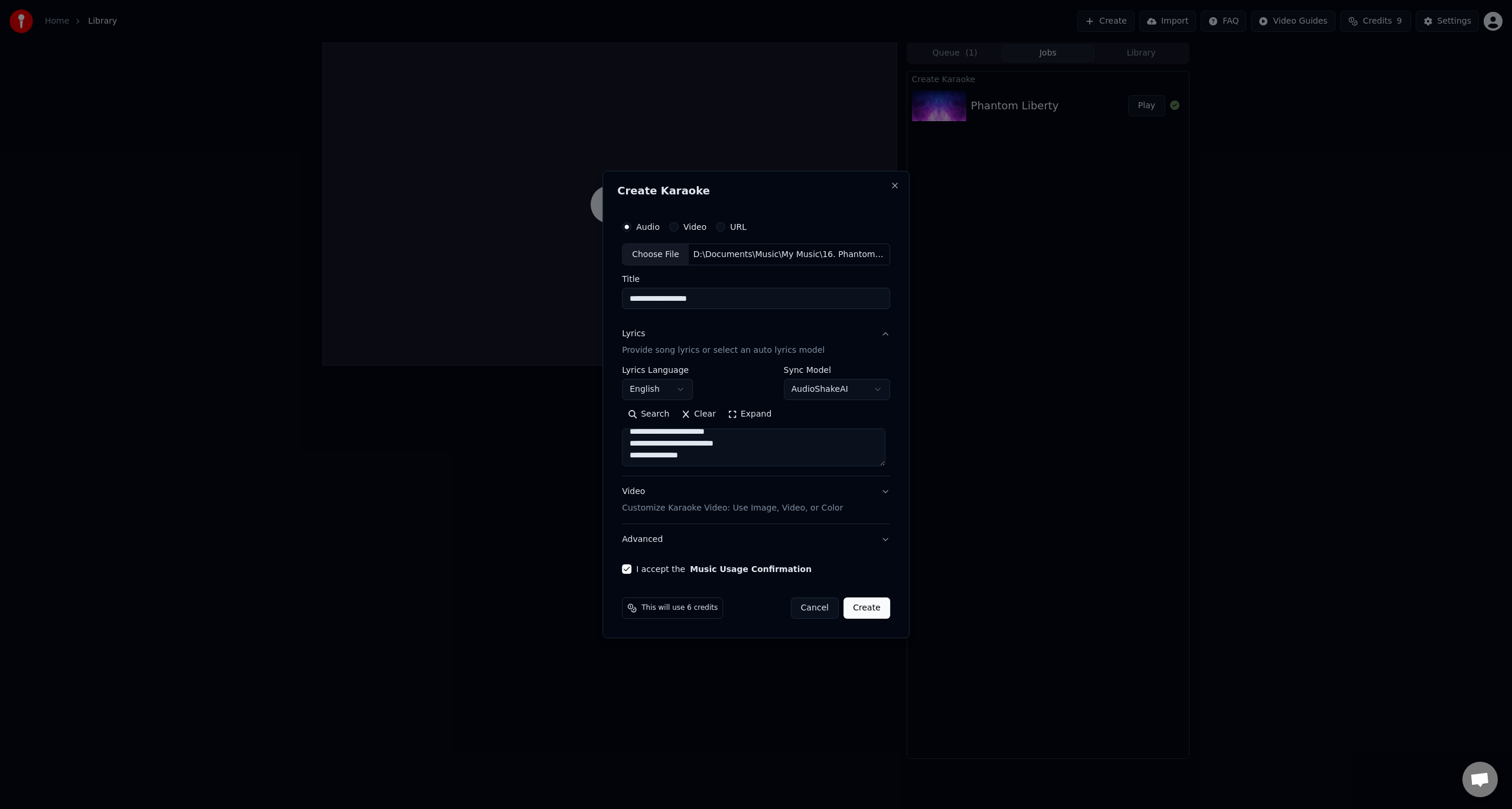
click at [859, 608] on button "Create" at bounding box center [867, 608] width 47 height 21
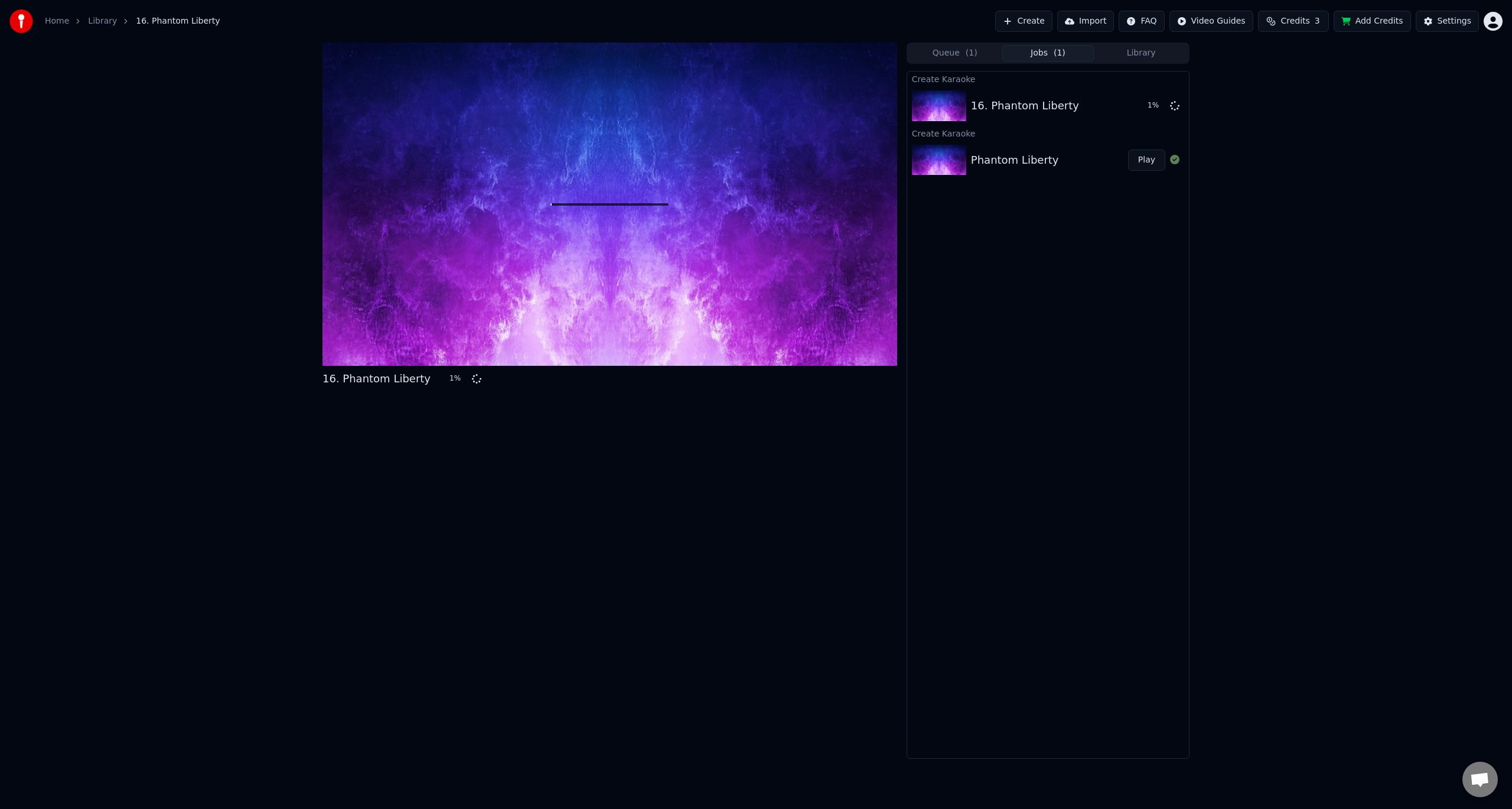
click at [1390, 22] on button "Add Credits" at bounding box center [1372, 21] width 77 height 21
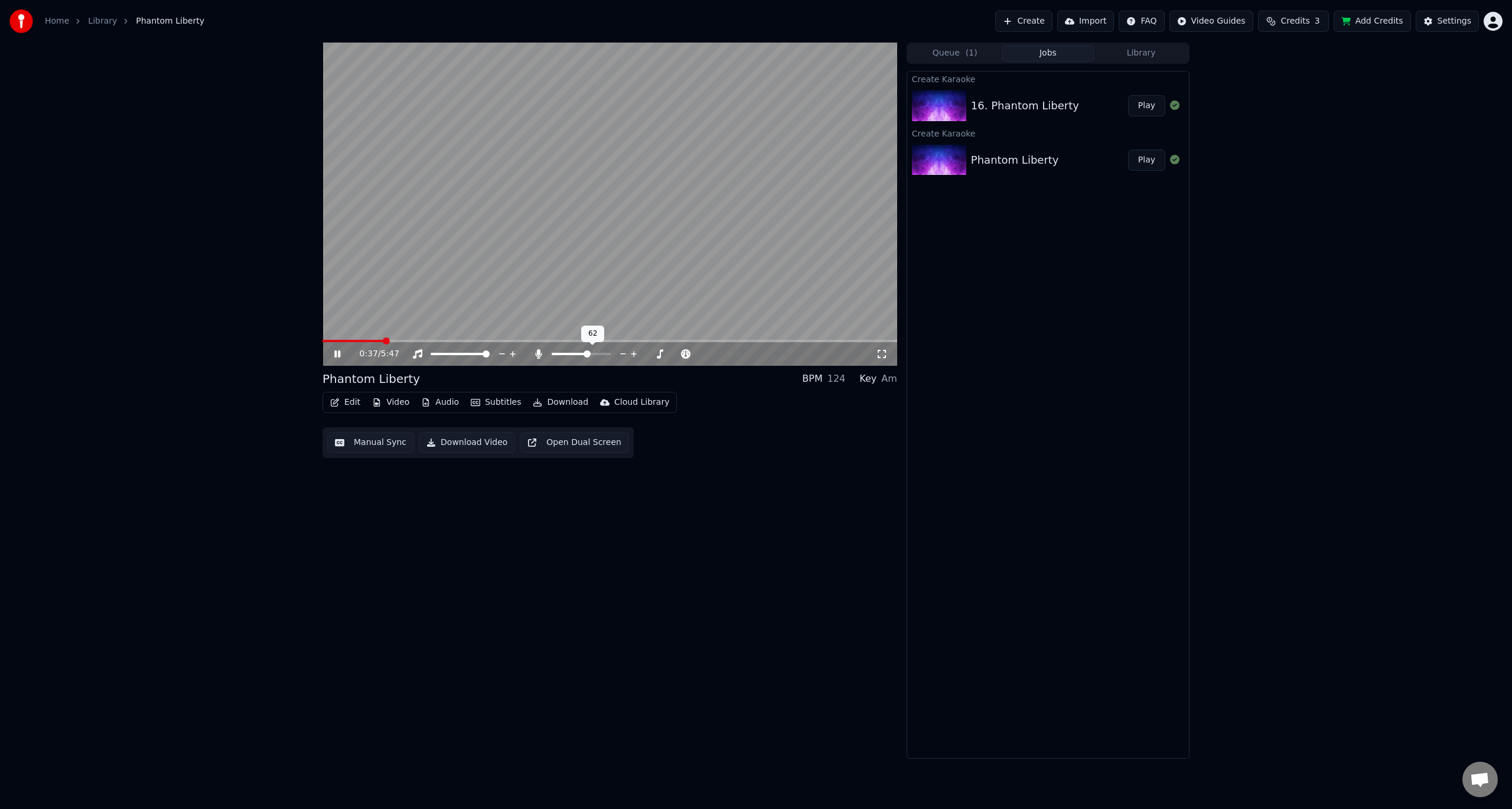
click at [588, 354] on span at bounding box center [586, 354] width 7 height 7
click at [349, 339] on span at bounding box center [352, 341] width 7 height 7
click at [341, 339] on span at bounding box center [343, 341] width 7 height 7
click at [341, 351] on icon at bounding box center [345, 354] width 28 height 10
click at [402, 403] on button "Video" at bounding box center [391, 402] width 47 height 17
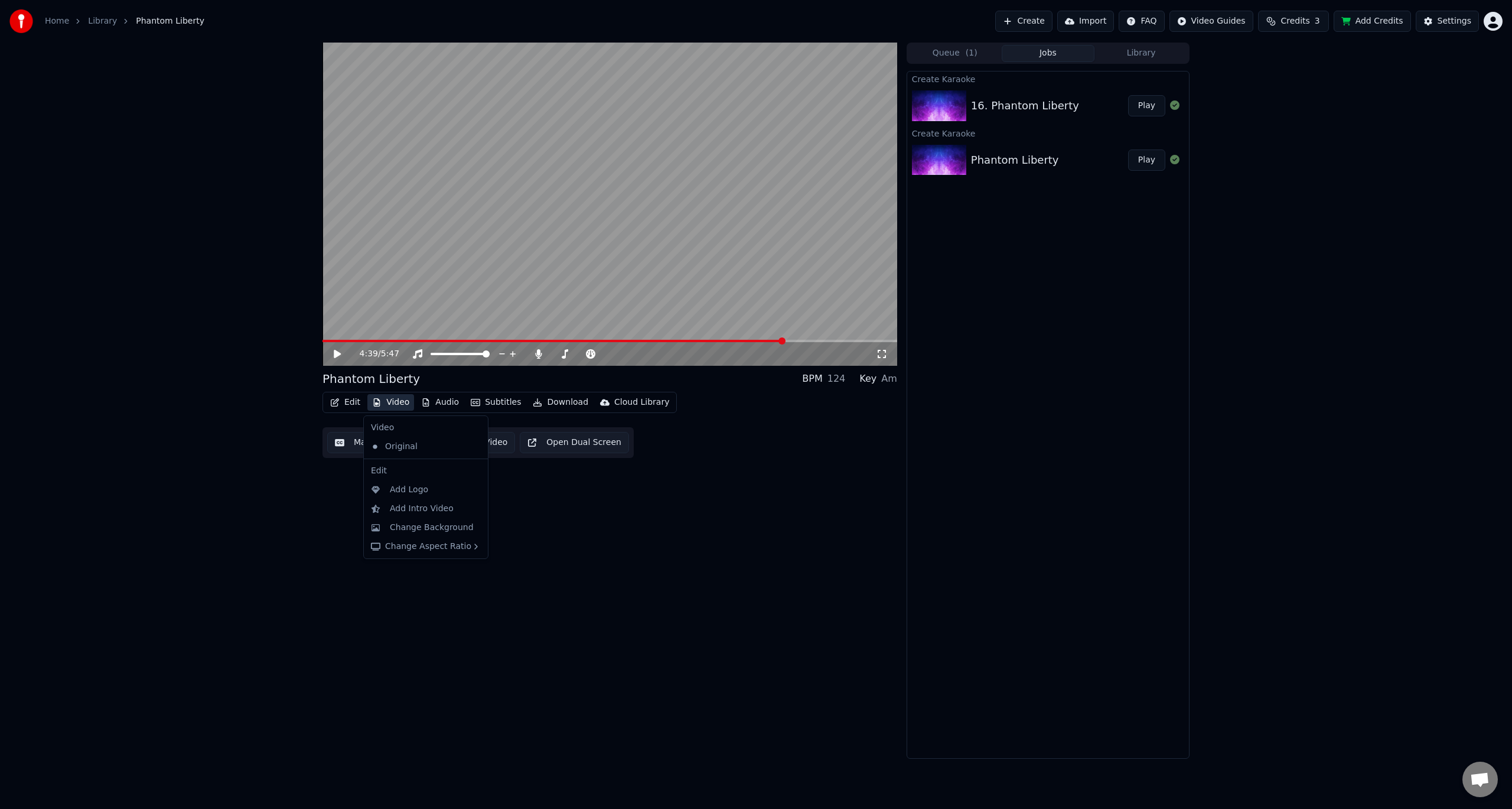
click at [544, 507] on div "4:39 / 5:47 Phantom Liberty BPM 124 Key Am Edit Video Audio Subtitles Download …" at bounding box center [610, 400] width 575 height 716
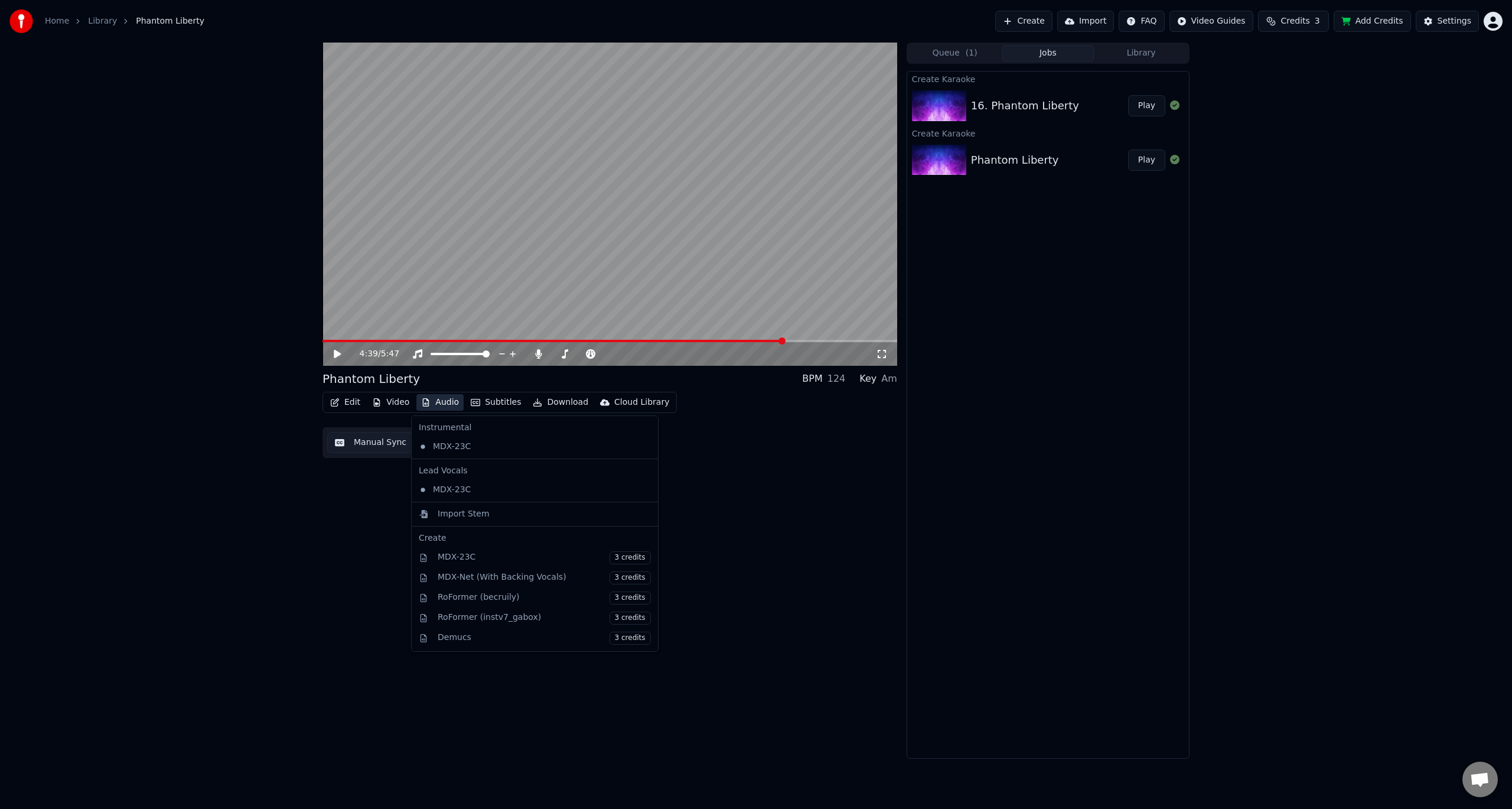
click at [442, 404] on button "Audio" at bounding box center [439, 402] width 47 height 17
click at [446, 403] on button "Audio" at bounding box center [439, 402] width 47 height 17
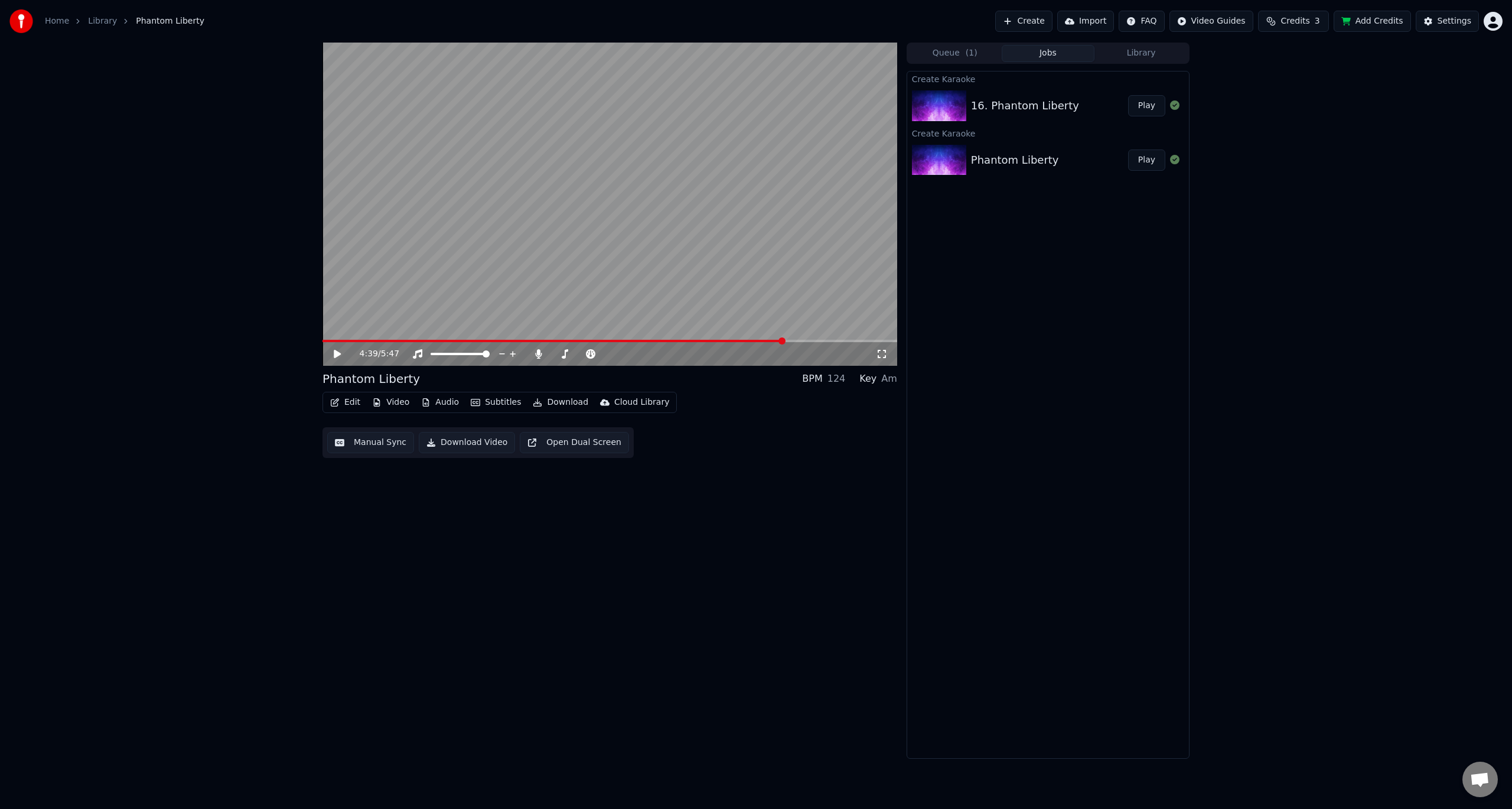
click at [494, 404] on button "Subtitles" at bounding box center [495, 402] width 60 height 17
click at [738, 455] on div "Edit Video Audio Subtitles Download Cloud Library Manual Sync Download Video Op…" at bounding box center [610, 424] width 575 height 66
click at [479, 411] on div "Edit Video Audio Subtitles Download Cloud Library" at bounding box center [499, 402] width 354 height 21
click at [477, 402] on button "Subtitles" at bounding box center [495, 402] width 60 height 17
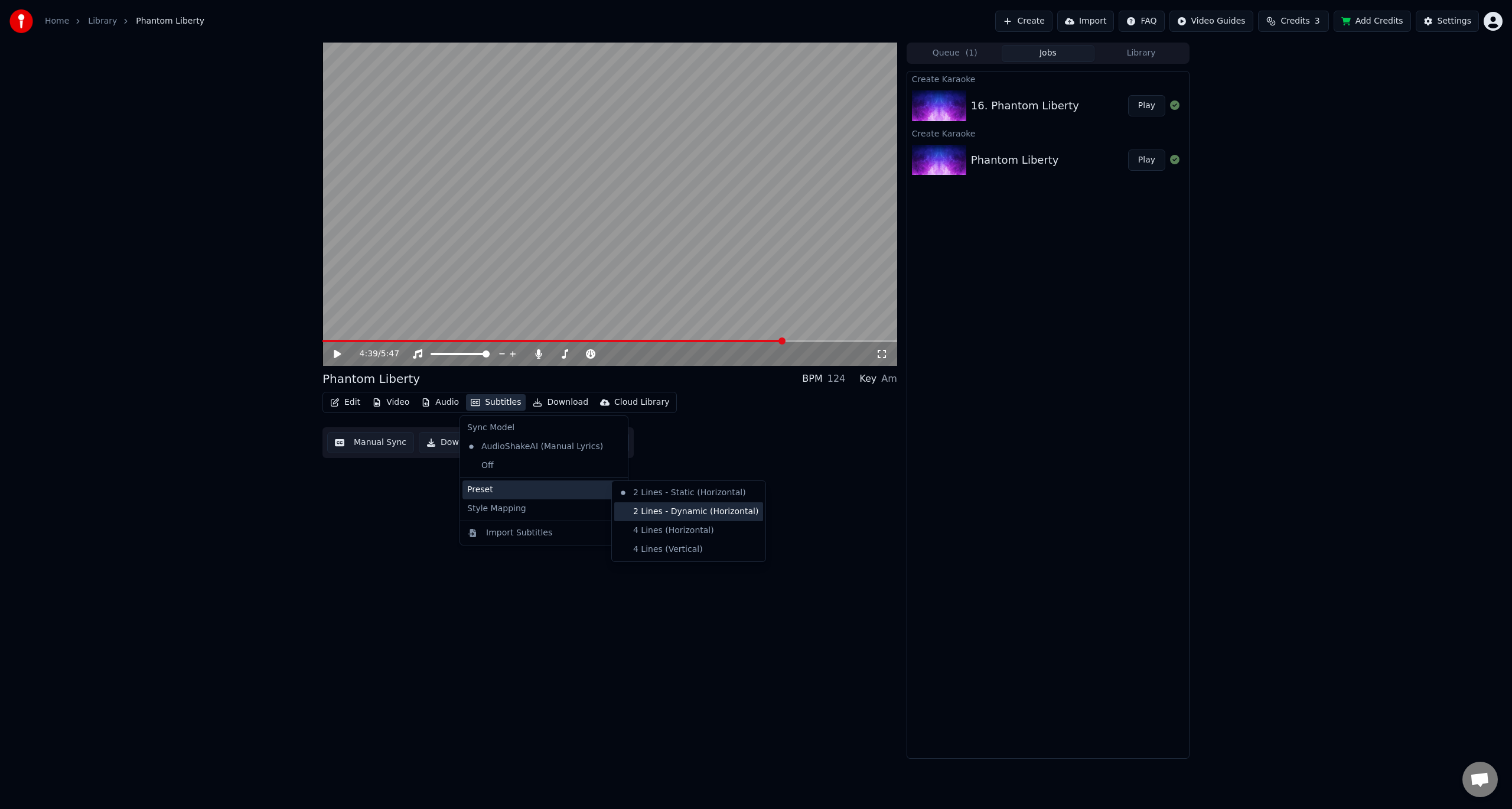
click at [657, 513] on div "2 Lines - Dynamic (Horizontal)" at bounding box center [688, 512] width 149 height 19
click at [505, 403] on button "Subtitles" at bounding box center [495, 402] width 60 height 17
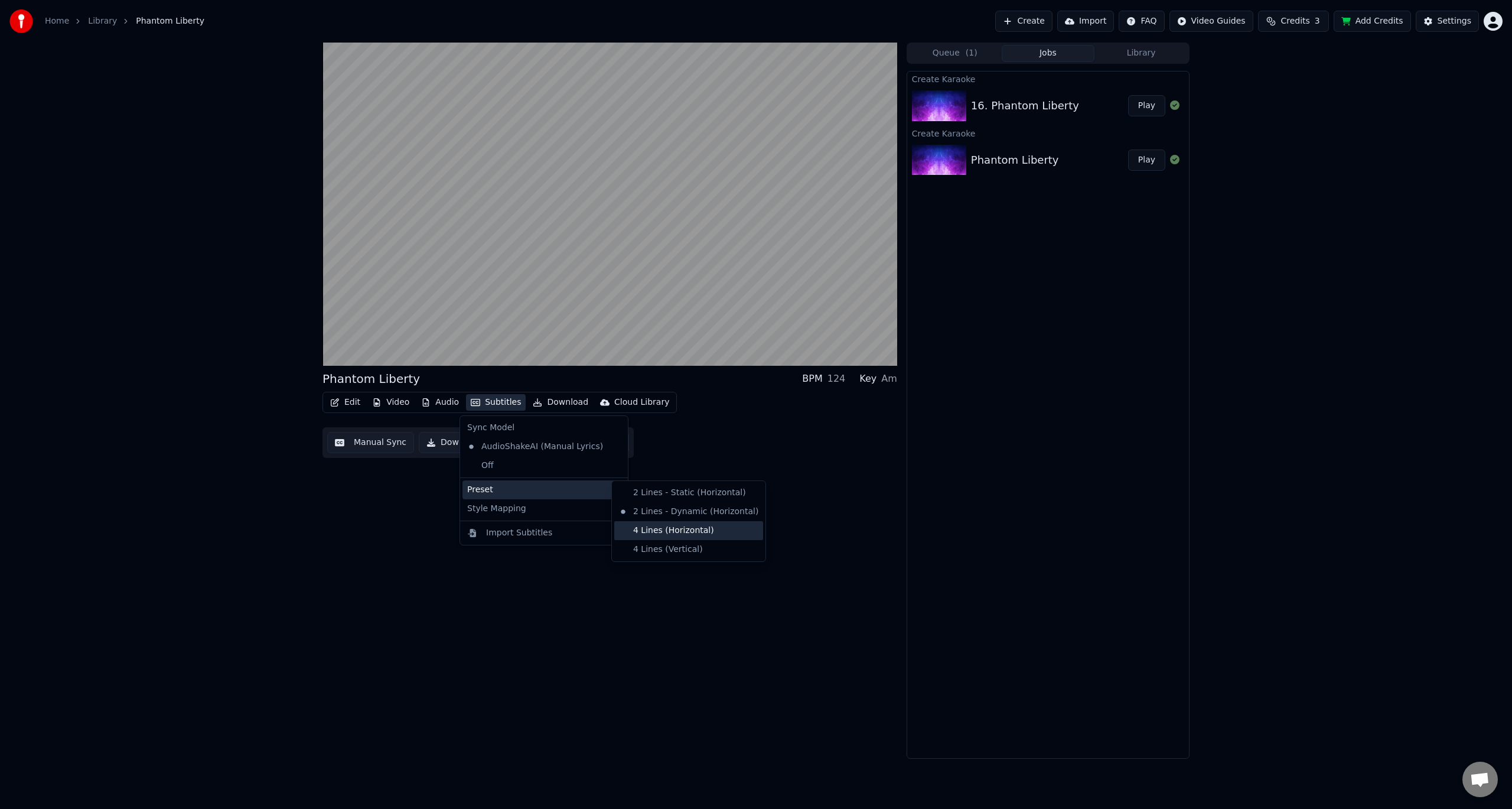
click at [688, 534] on div "4 Lines (Horizontal)" at bounding box center [688, 530] width 149 height 19
click at [499, 397] on button "Subtitles" at bounding box center [495, 402] width 60 height 17
click at [663, 549] on div "4 Lines (Vertical)" at bounding box center [688, 549] width 149 height 19
click at [491, 402] on button "Subtitles" at bounding box center [495, 402] width 60 height 17
click at [666, 531] on div "4 Lines (Horizontal)" at bounding box center [688, 530] width 149 height 19
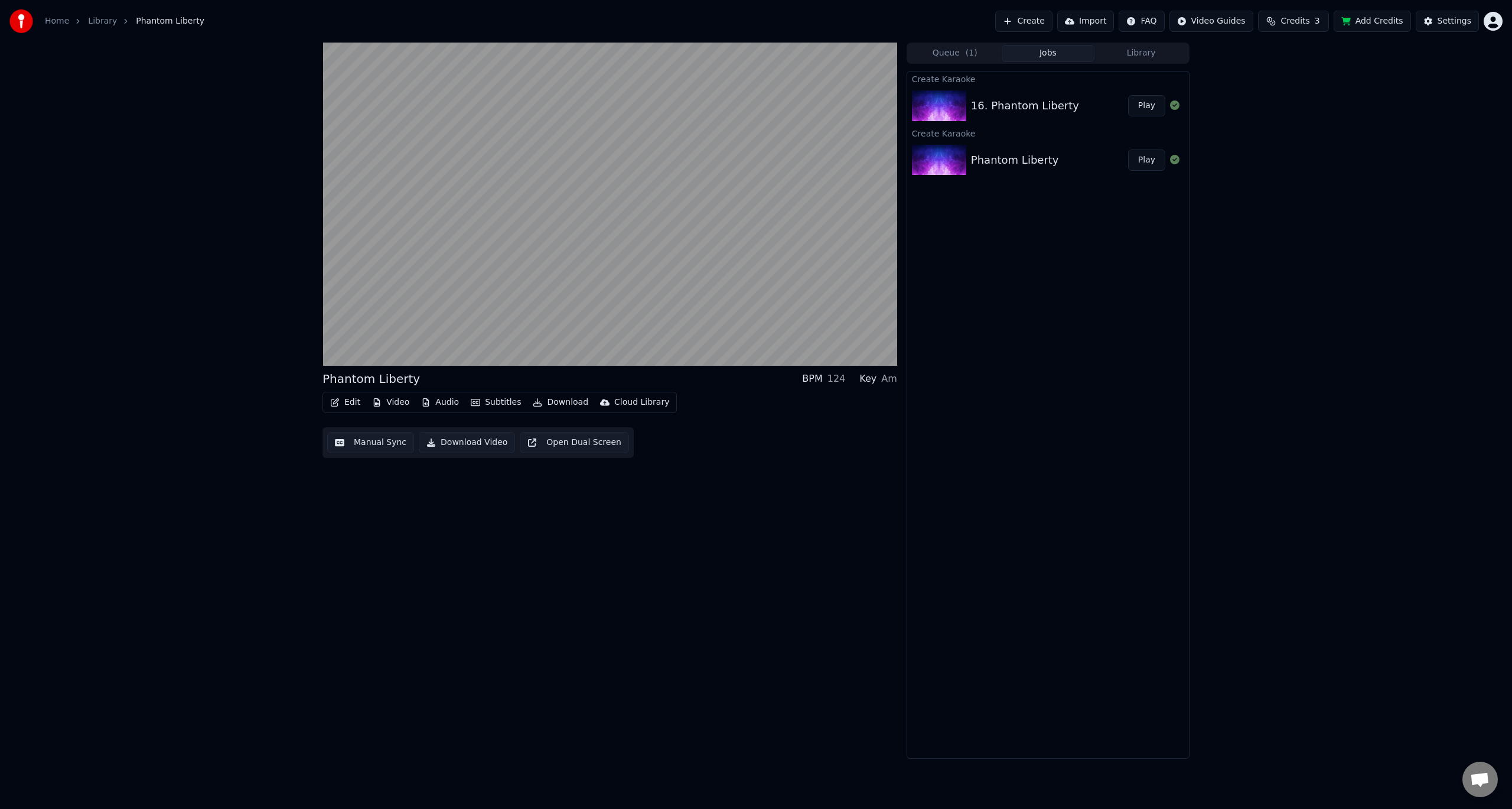
click at [349, 401] on button "Edit" at bounding box center [345, 402] width 40 height 17
click at [398, 491] on div "Style Editor" at bounding box center [395, 490] width 91 height 12
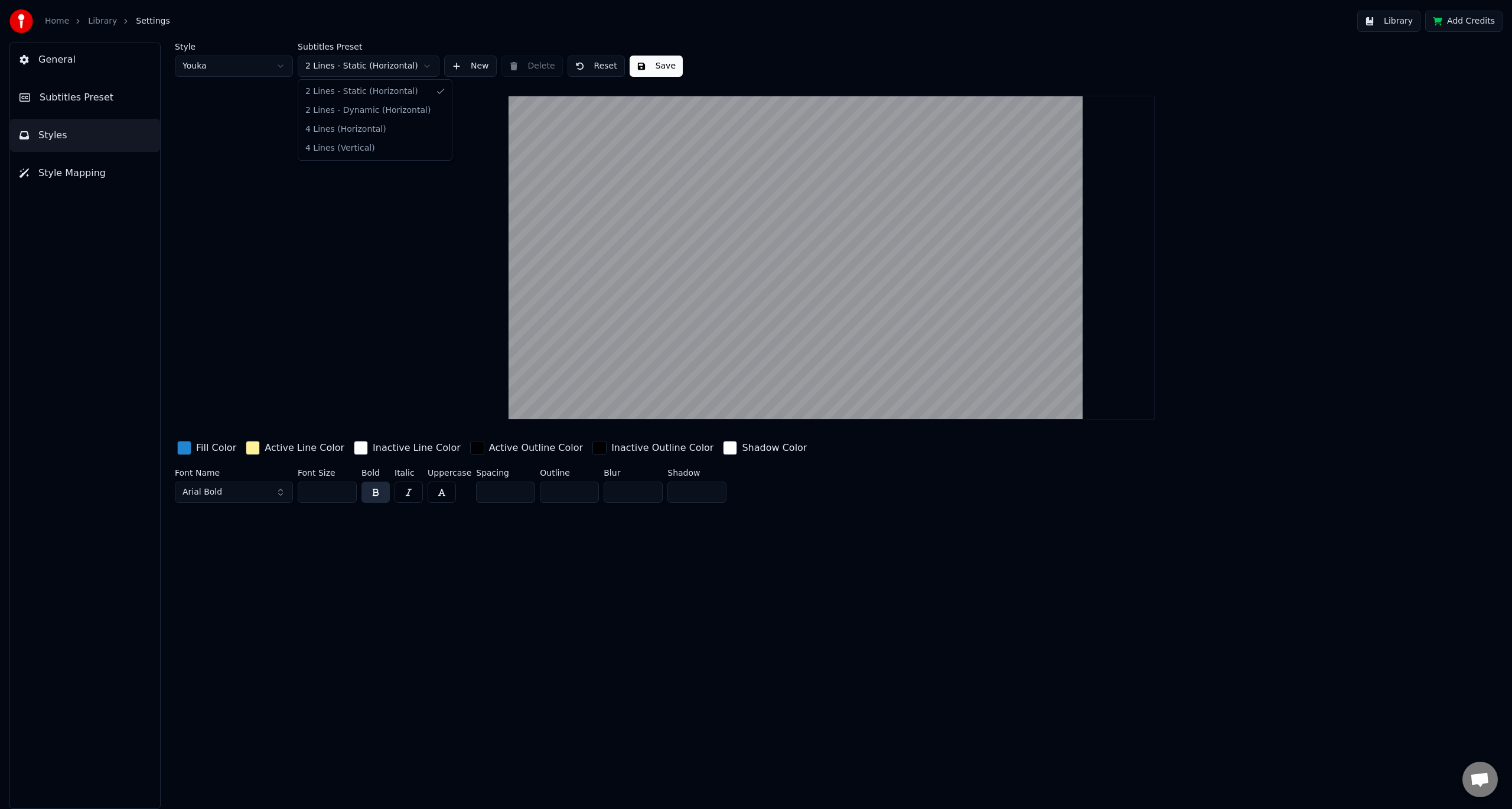
click at [327, 65] on html "Home Library Settings Library Add Credits General Subtitles Preset Styles Style…" at bounding box center [756, 404] width 1512 height 809
click at [273, 64] on html "Home Library Settings Library Add Credits General Subtitles Preset Styles Style…" at bounding box center [756, 404] width 1512 height 809
click at [254, 71] on html "Home Library Settings Library Add Credits General Subtitles Preset Styles Style…" at bounding box center [756, 404] width 1512 height 809
click at [263, 72] on html "Home Library Settings Library Add Credits General Subtitles Preset Styles Style…" at bounding box center [756, 404] width 1512 height 809
click at [105, 57] on button "General" at bounding box center [85, 60] width 150 height 33
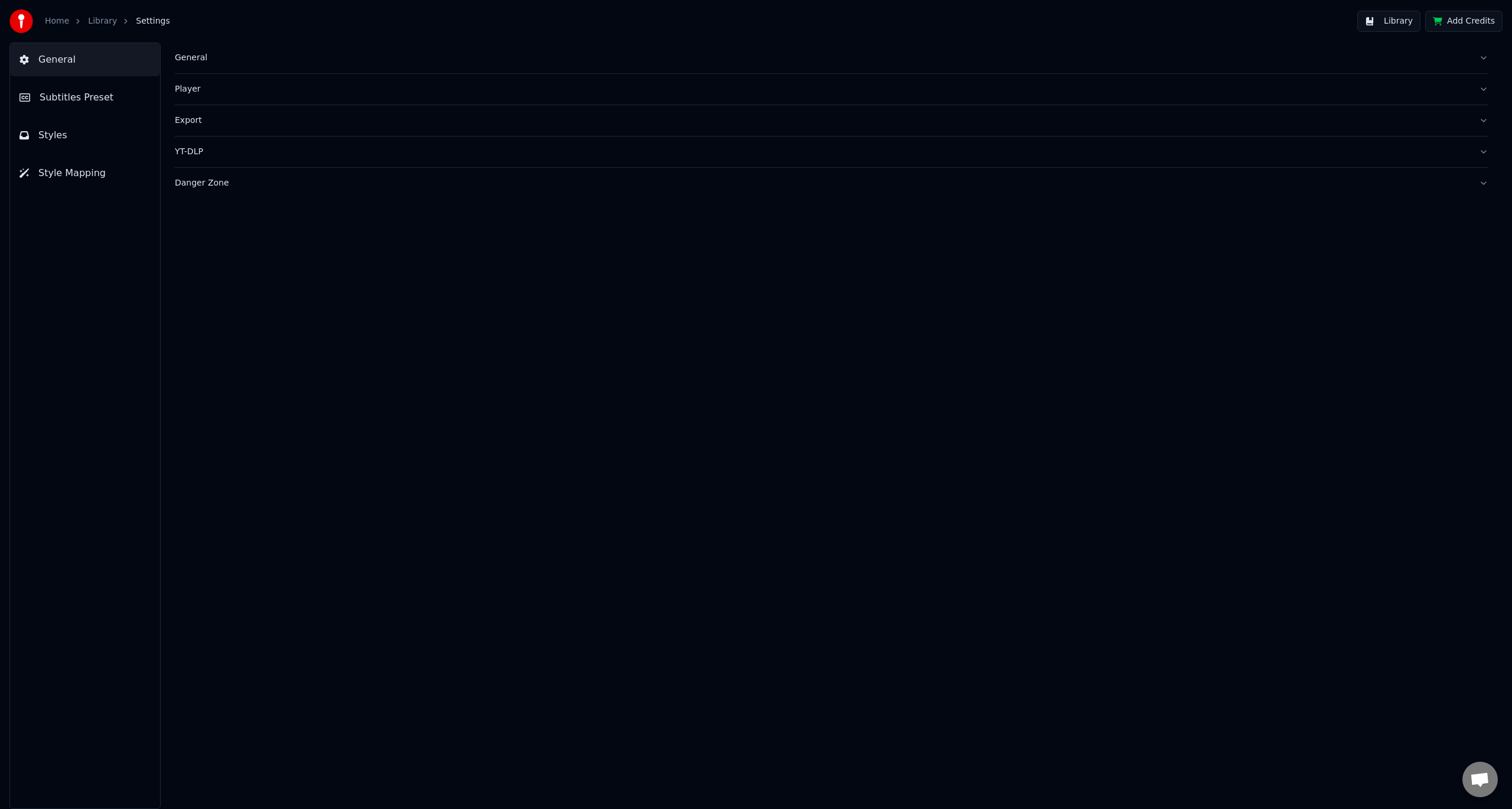
click at [102, 101] on span "Subtitles Preset" at bounding box center [76, 98] width 74 height 14
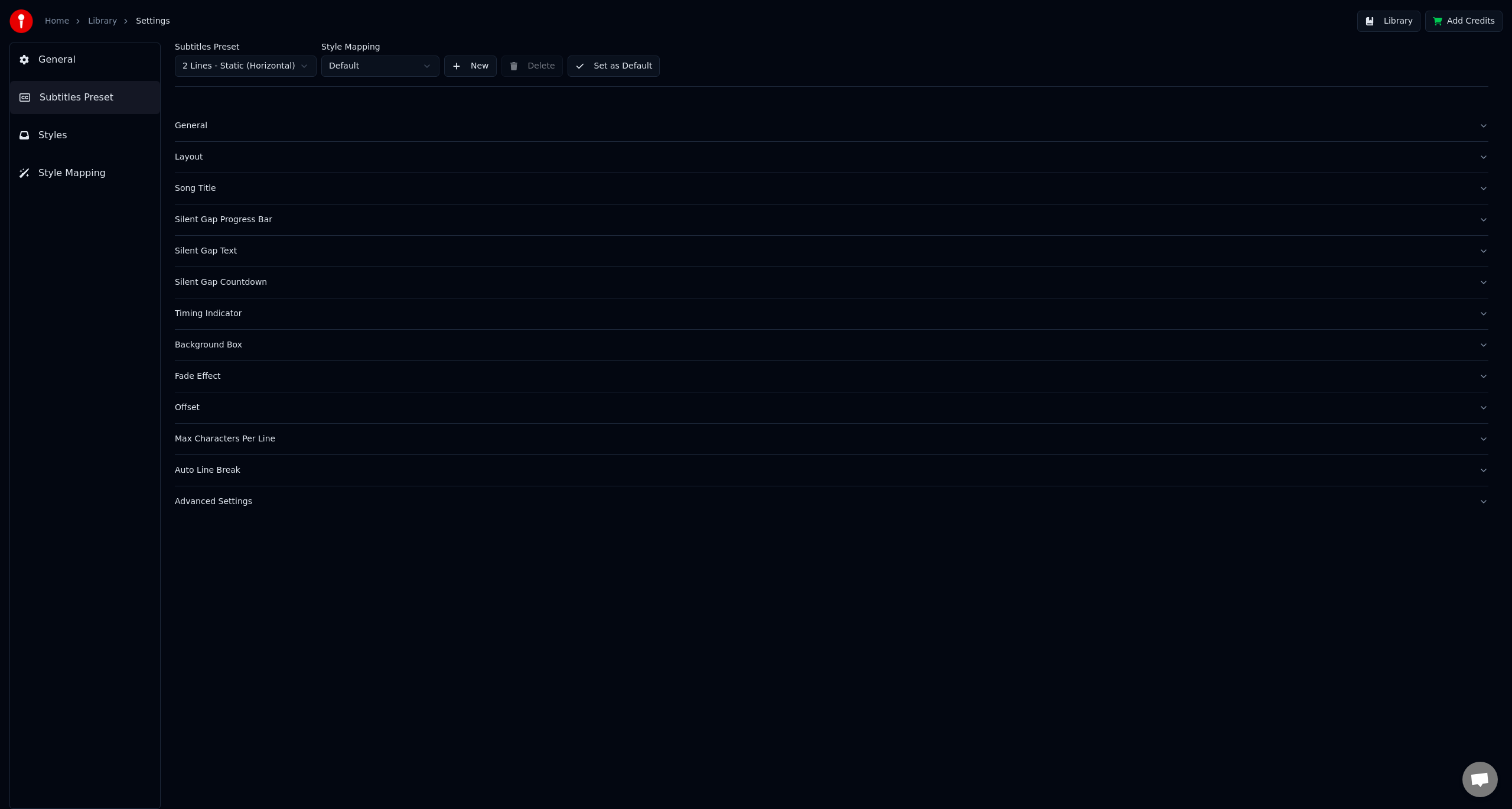
click at [82, 139] on button "Styles" at bounding box center [85, 135] width 150 height 33
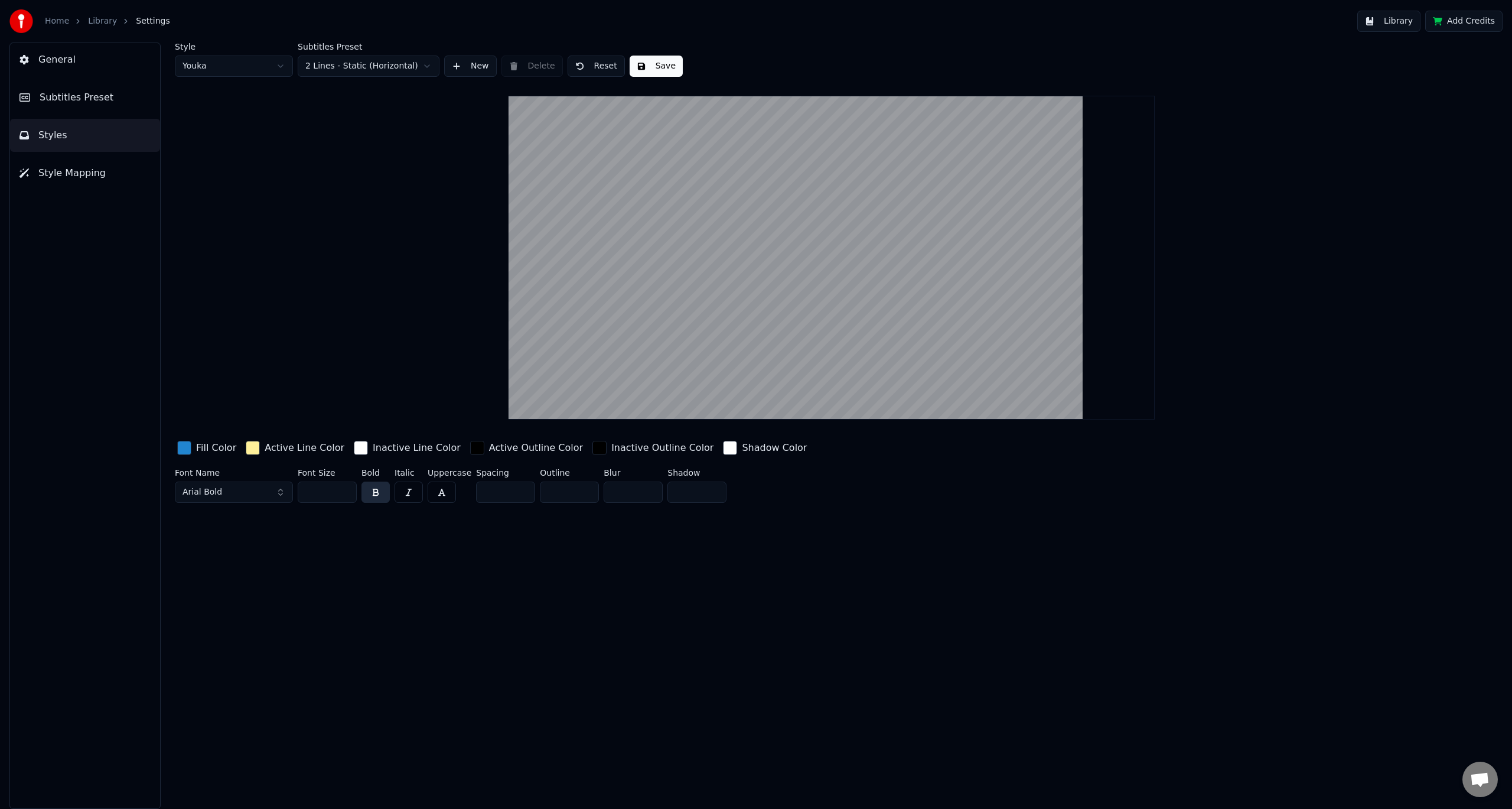
click at [123, 22] on icon "breadcrumb" at bounding box center [126, 21] width 8 height 8
click at [107, 23] on link "Library" at bounding box center [103, 21] width 29 height 12
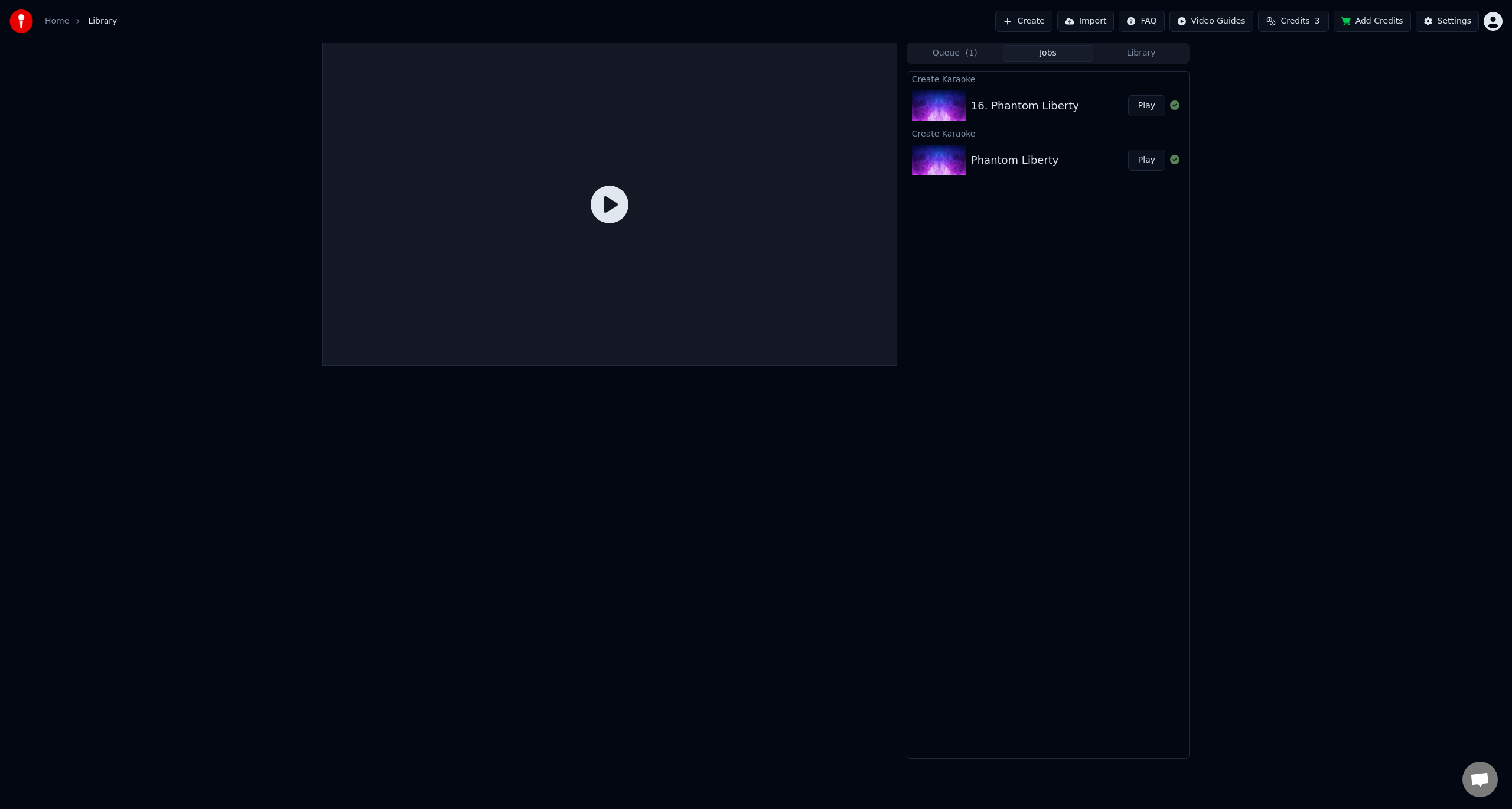
click at [1494, 661] on div "Queue ( 1 ) Jobs Library Create Karaoke 16. Phantom Liberty Play Create Karaoke…" at bounding box center [756, 400] width 1512 height 716
